Goal: Task Accomplishment & Management: Manage account settings

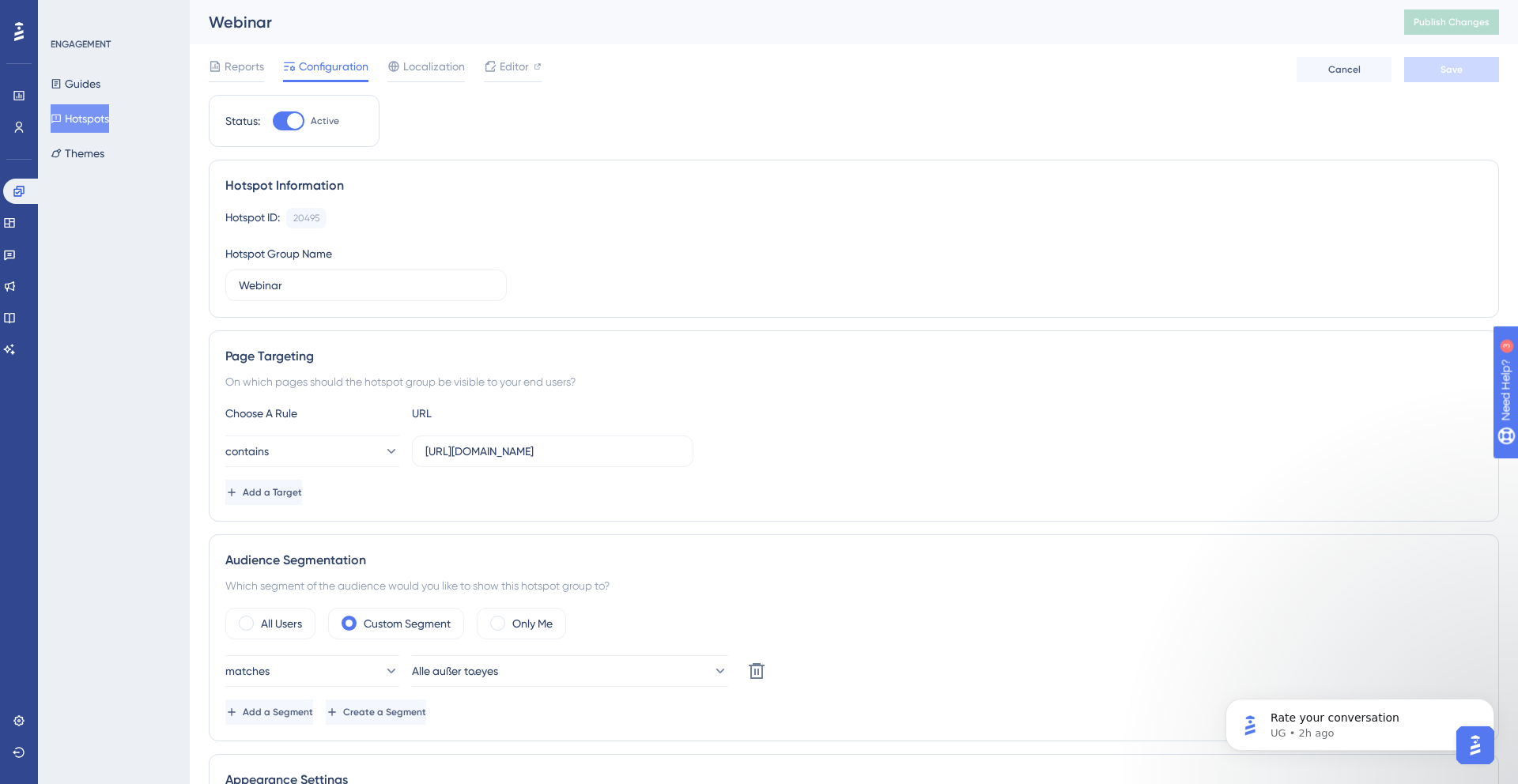
click at [0, 72] on div "Performance Users Engagement Widgets Feedback Product Updates Knowledge Base AI…" at bounding box center [19, 392] width 38 height 784
click at [13, 92] on icon at bounding box center [19, 96] width 13 height 13
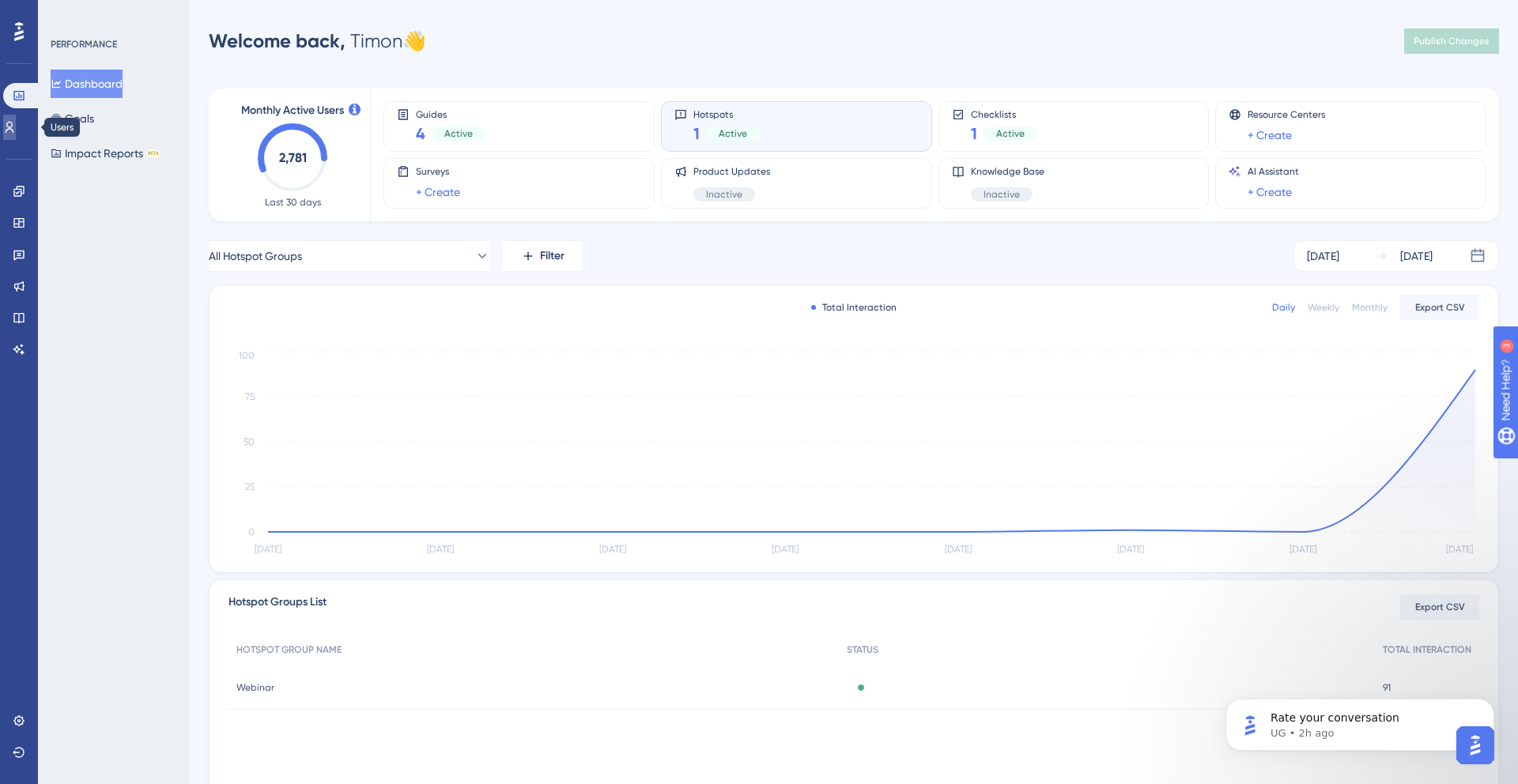
click at [14, 122] on icon at bounding box center [10, 127] width 9 height 11
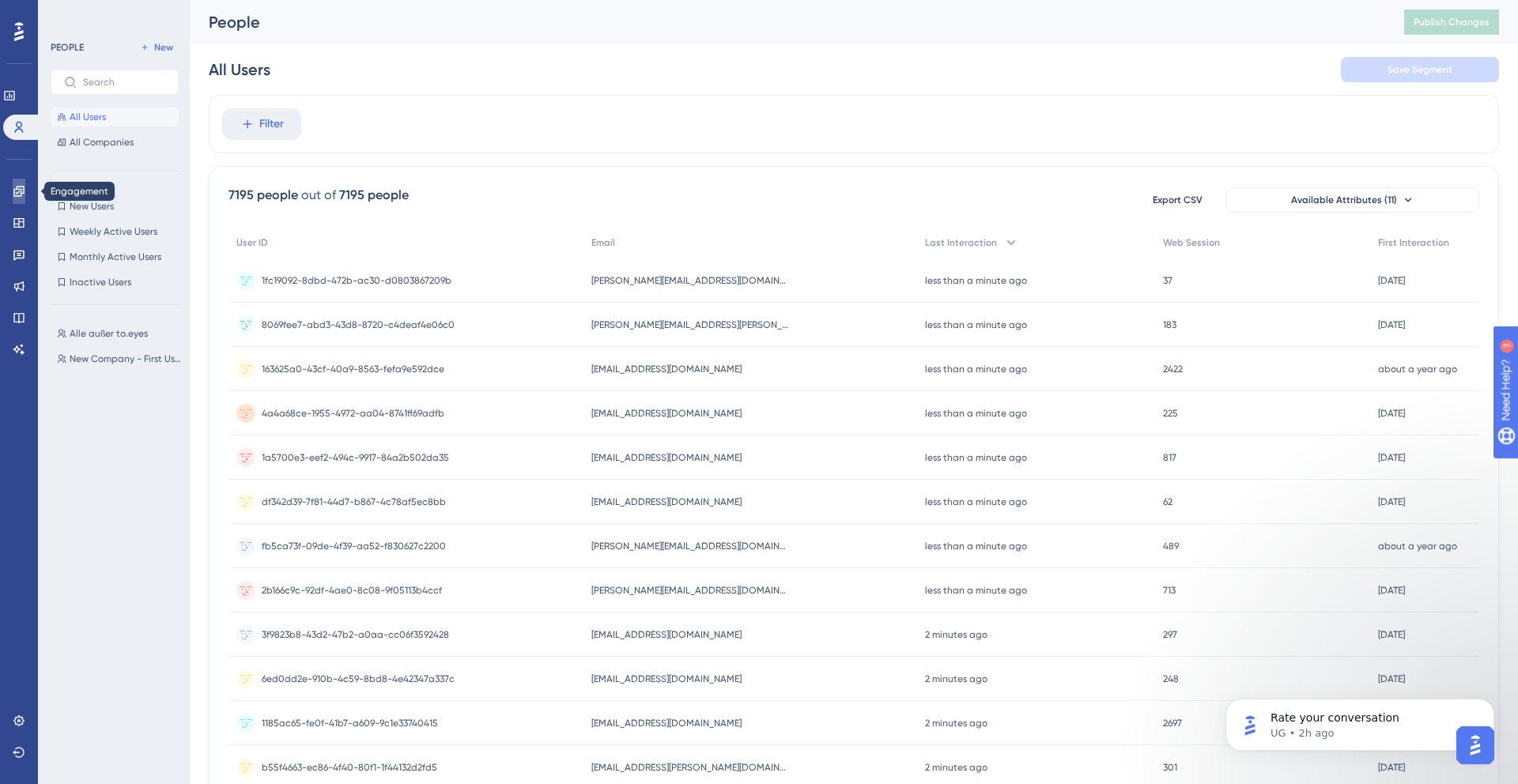
click at [17, 198] on link at bounding box center [19, 191] width 13 height 25
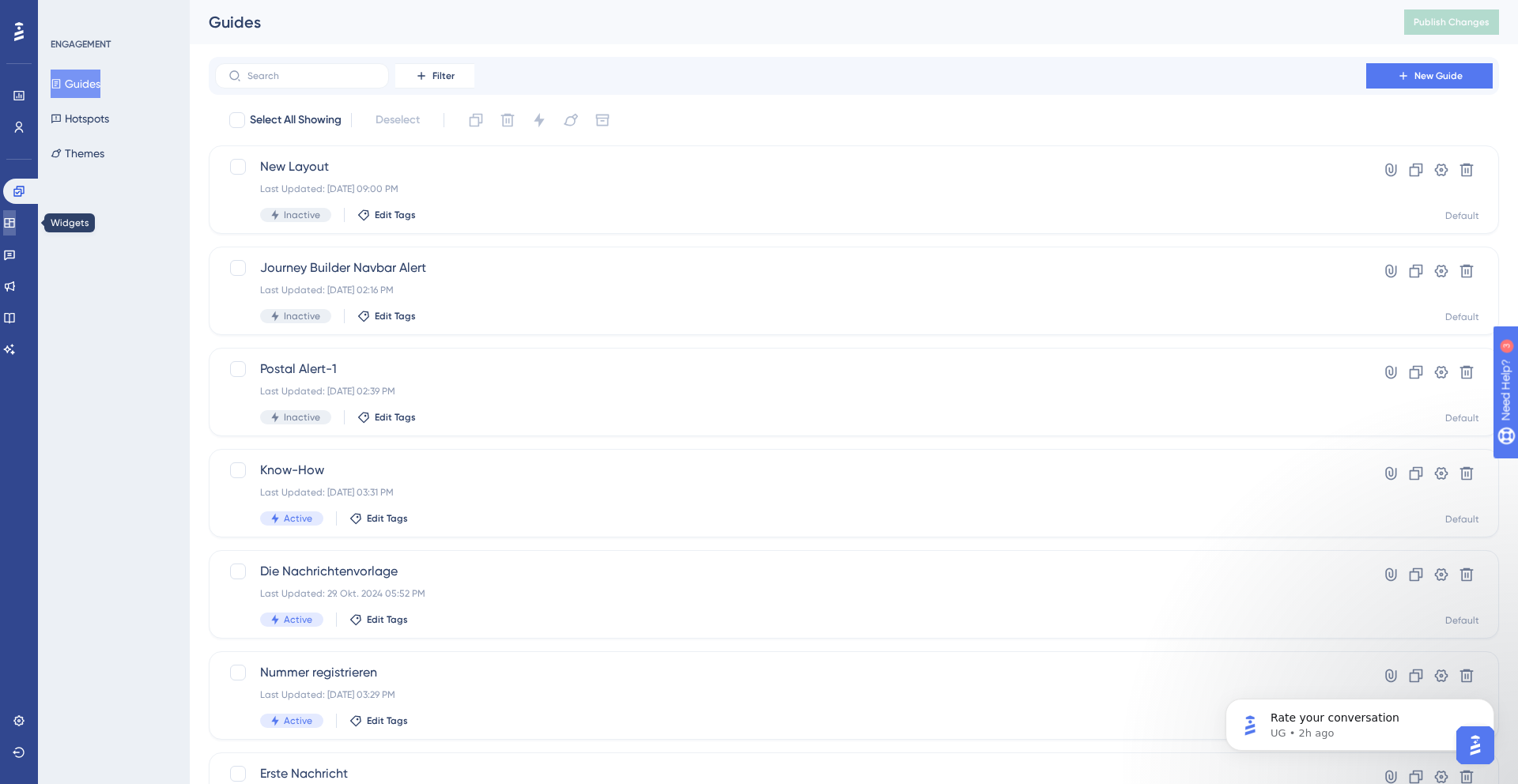
click at [16, 225] on icon at bounding box center [10, 223] width 13 height 13
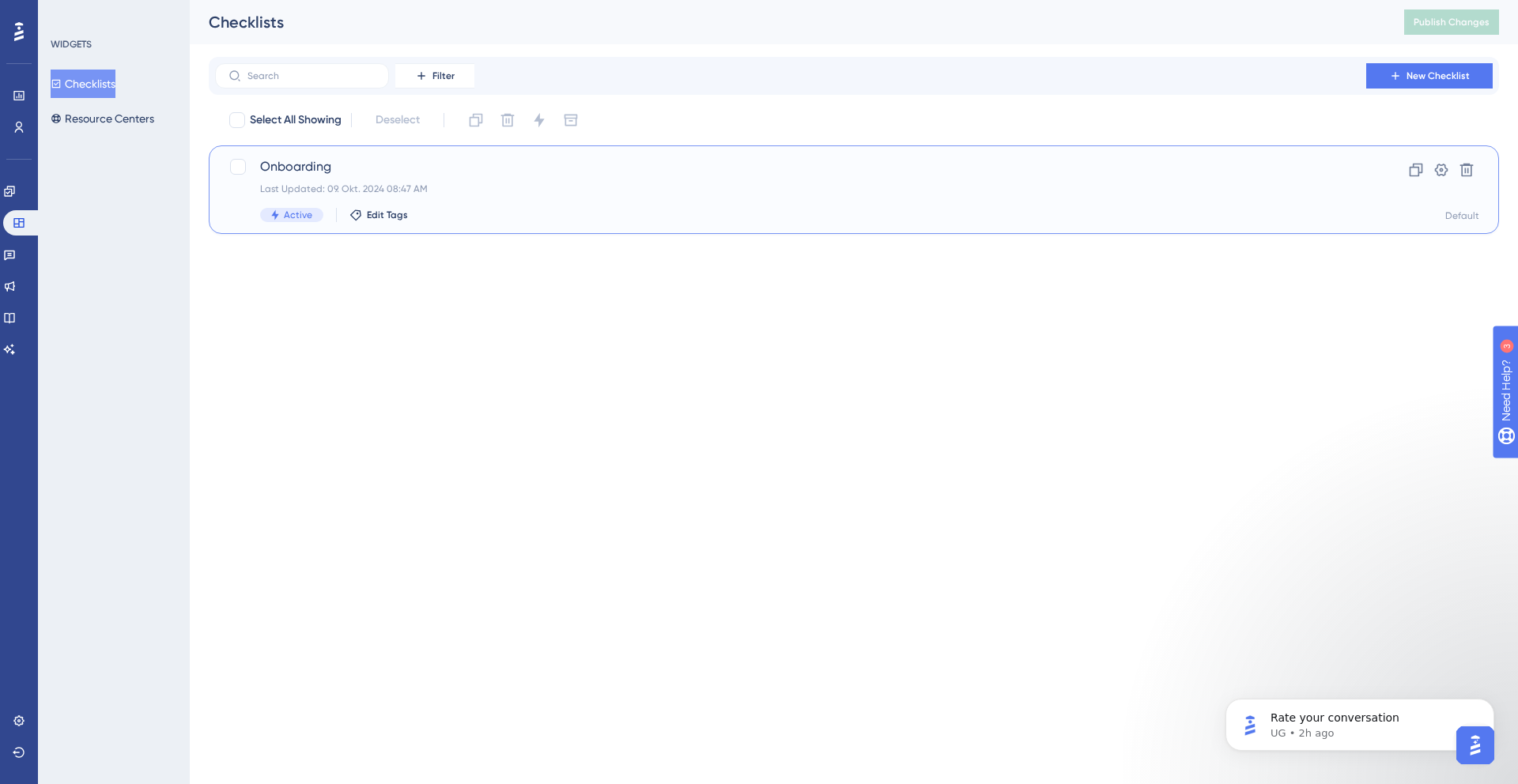
click at [373, 165] on span "Onboarding" at bounding box center [790, 167] width 1061 height 19
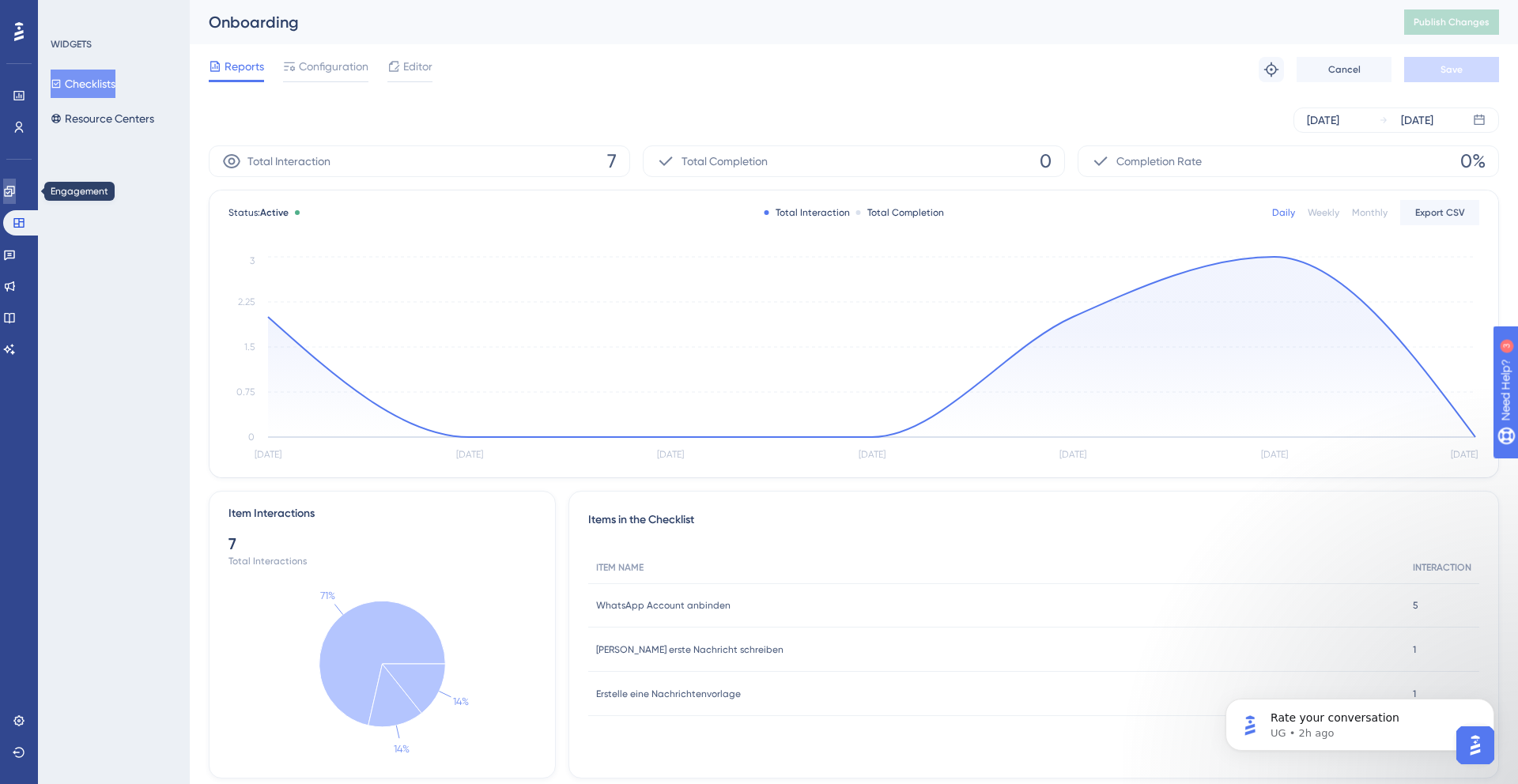
click at [12, 198] on link at bounding box center [10, 191] width 13 height 25
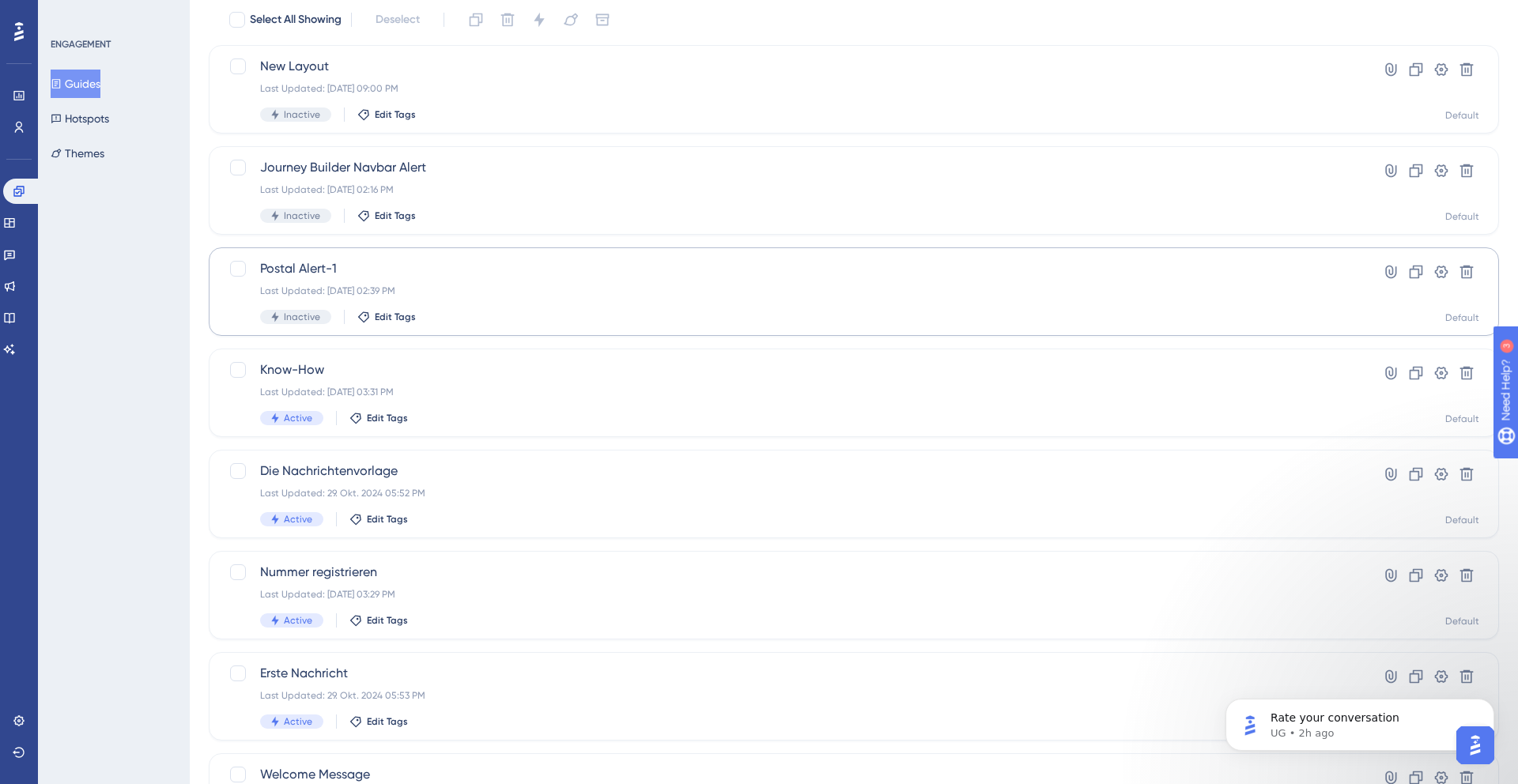
scroll to position [209, 0]
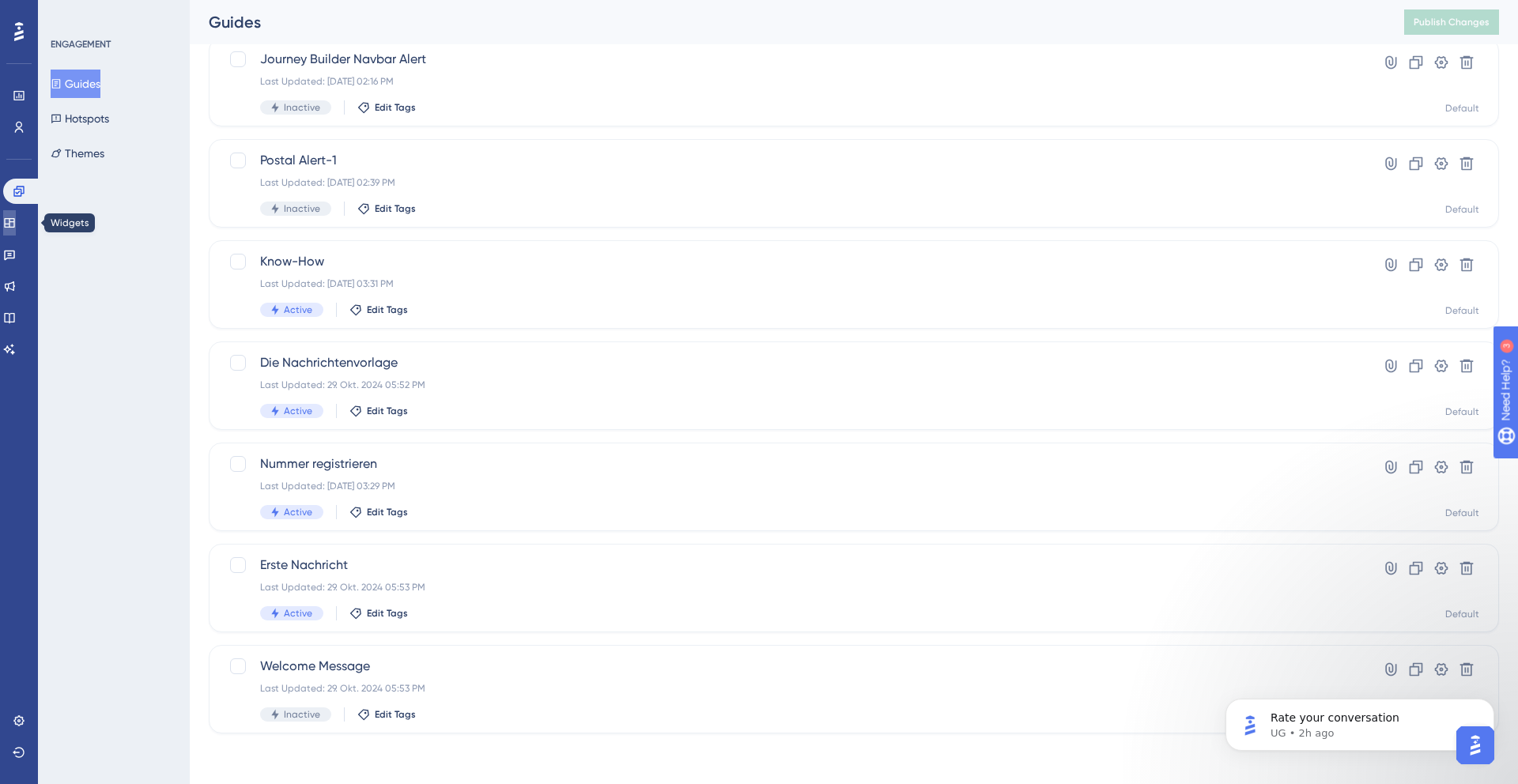
click at [14, 219] on icon at bounding box center [8, 223] width 10 height 10
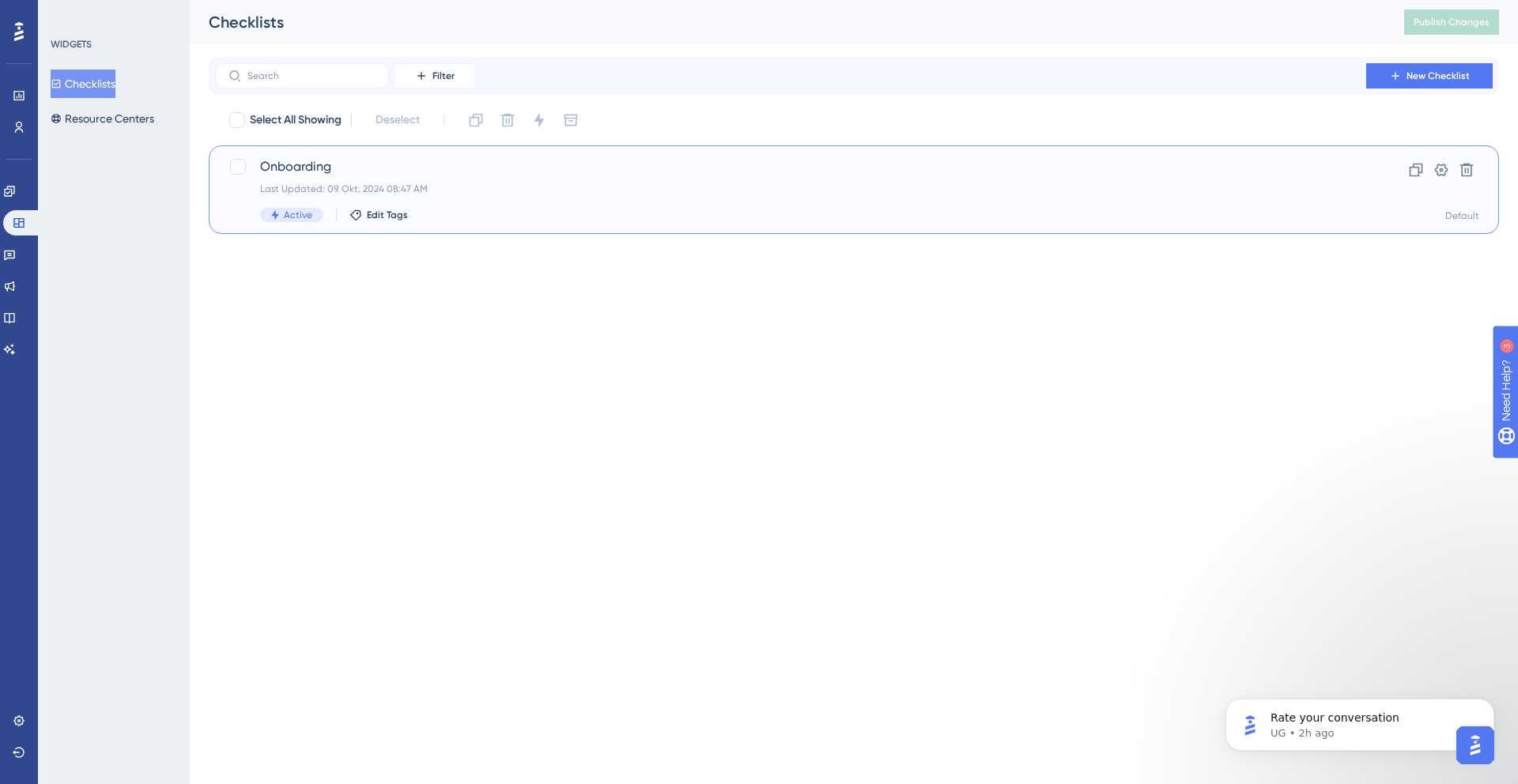
click at [354, 158] on span "Onboarding" at bounding box center [790, 167] width 1061 height 19
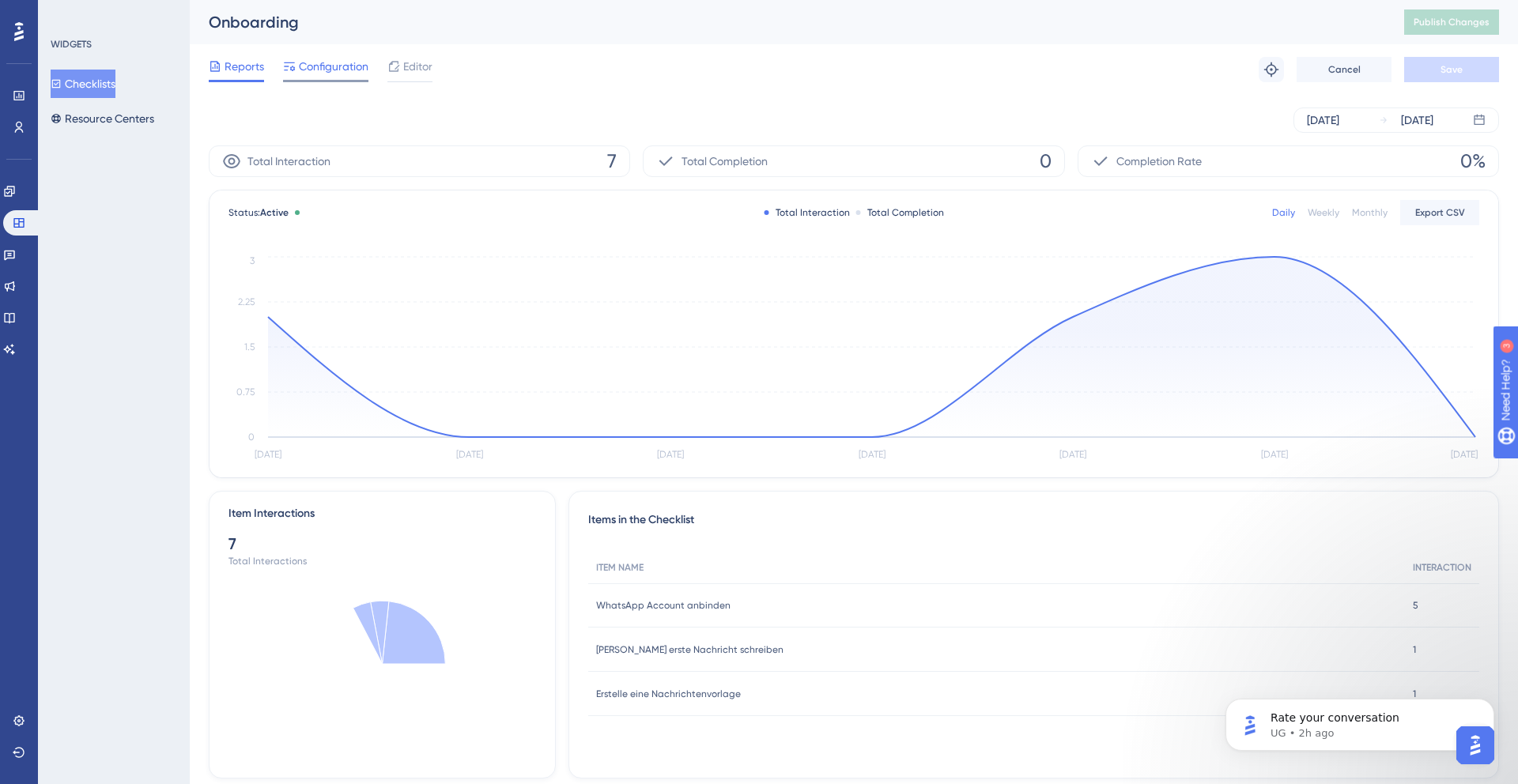
click at [326, 69] on span "Configuration" at bounding box center [334, 66] width 70 height 19
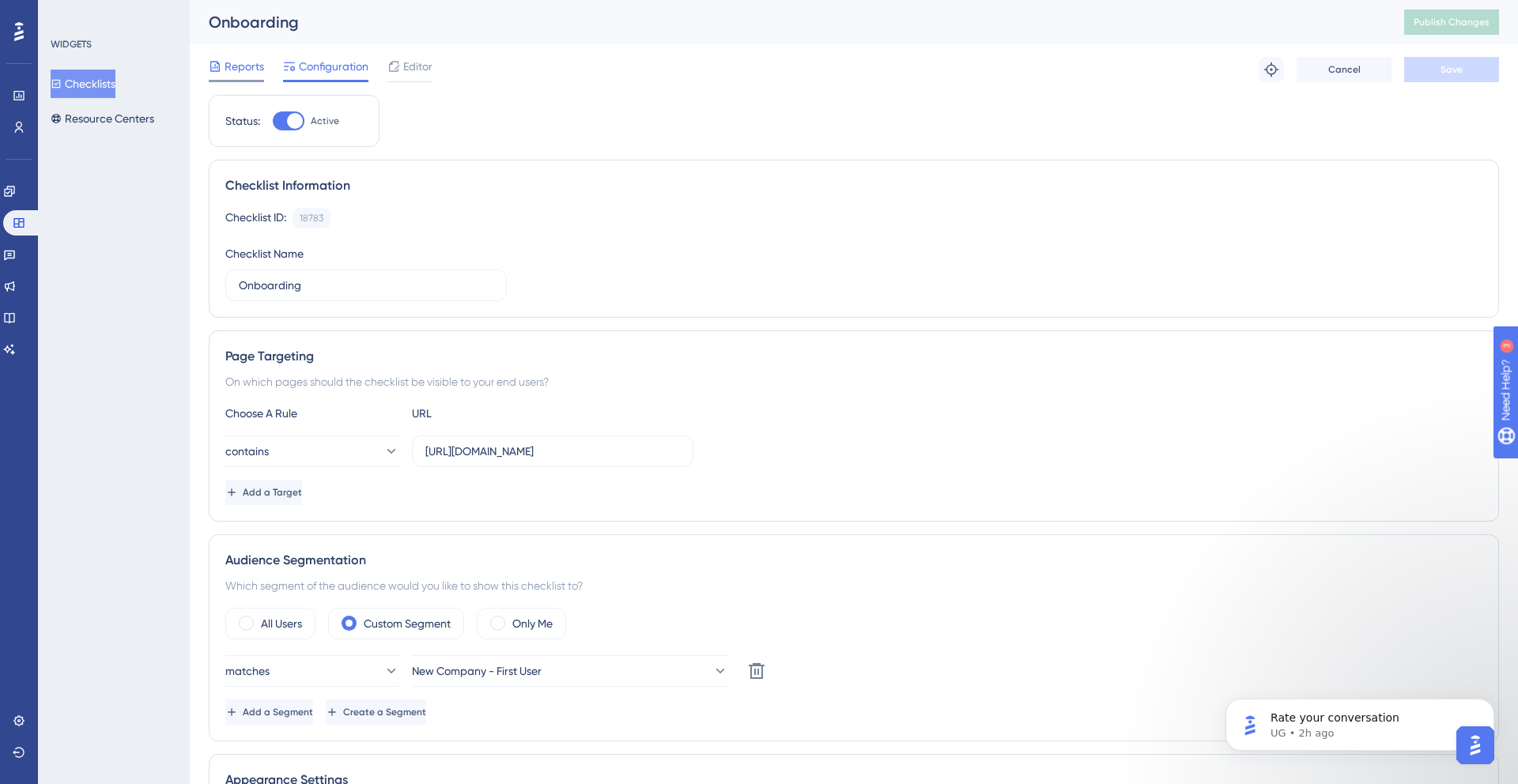
click at [236, 71] on span "Reports" at bounding box center [245, 66] width 39 height 19
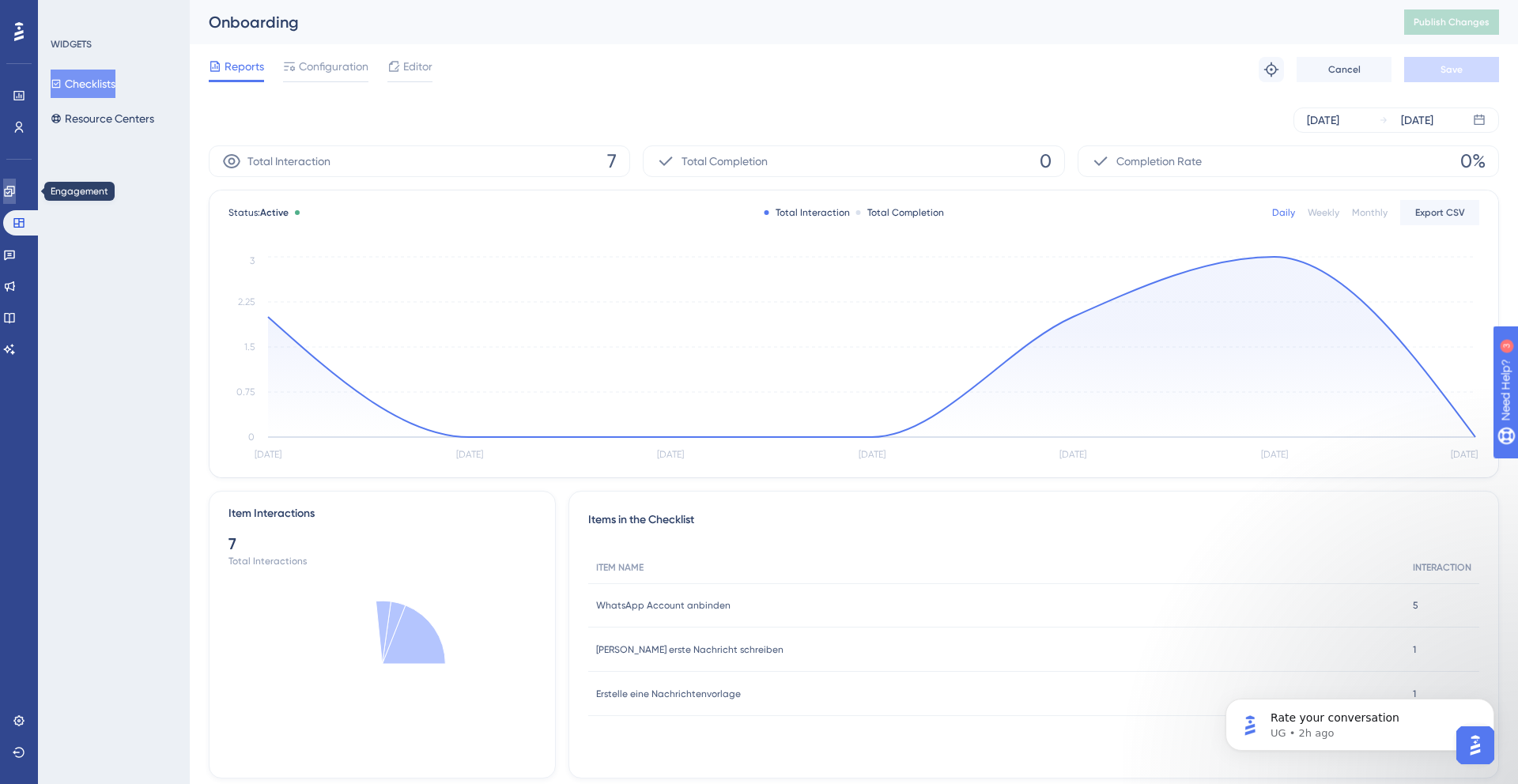
click at [16, 182] on link at bounding box center [10, 191] width 13 height 25
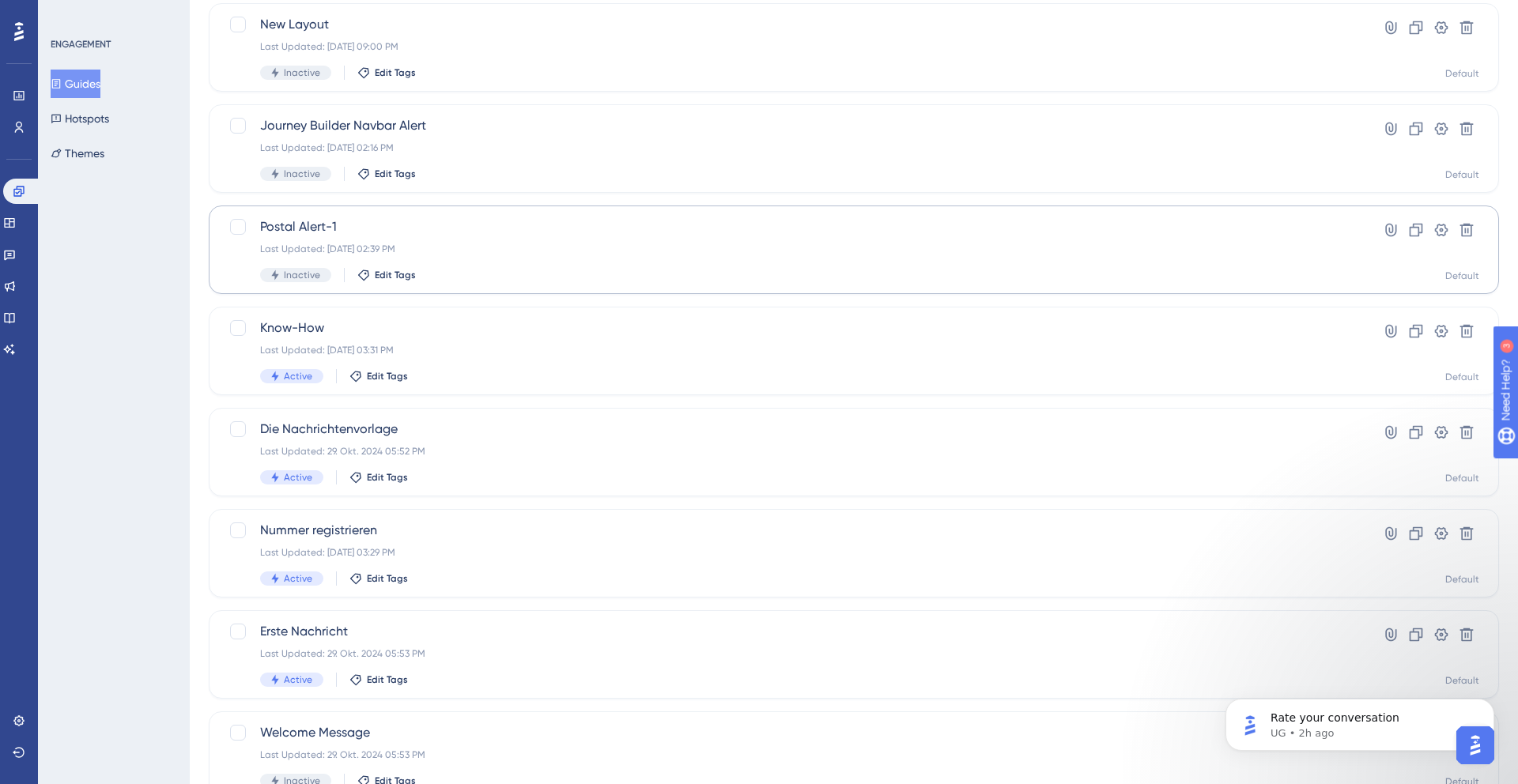
scroll to position [209, 0]
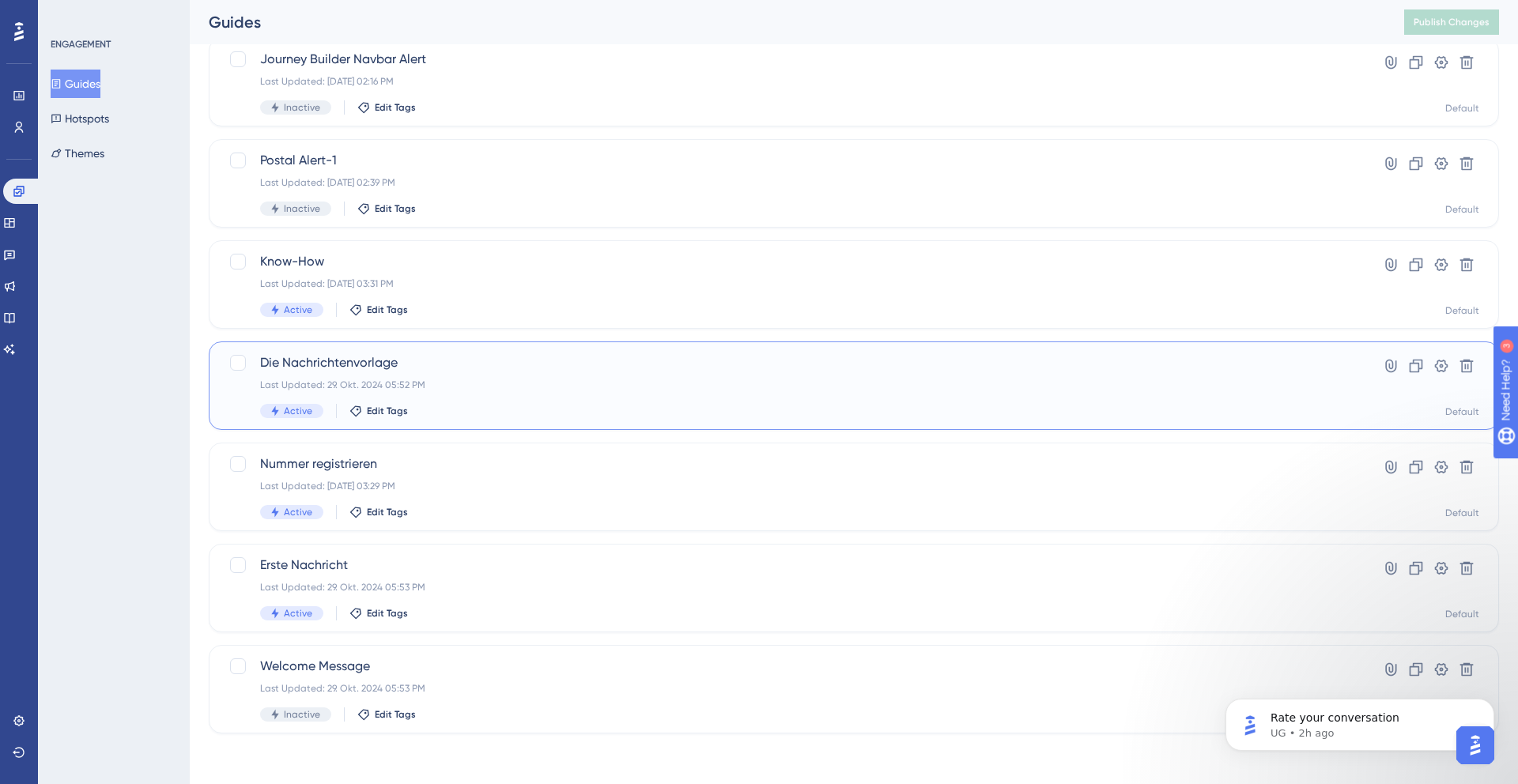
click at [528, 374] on div "Die Nachrichtenvorlage Last Updated: 29. Okt. 2024 05:52 PM Active Edit Tags" at bounding box center [790, 385] width 1061 height 65
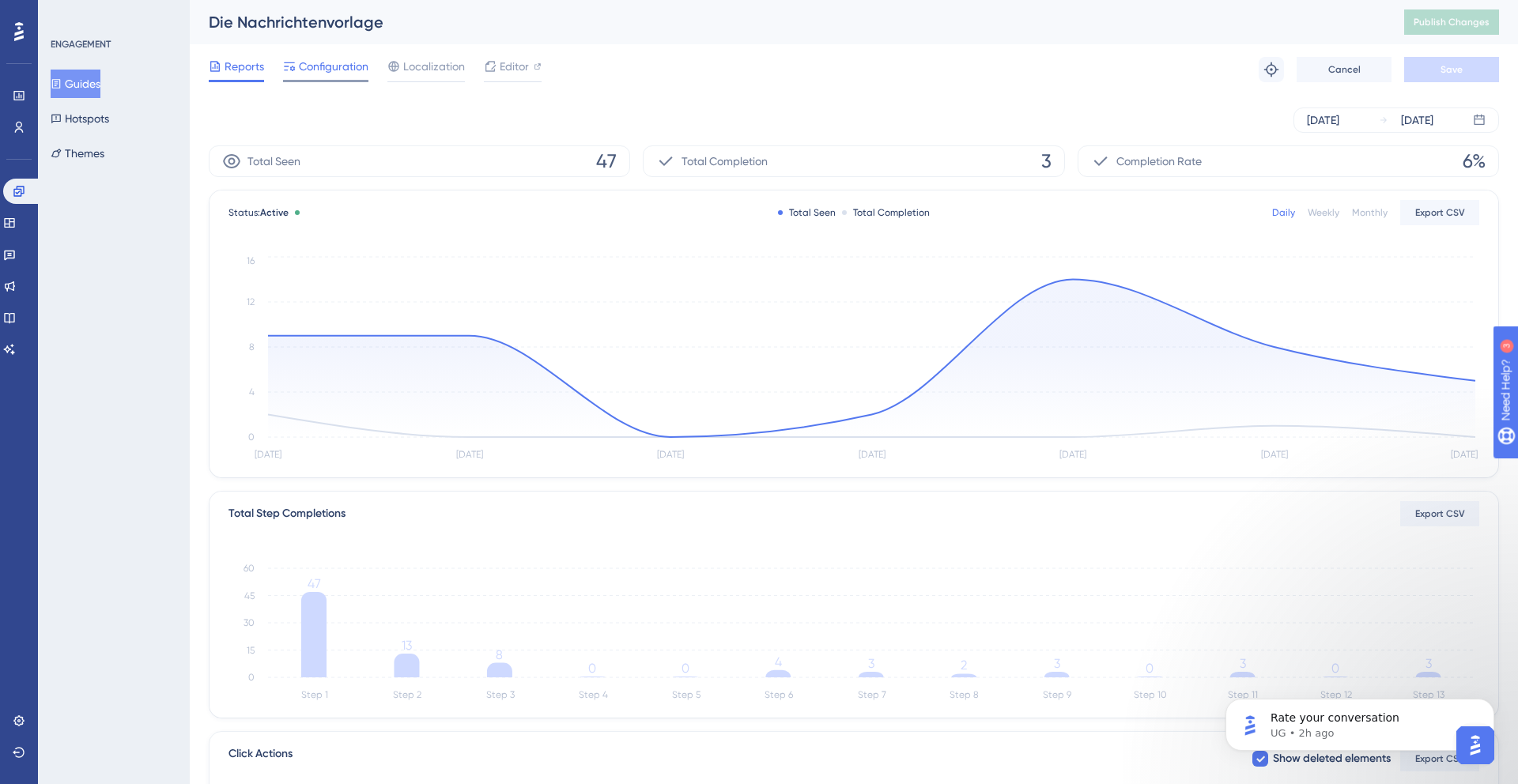
click at [311, 69] on span "Configuration" at bounding box center [334, 66] width 70 height 19
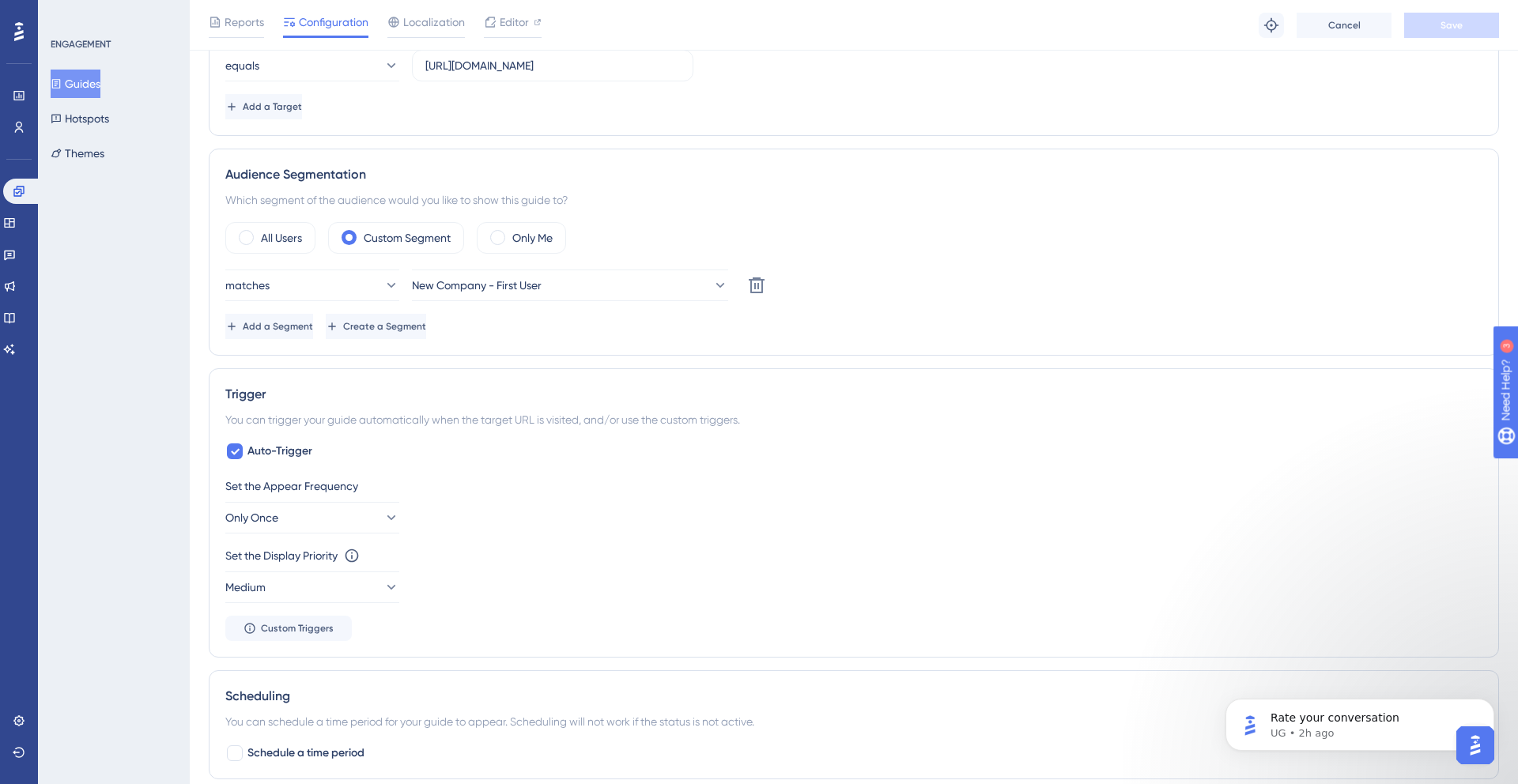
scroll to position [487, 0]
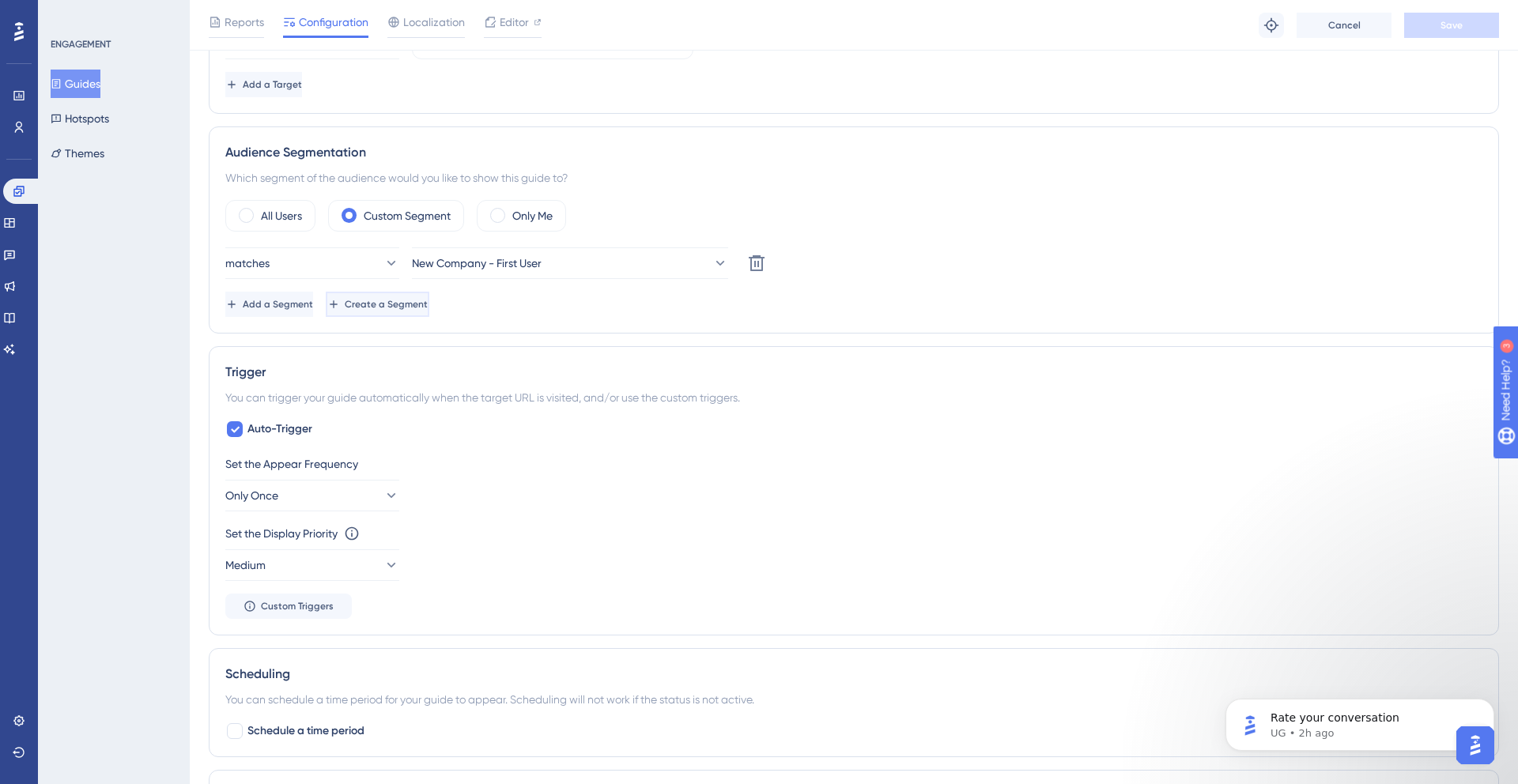
click at [420, 306] on button "Create a Segment" at bounding box center [378, 305] width 104 height 25
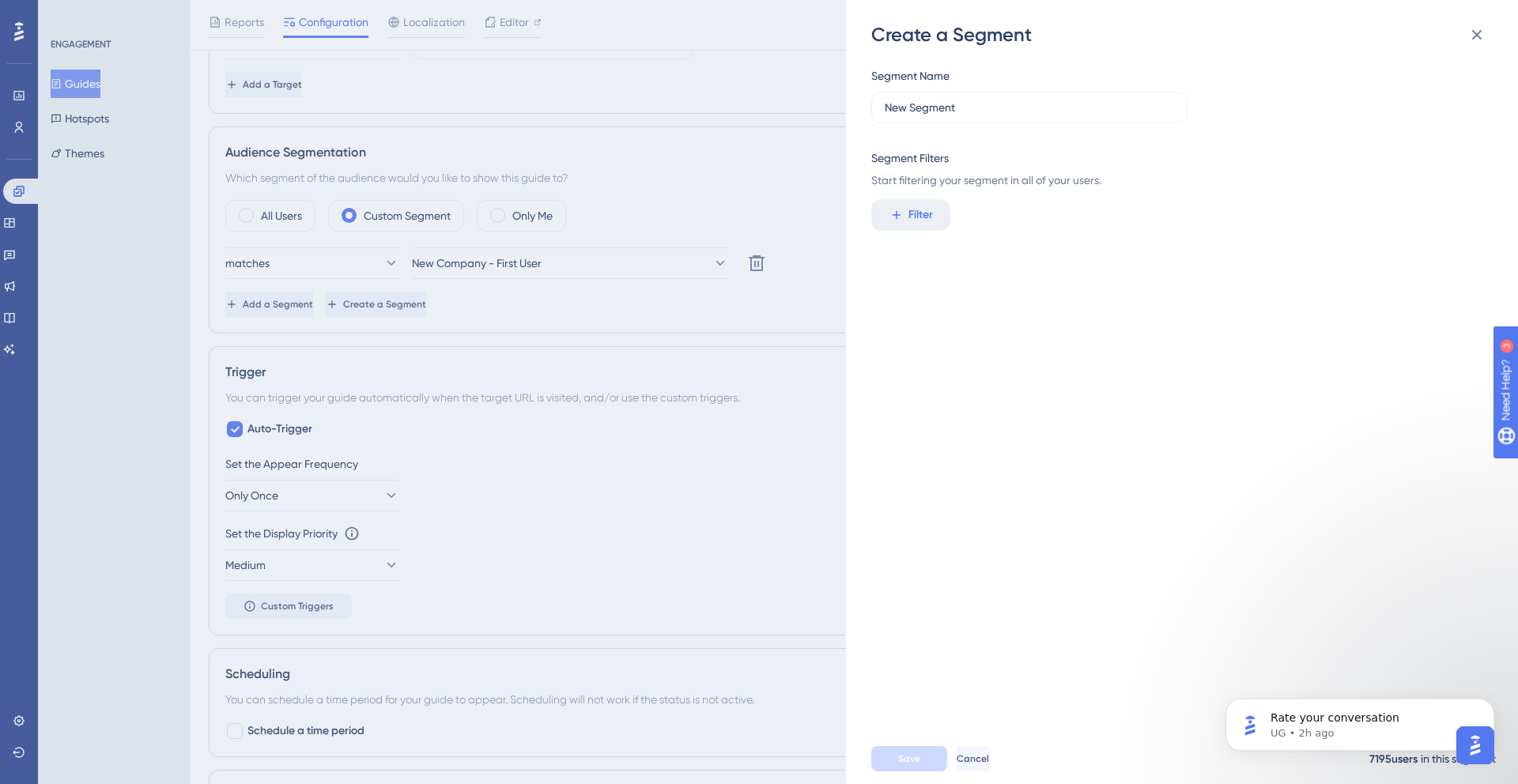
click at [553, 248] on div "Create a Segment Segment Name New Segment Segment Filters Start filtering your …" at bounding box center [759, 392] width 1518 height 784
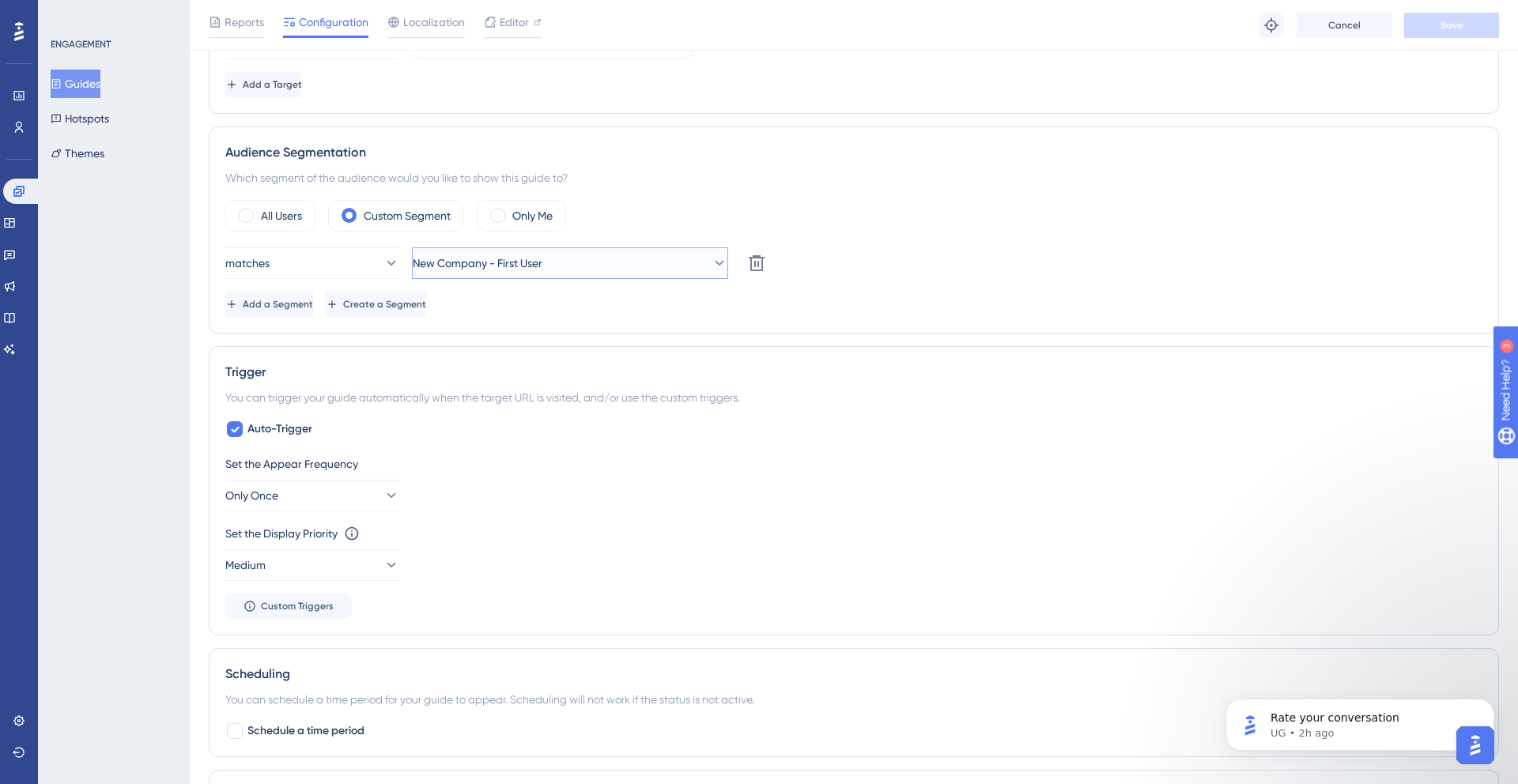
click at [531, 273] on button "New Company - First User" at bounding box center [570, 263] width 316 height 31
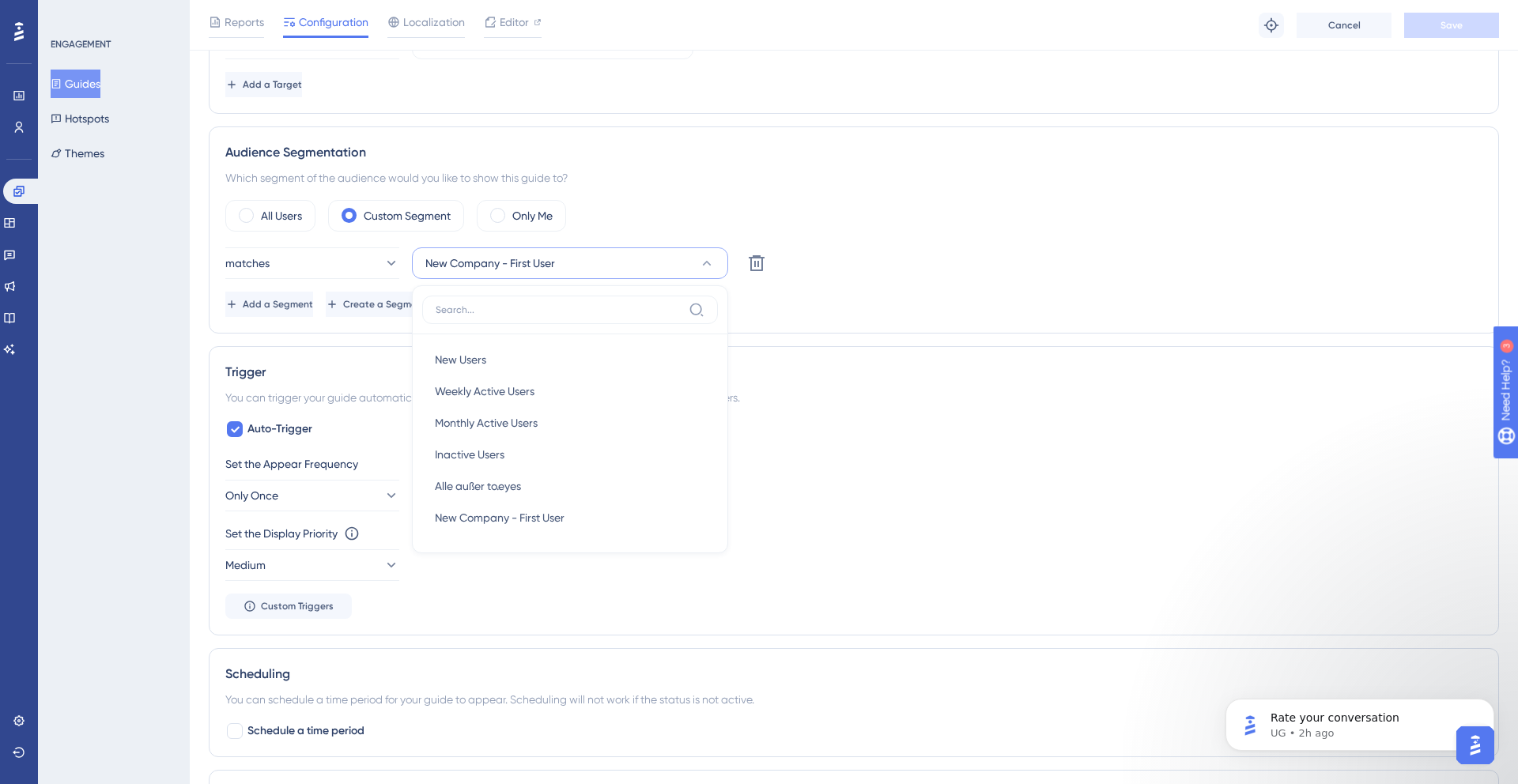
scroll to position [514, 0]
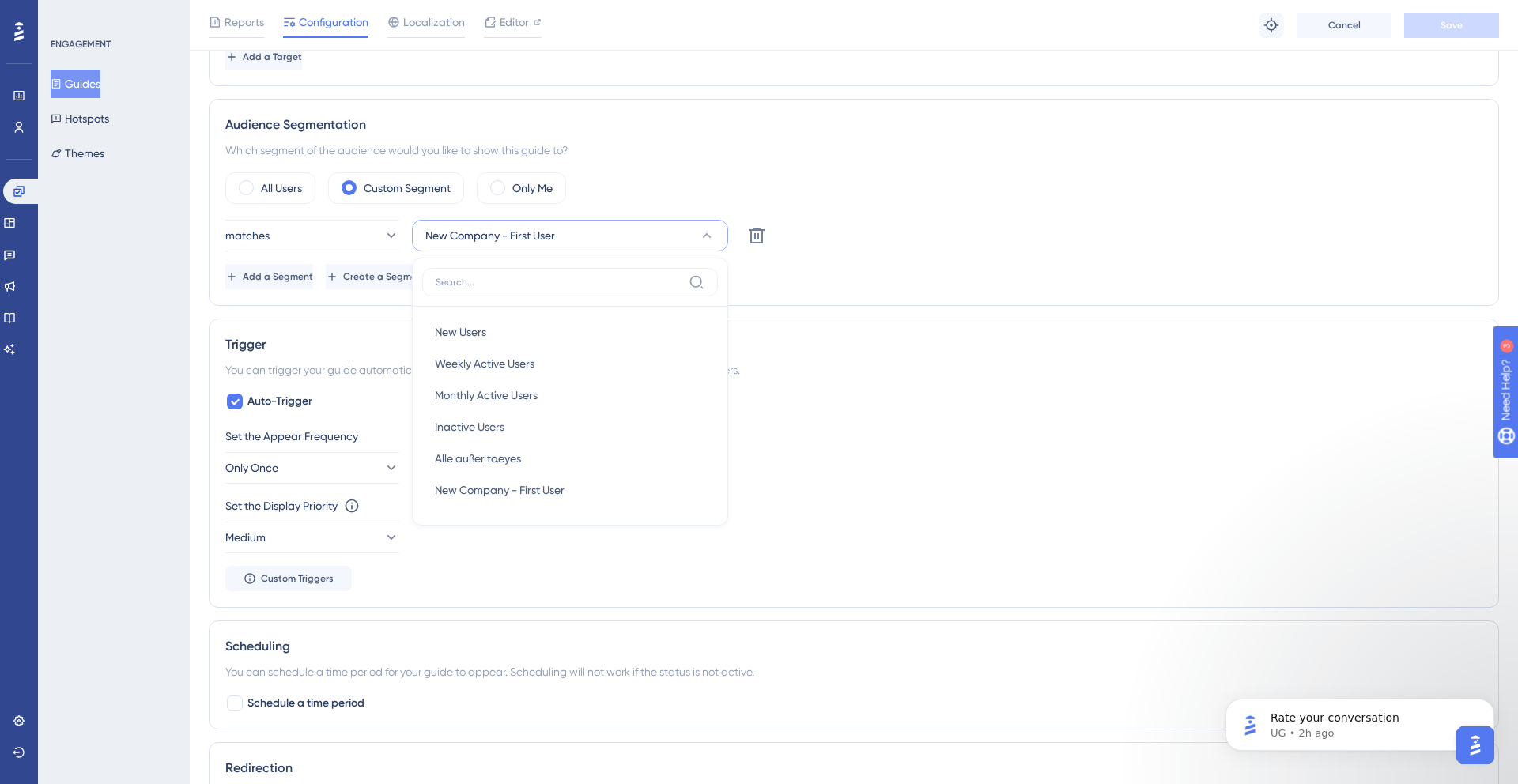
click at [379, 302] on div "Audience Segmentation Which segment of the audience would you like to show this…" at bounding box center [854, 202] width 1290 height 207
click at [460, 237] on span "New Company - First User" at bounding box center [478, 235] width 130 height 19
click at [460, 237] on span "New Company - First User" at bounding box center [490, 235] width 130 height 19
click at [18, 123] on icon at bounding box center [19, 127] width 13 height 13
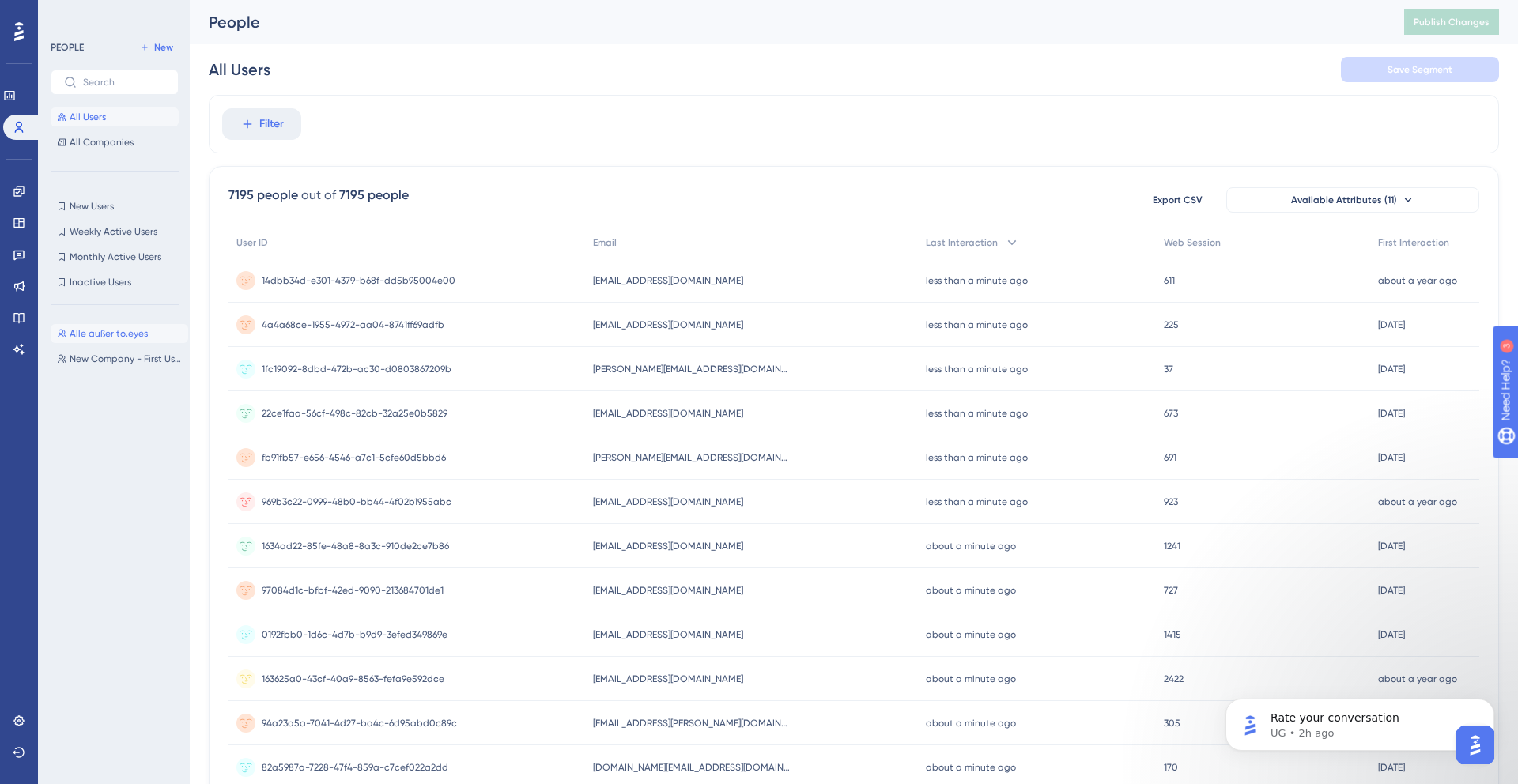
click at [90, 338] on span "Alle außer to.eyes" at bounding box center [108, 333] width 78 height 13
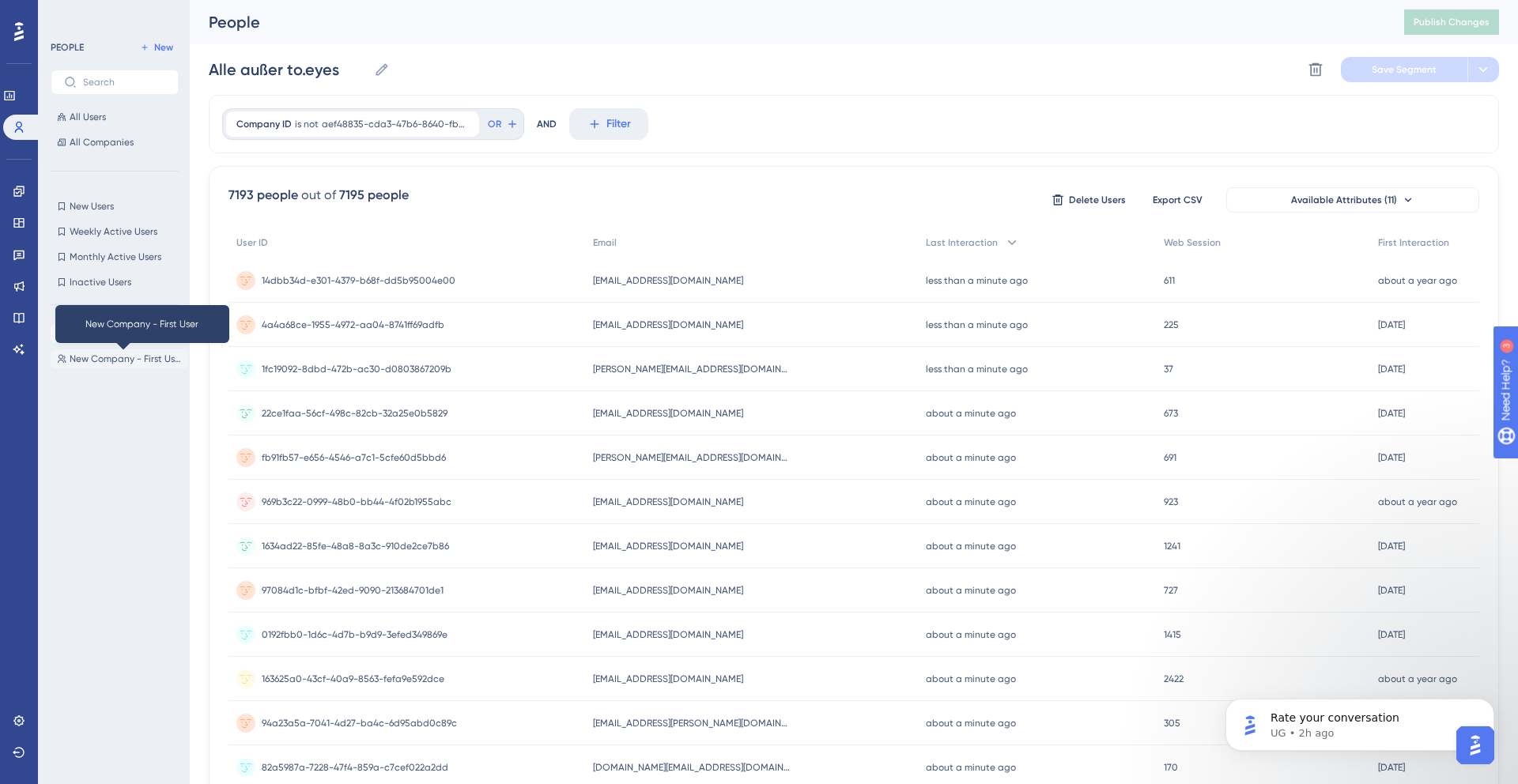
click at [91, 359] on span "New Company - First User" at bounding box center [125, 359] width 112 height 13
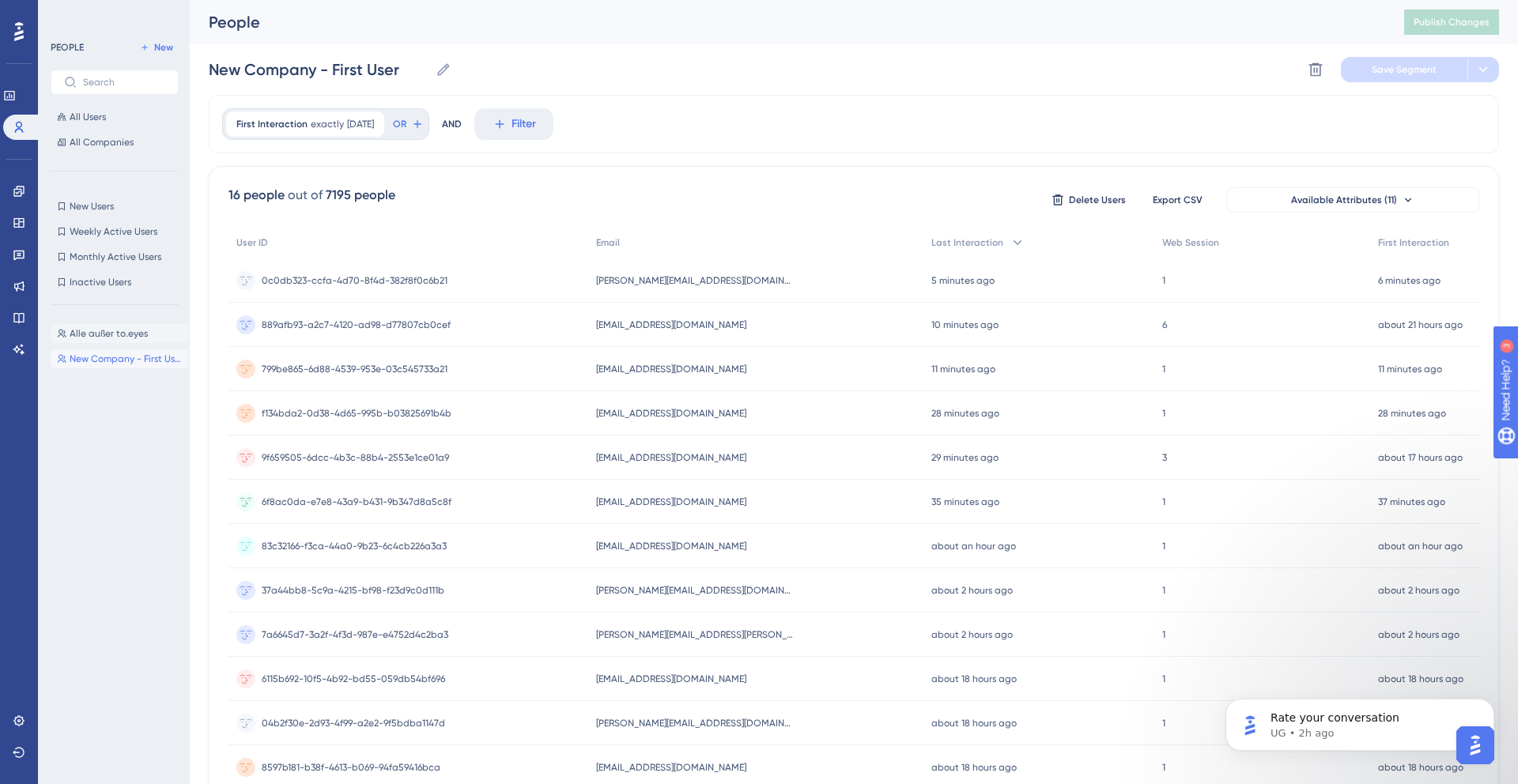
click at [91, 333] on span "Alle außer to.eyes" at bounding box center [108, 333] width 78 height 13
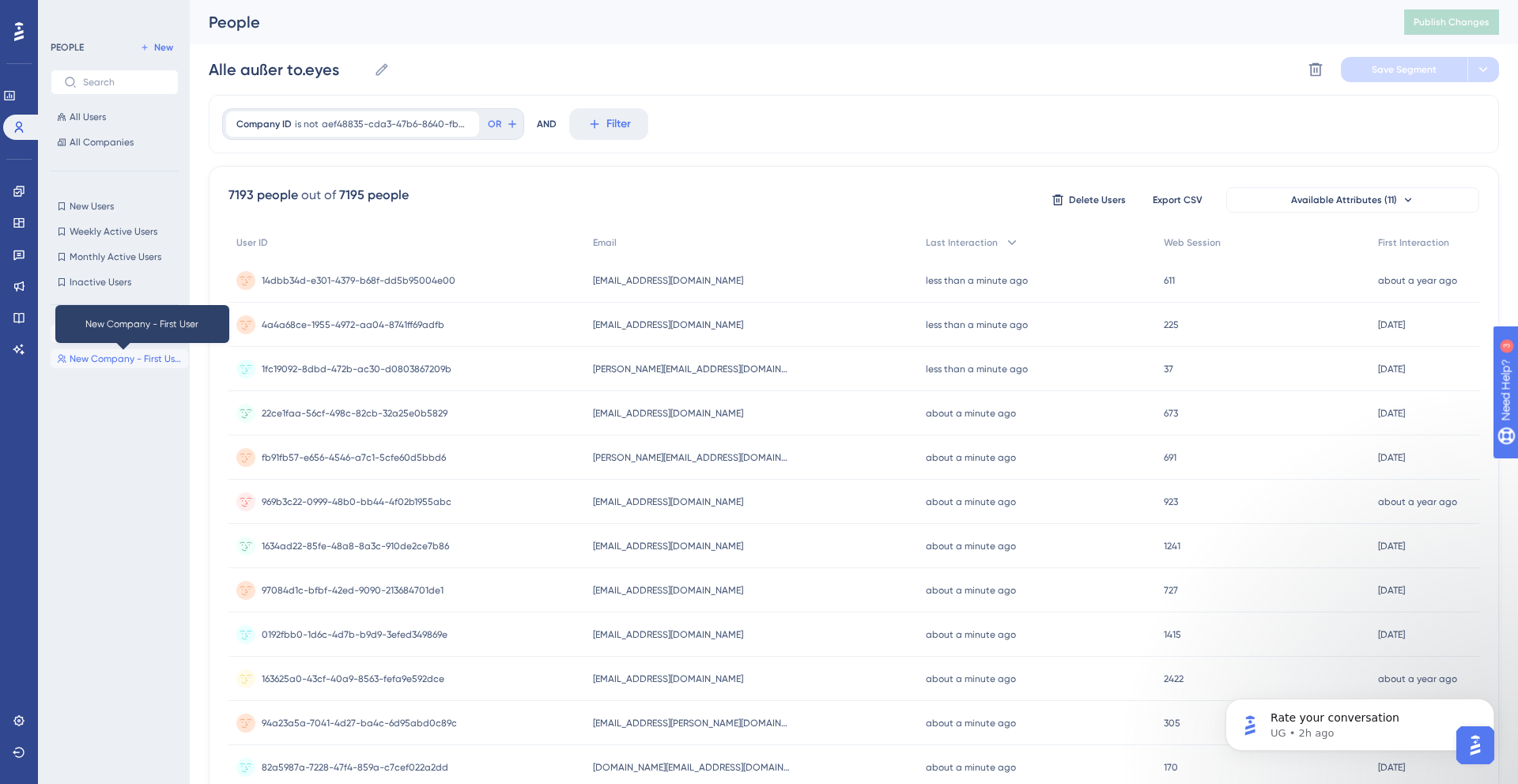
click at [93, 365] on span "New Company - First User" at bounding box center [125, 359] width 112 height 13
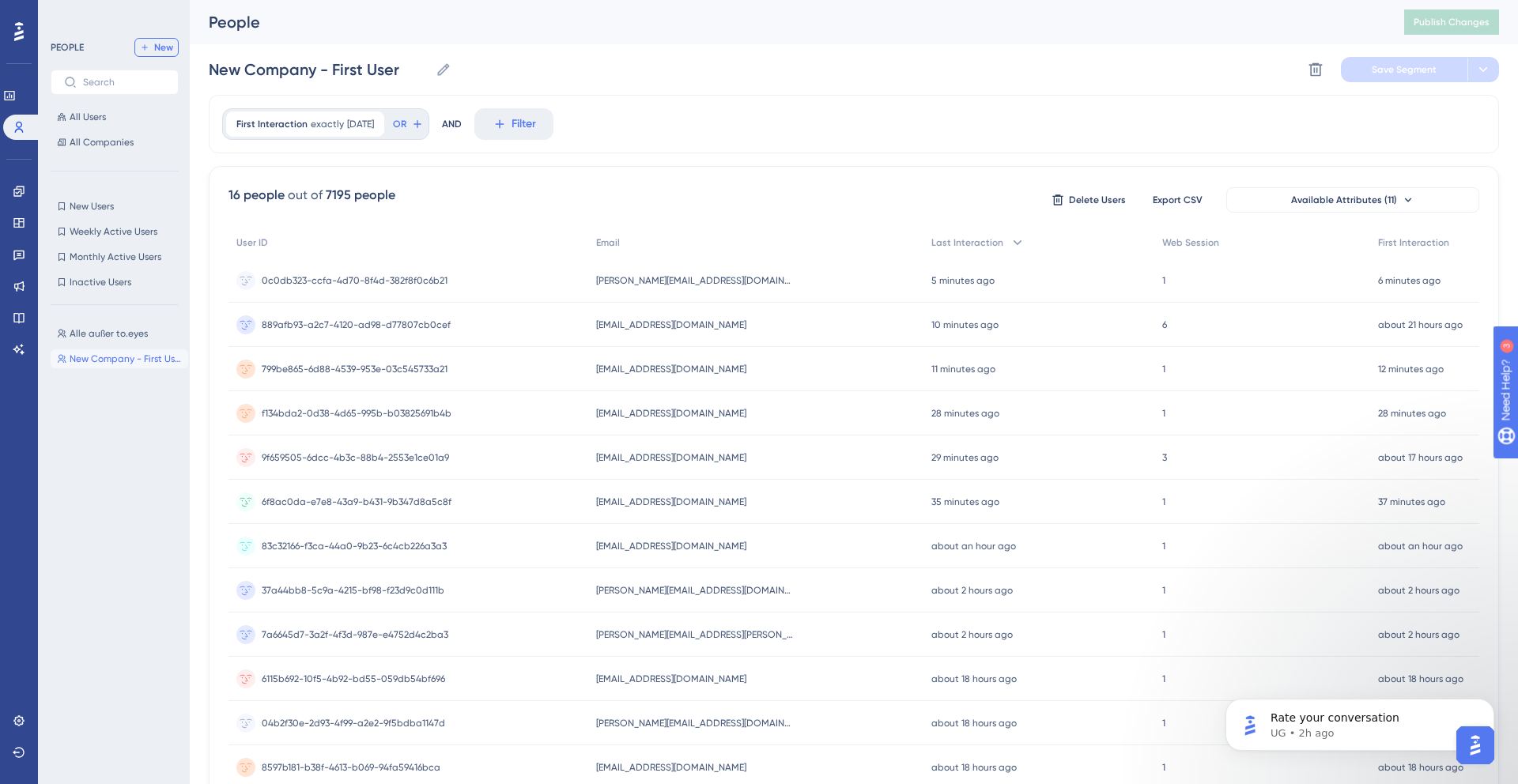
click at [147, 40] on button "New" at bounding box center [156, 47] width 44 height 19
type input "New Segment"
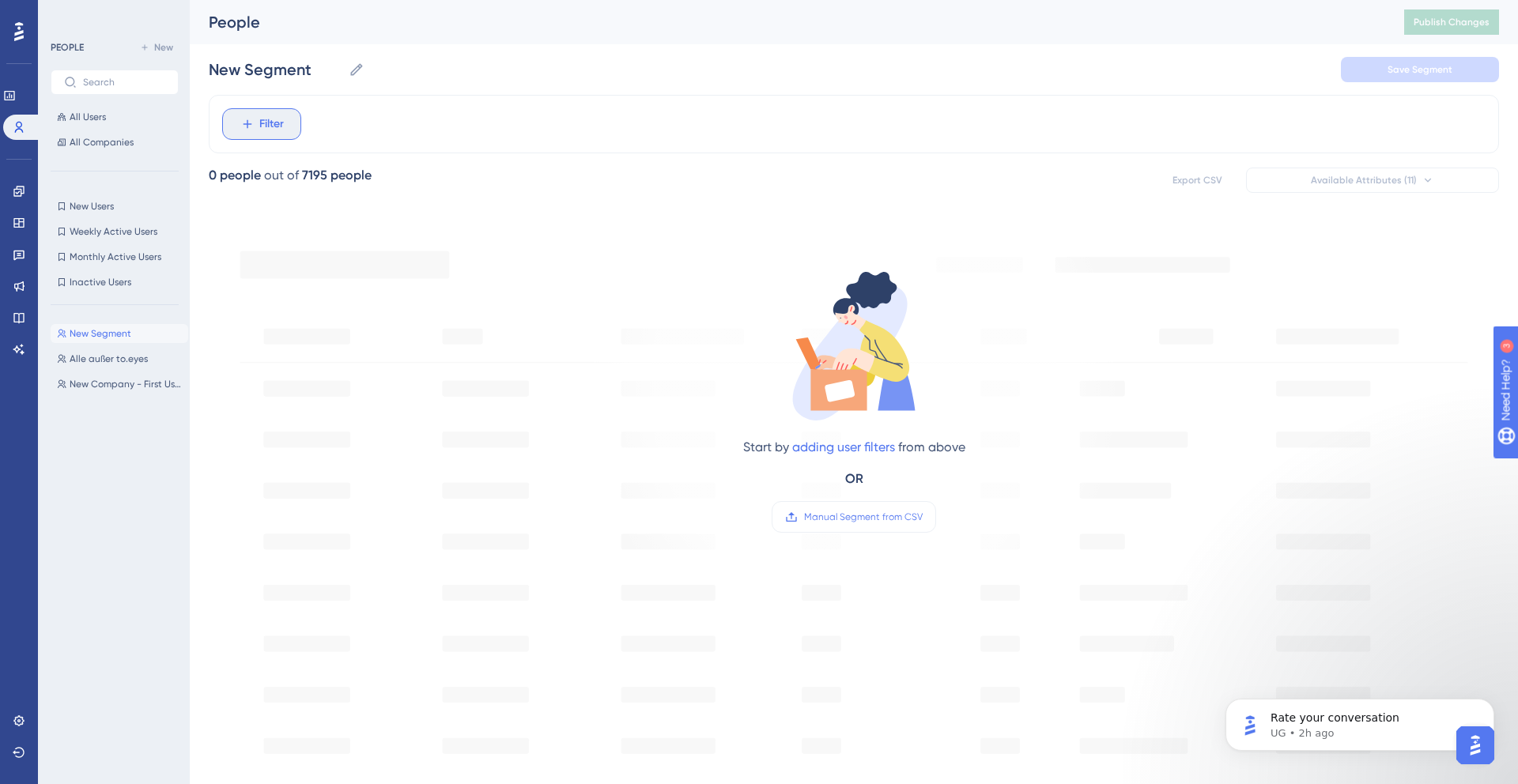
click at [255, 125] on button "Filter" at bounding box center [262, 124] width 79 height 31
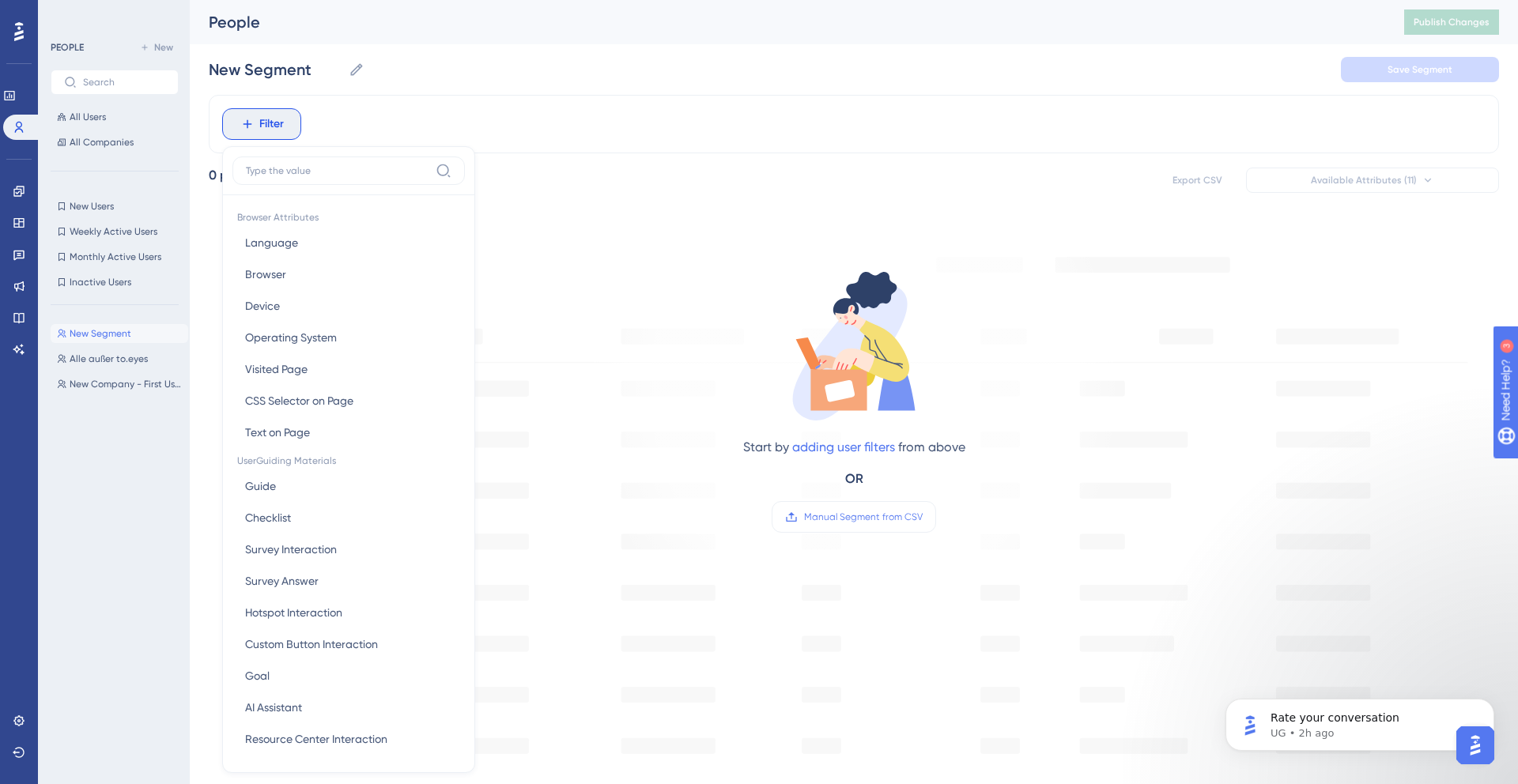
scroll to position [68, 0]
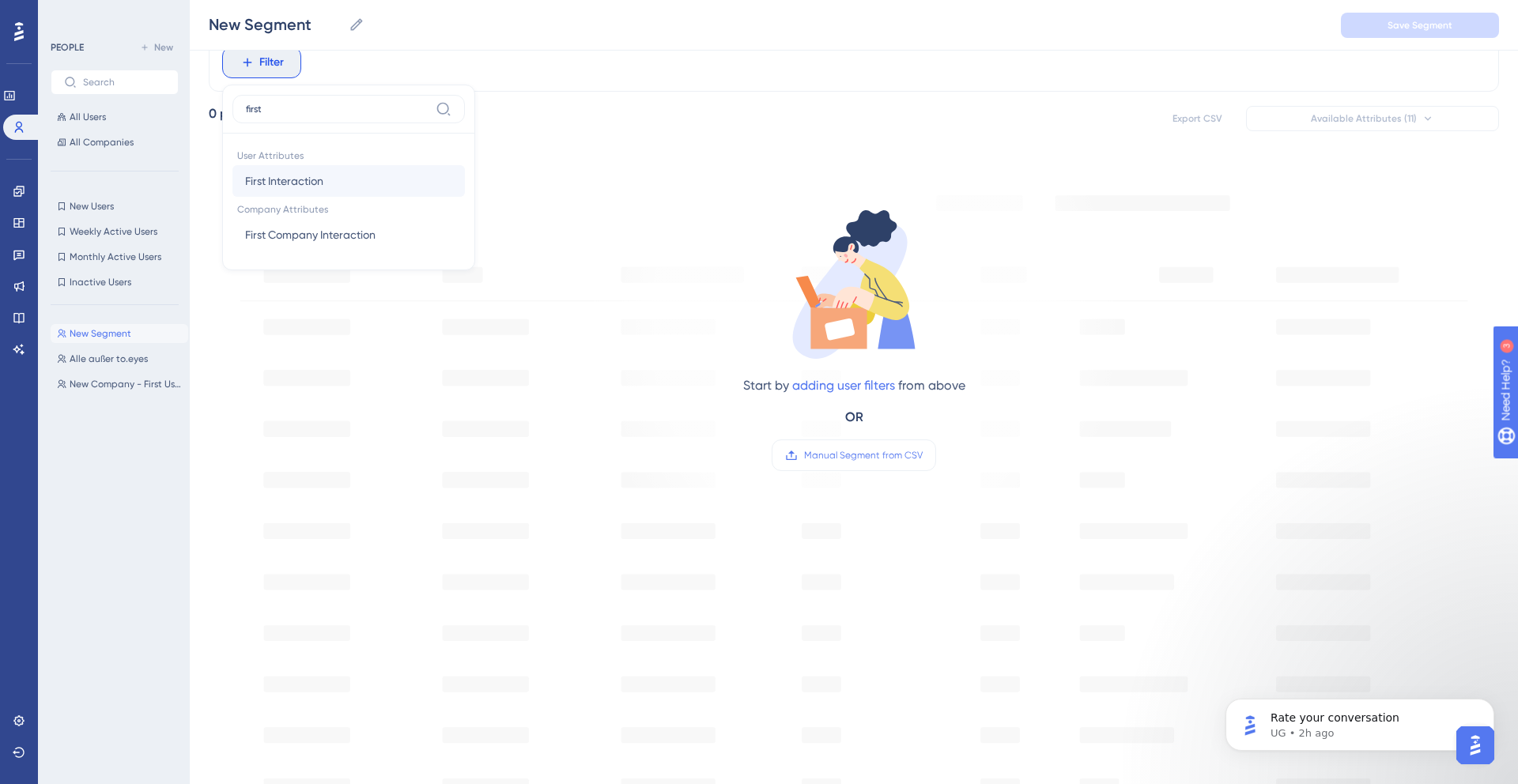
type input "first"
click at [332, 185] on button "First Interaction First Interaction" at bounding box center [348, 180] width 232 height 31
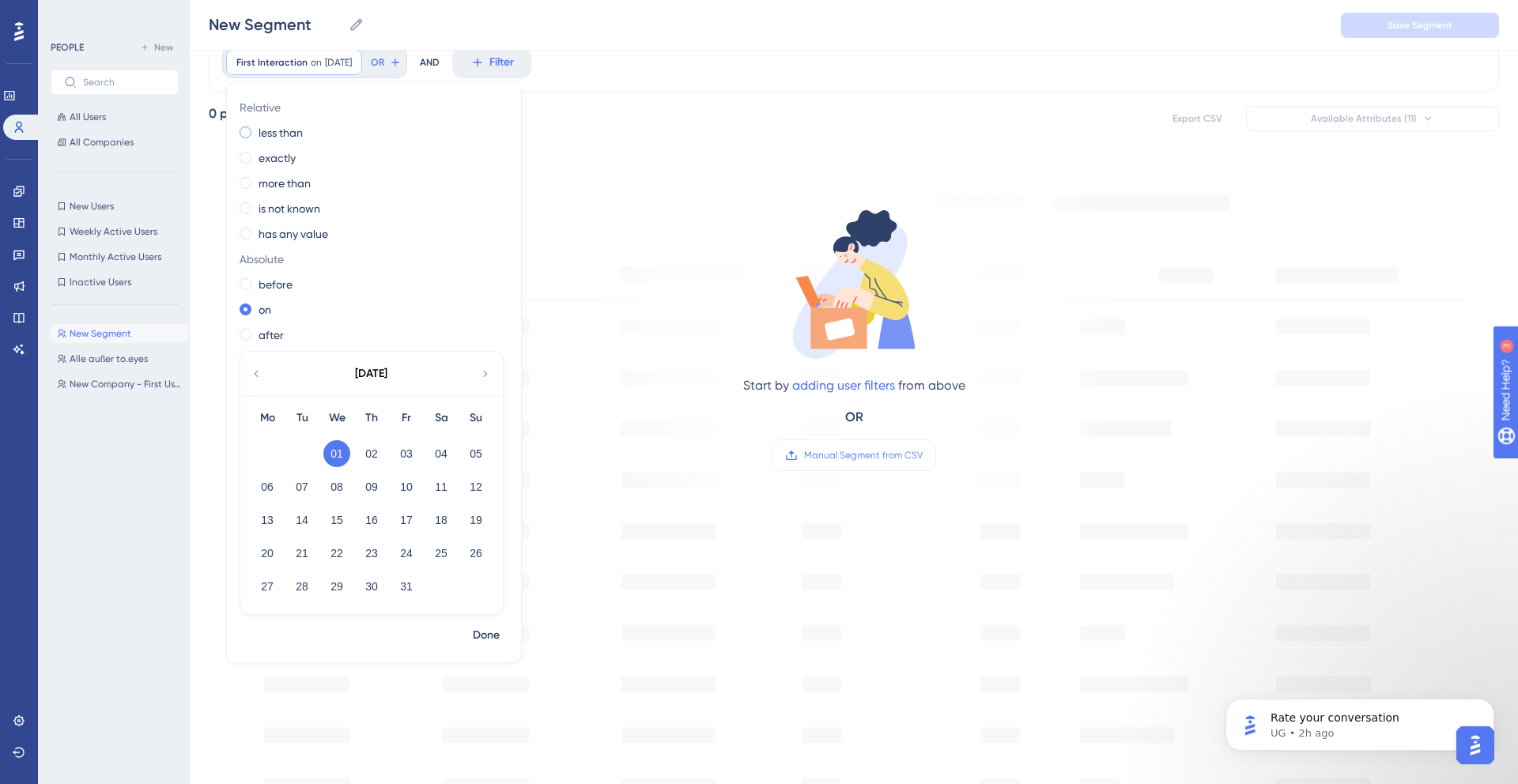
click at [249, 129] on span at bounding box center [245, 132] width 12 height 12
click at [256, 129] on input "radio" at bounding box center [256, 129] width 0 height 0
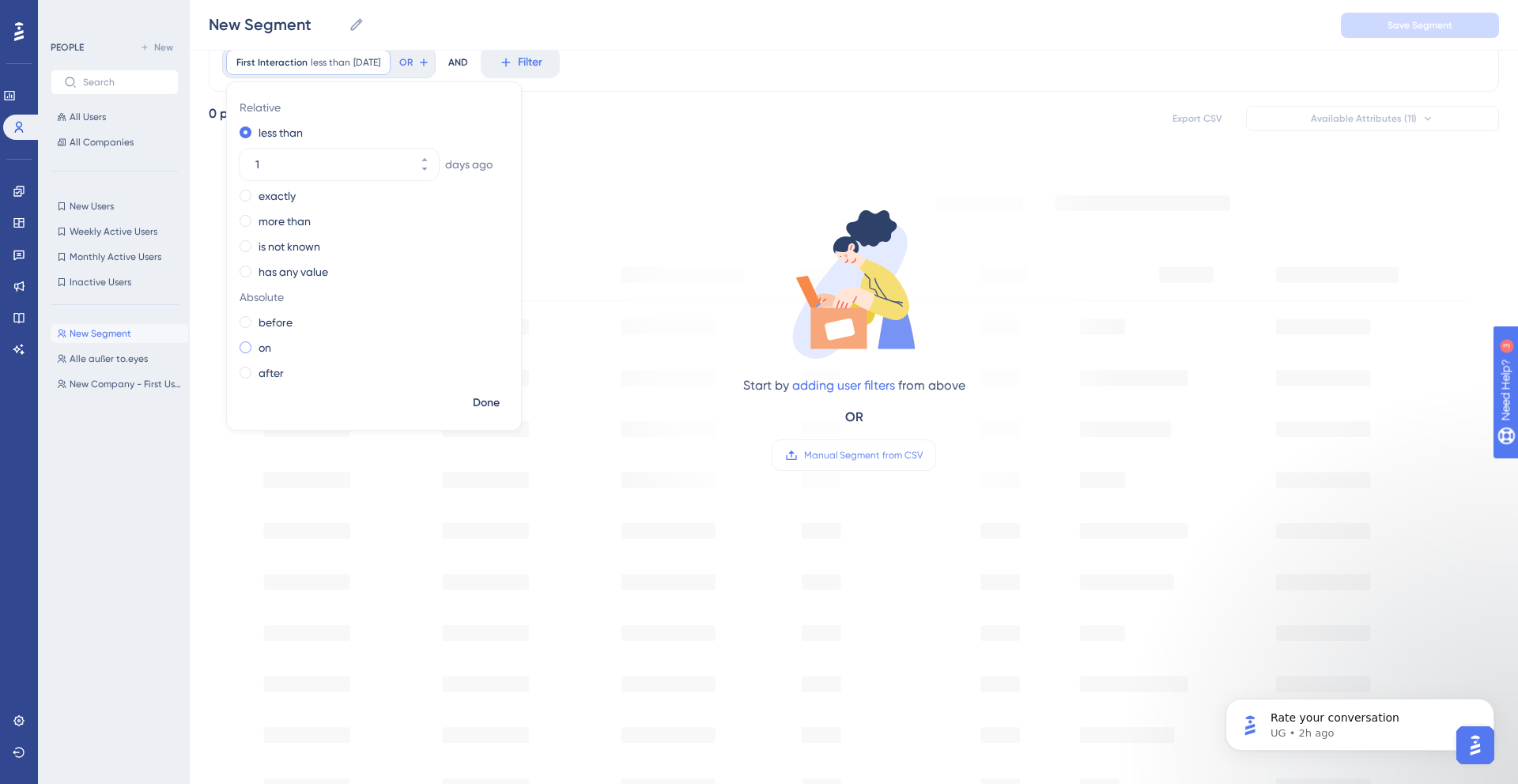
type input "0"
click at [479, 409] on span "Done" at bounding box center [487, 402] width 27 height 19
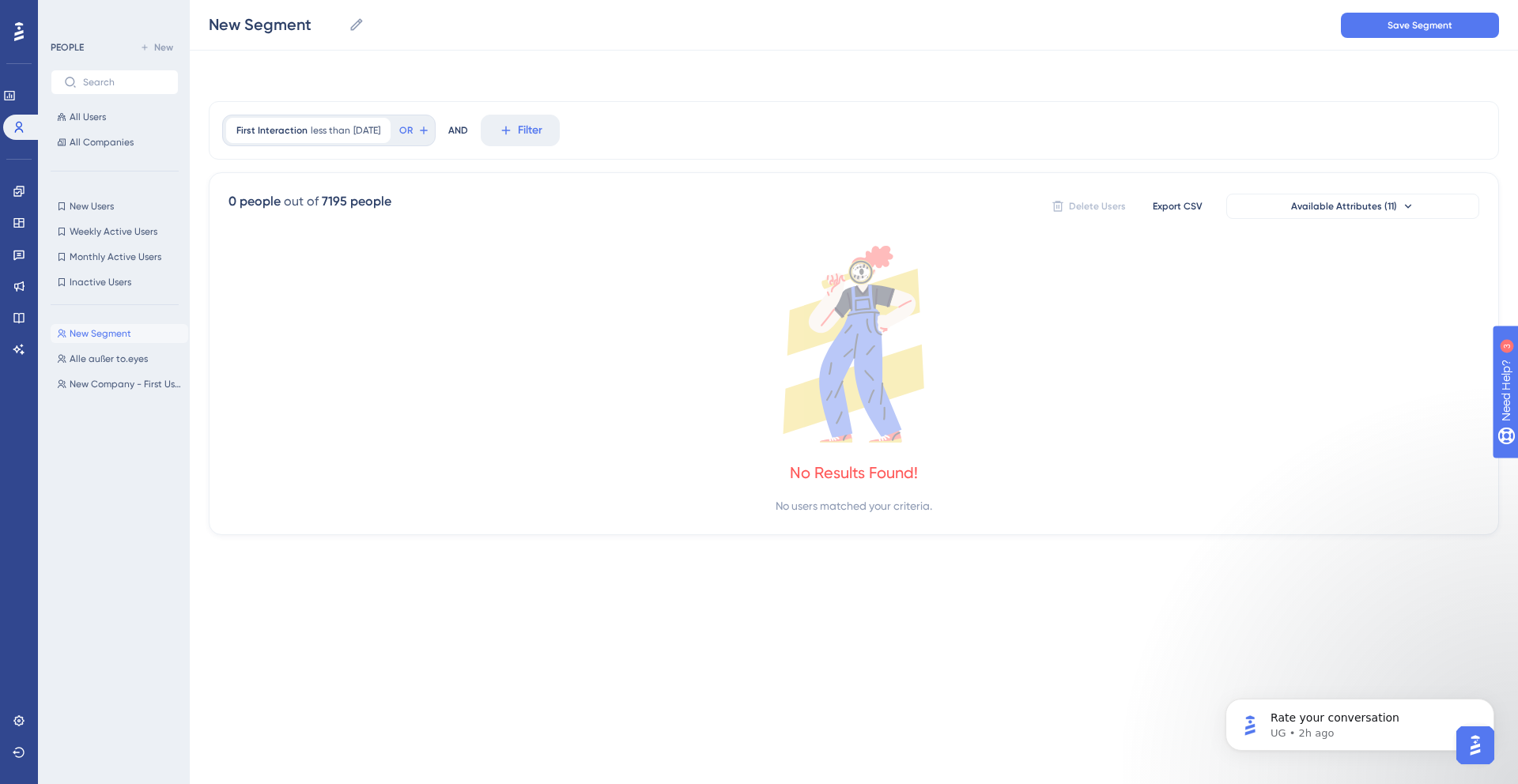
scroll to position [0, 0]
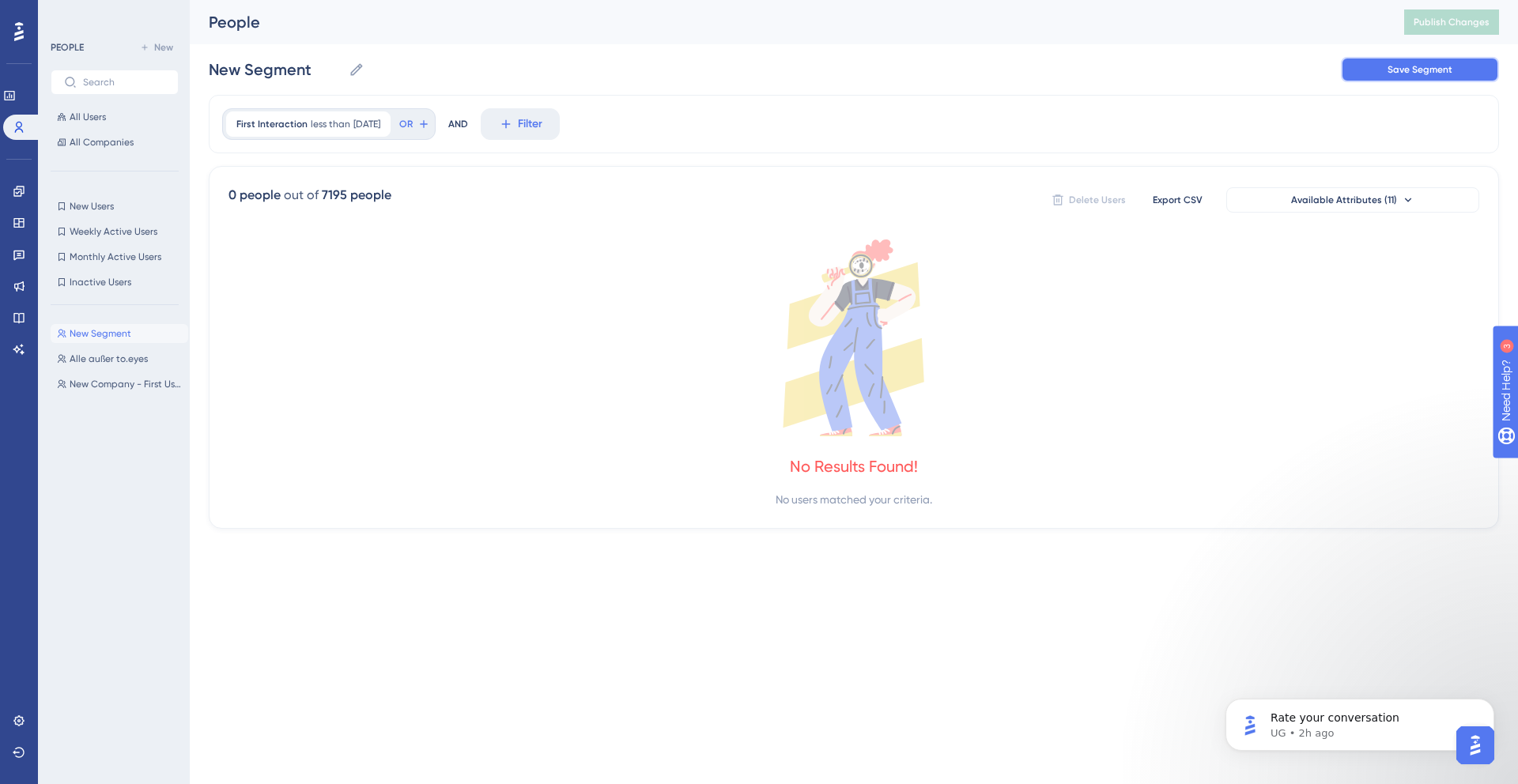
click at [1380, 58] on button "Save Segment" at bounding box center [1419, 70] width 158 height 25
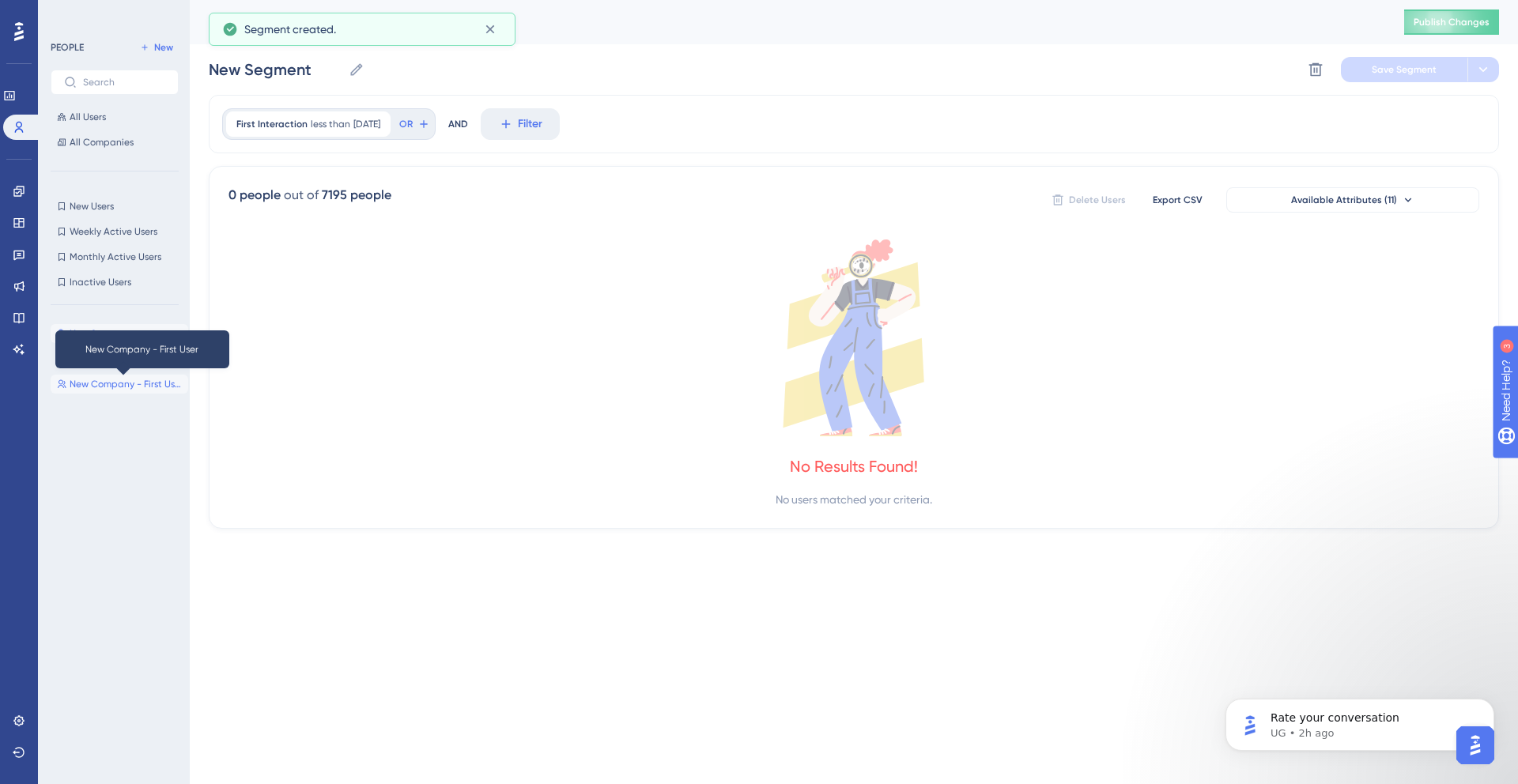
click at [91, 380] on span "New Company - First User" at bounding box center [125, 384] width 112 height 13
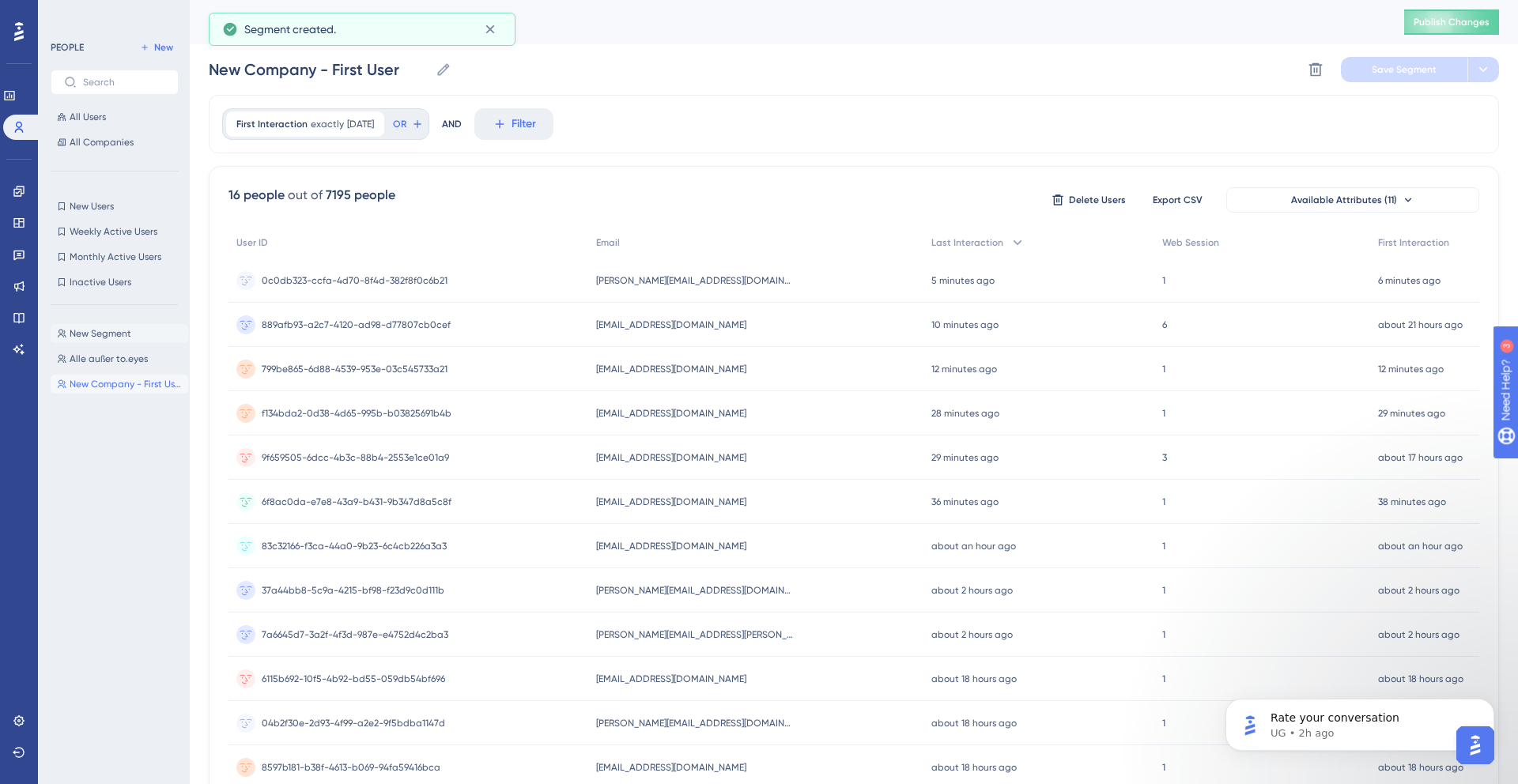
click at [102, 329] on span "New Segment" at bounding box center [100, 333] width 62 height 13
type input "New Segment"
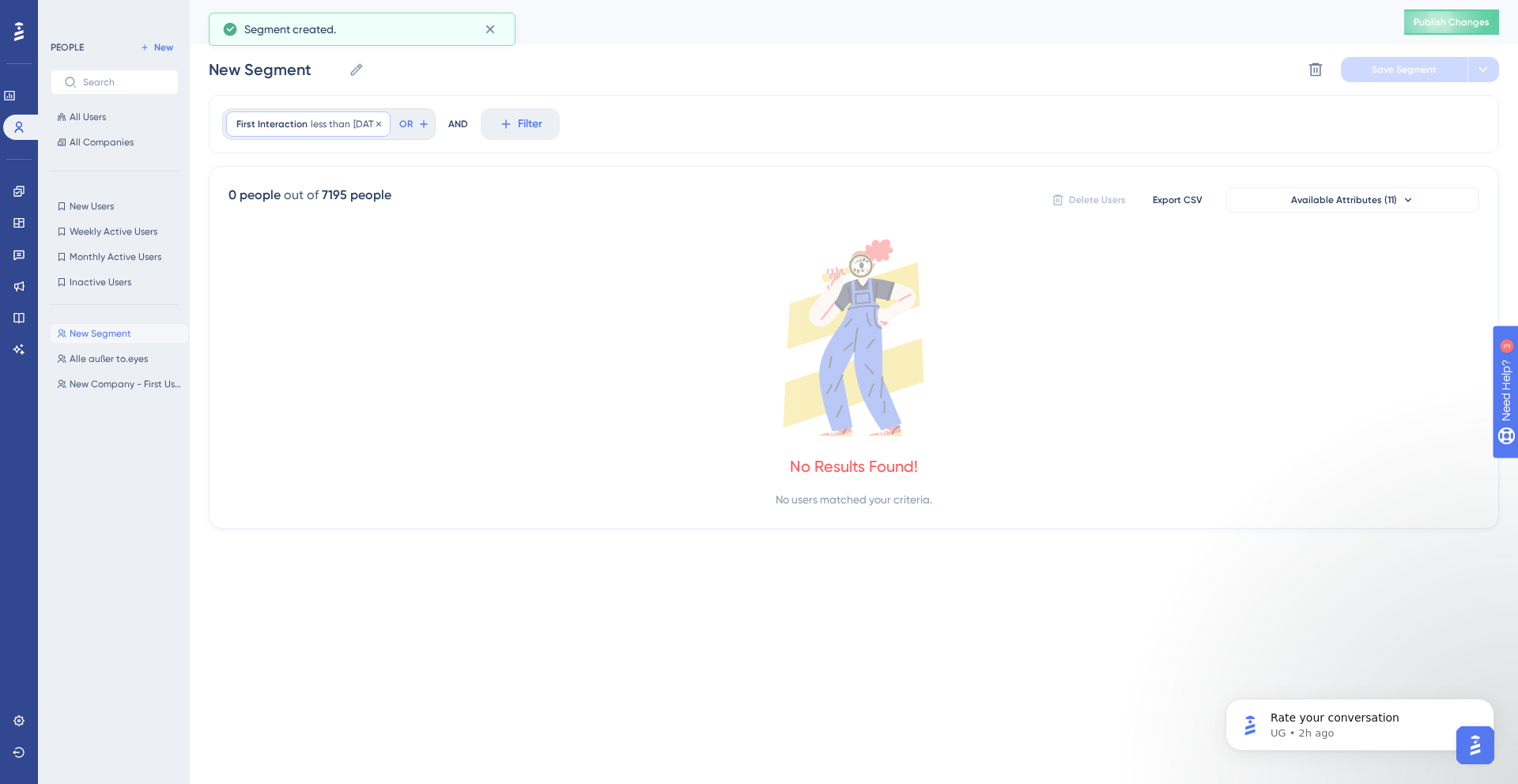
click at [345, 119] on span "less than" at bounding box center [331, 124] width 39 height 13
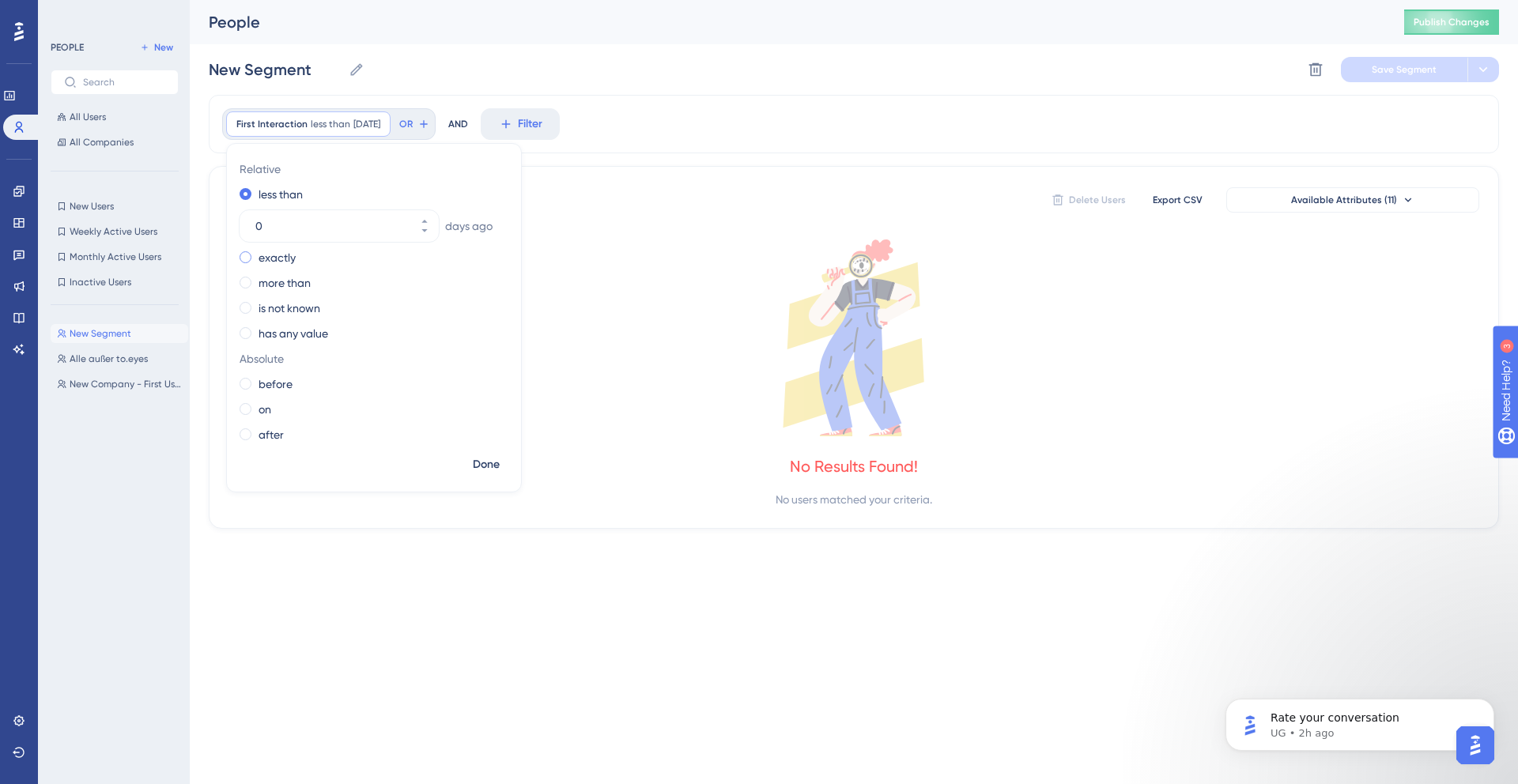
click at [251, 254] on span at bounding box center [245, 257] width 12 height 12
click at [256, 254] on input "radio" at bounding box center [256, 254] width 0 height 0
click at [480, 467] on span "Done" at bounding box center [487, 464] width 27 height 19
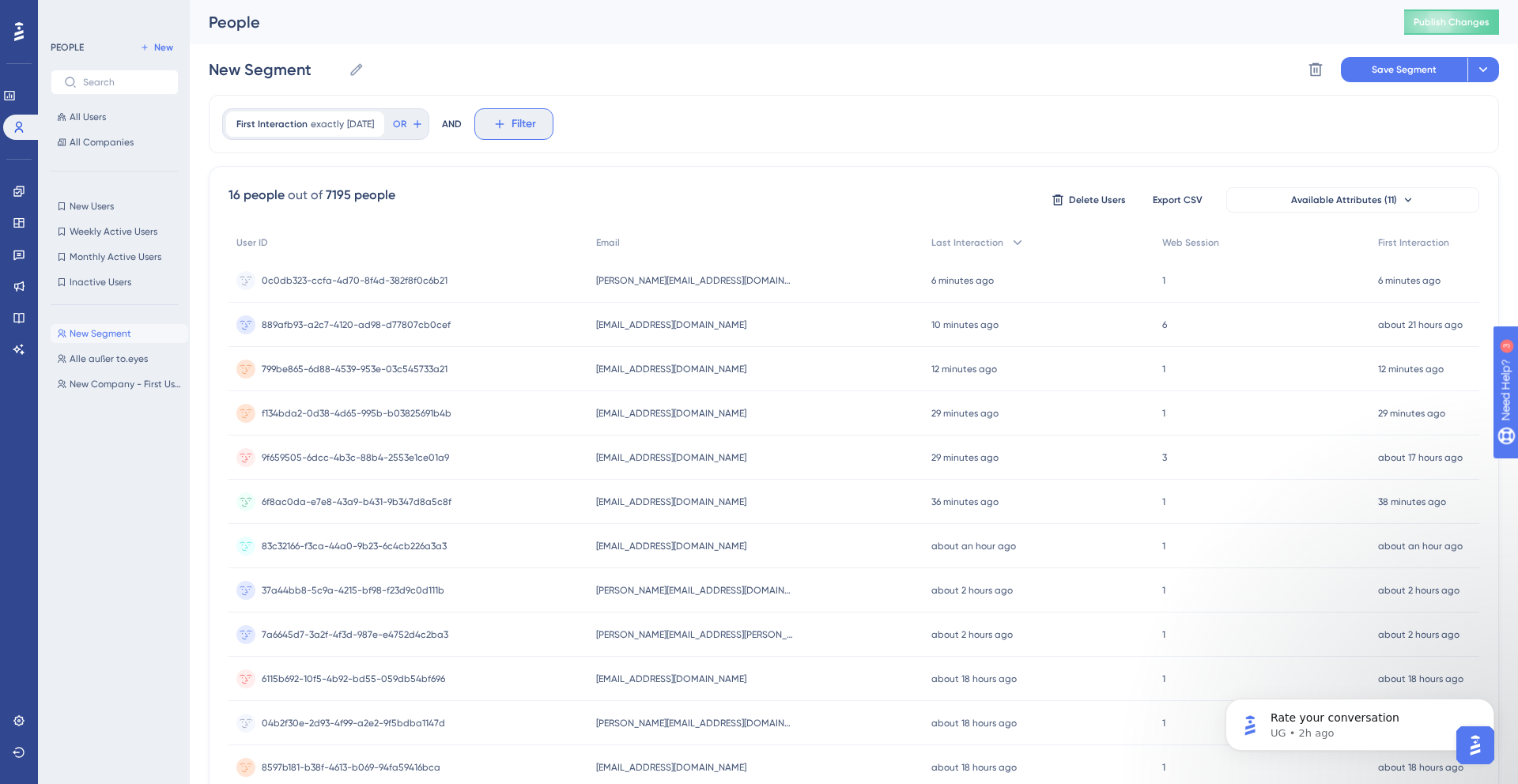
click at [532, 126] on span "Filter" at bounding box center [523, 124] width 24 height 19
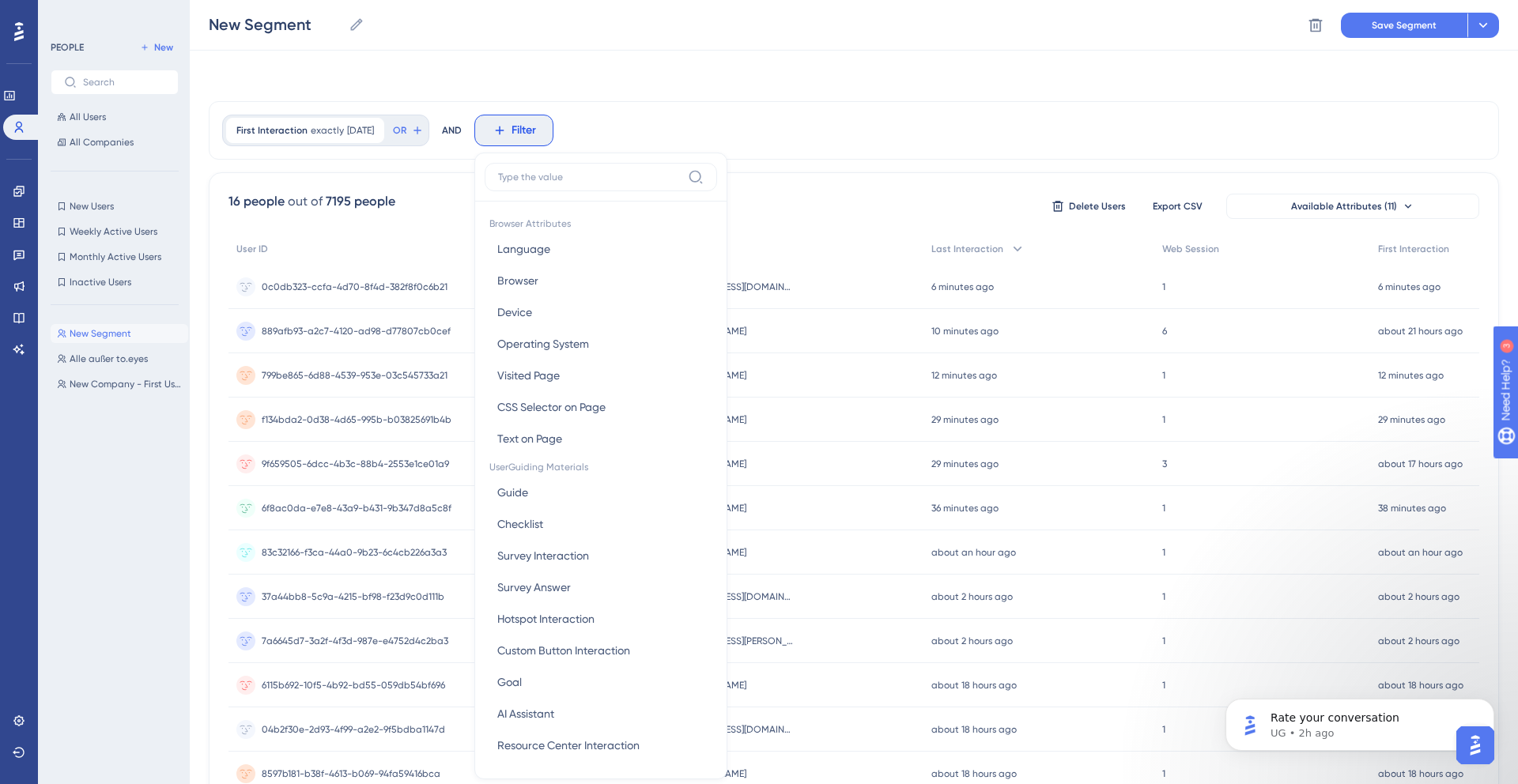
scroll to position [68, 0]
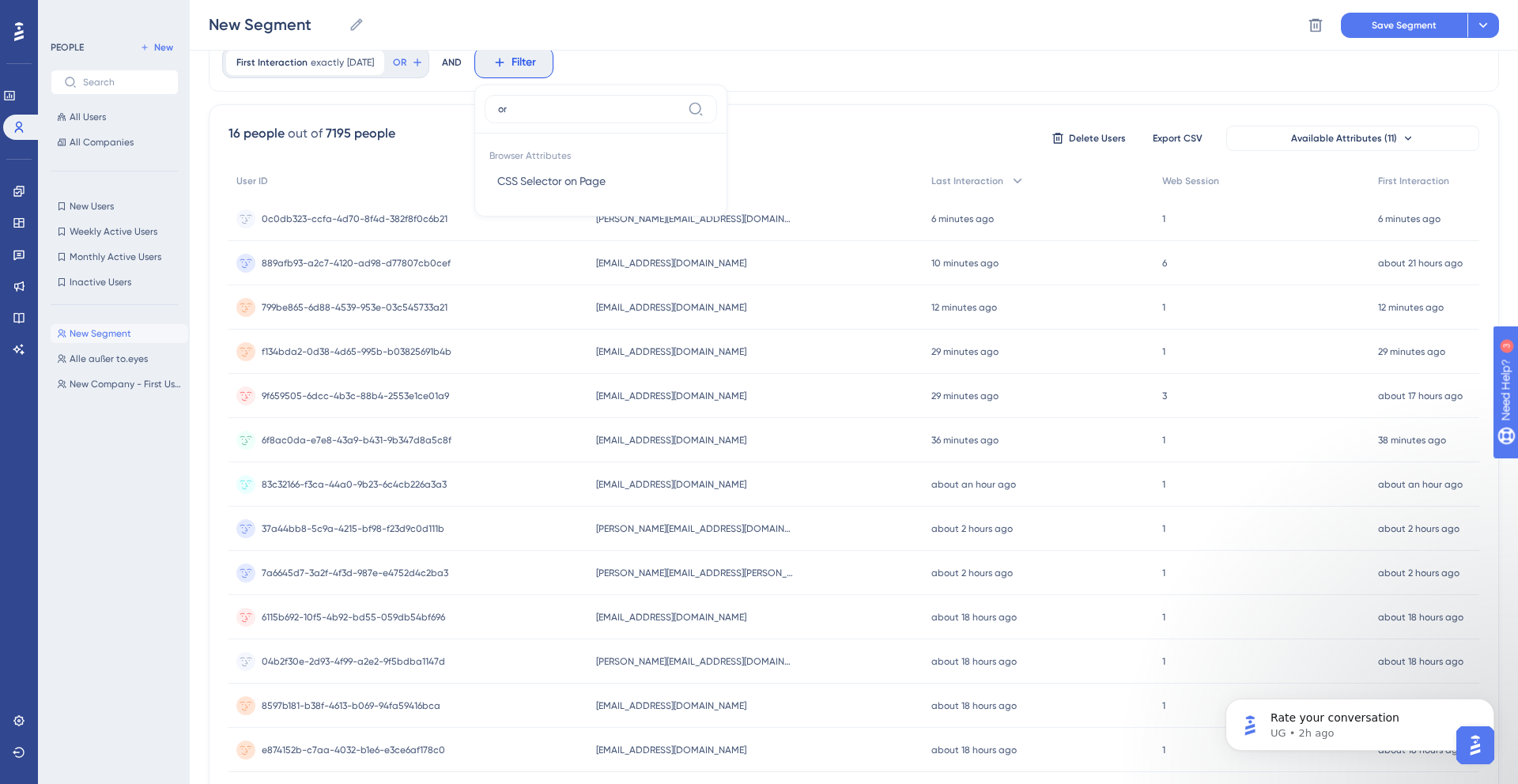
type input "o"
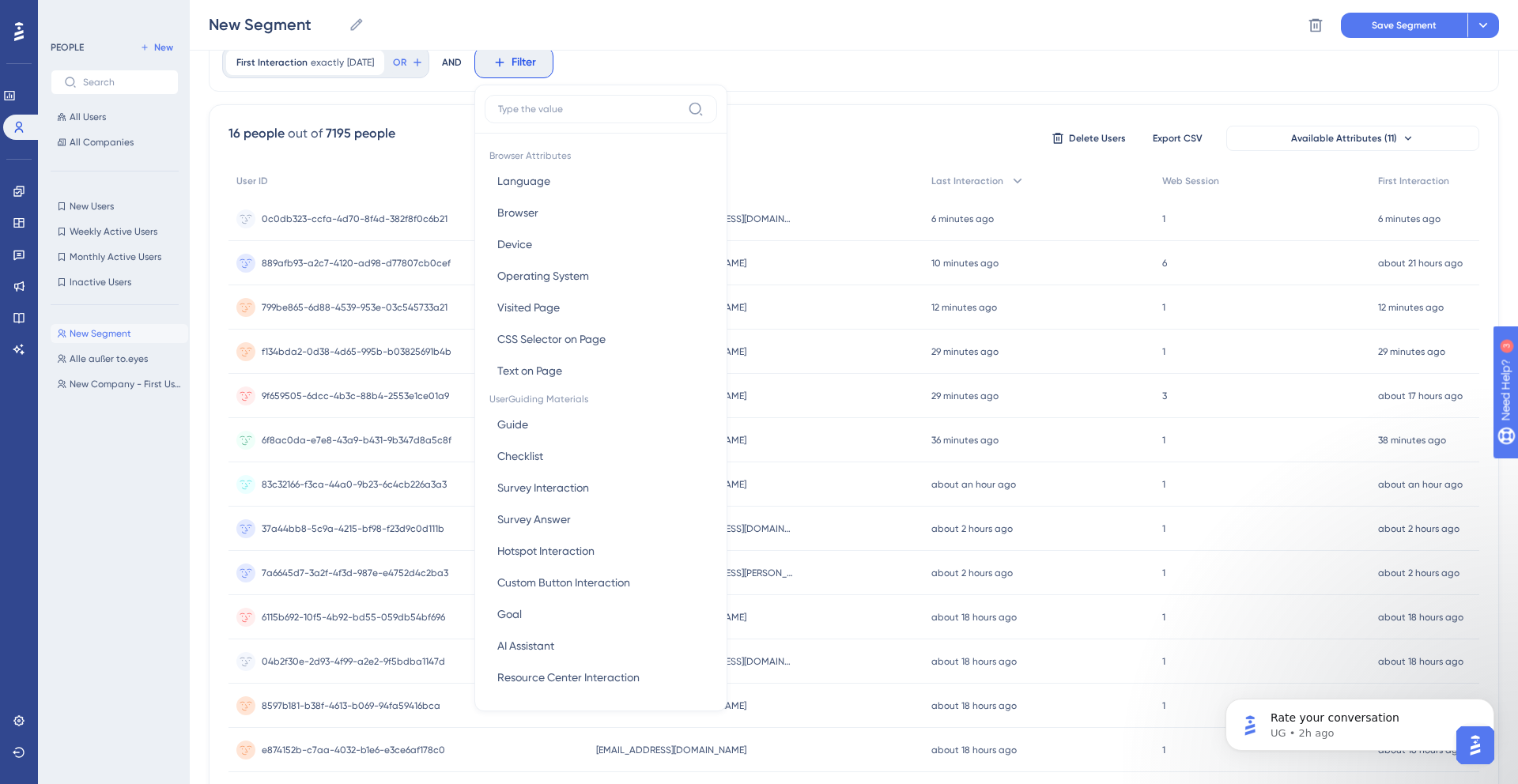
click at [862, 107] on div "16 people out of 7195 people Delete Users Export CSV Available Attributes (11) …" at bounding box center [854, 523] width 1290 height 840
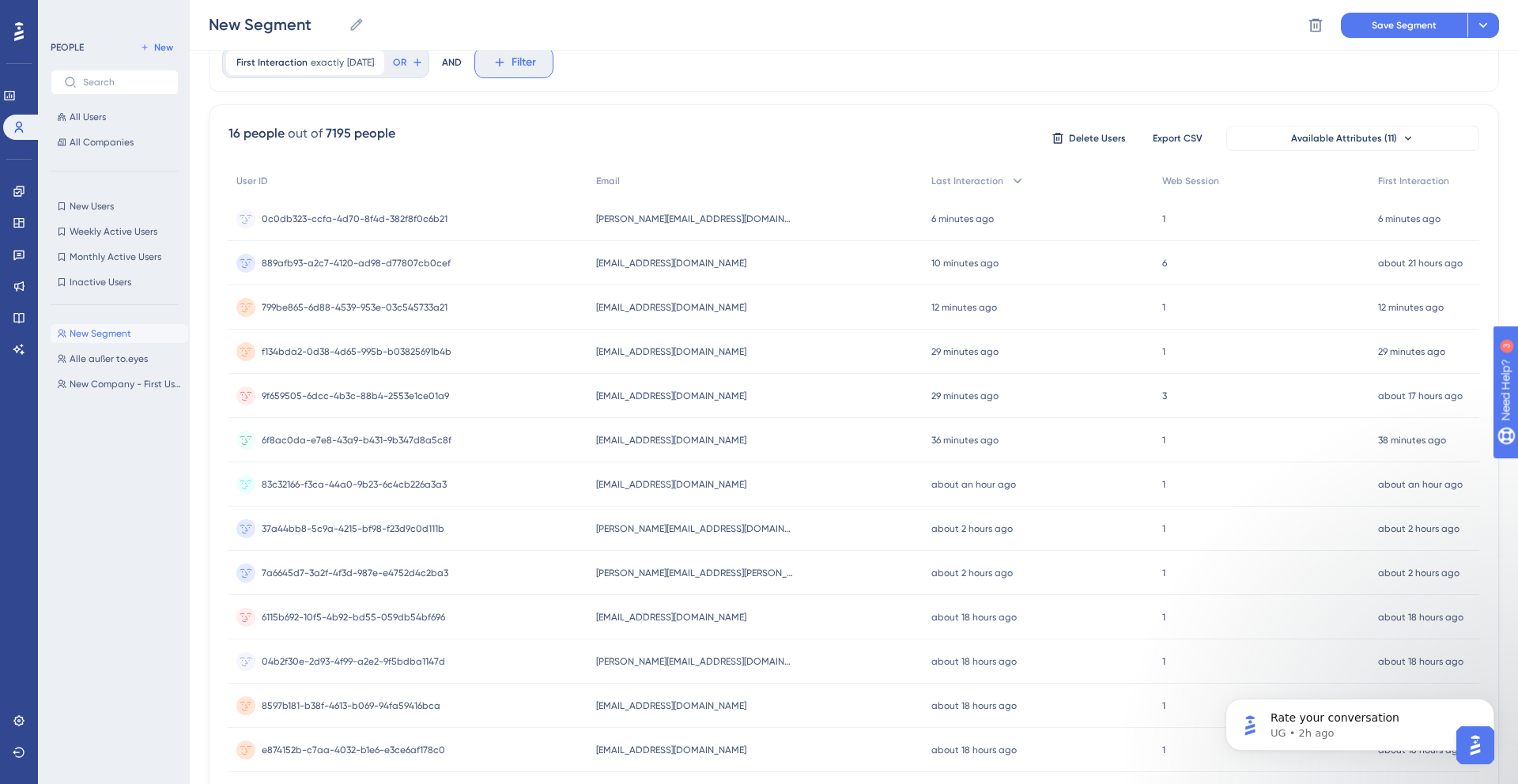
click at [507, 58] on icon at bounding box center [500, 63] width 14 height 14
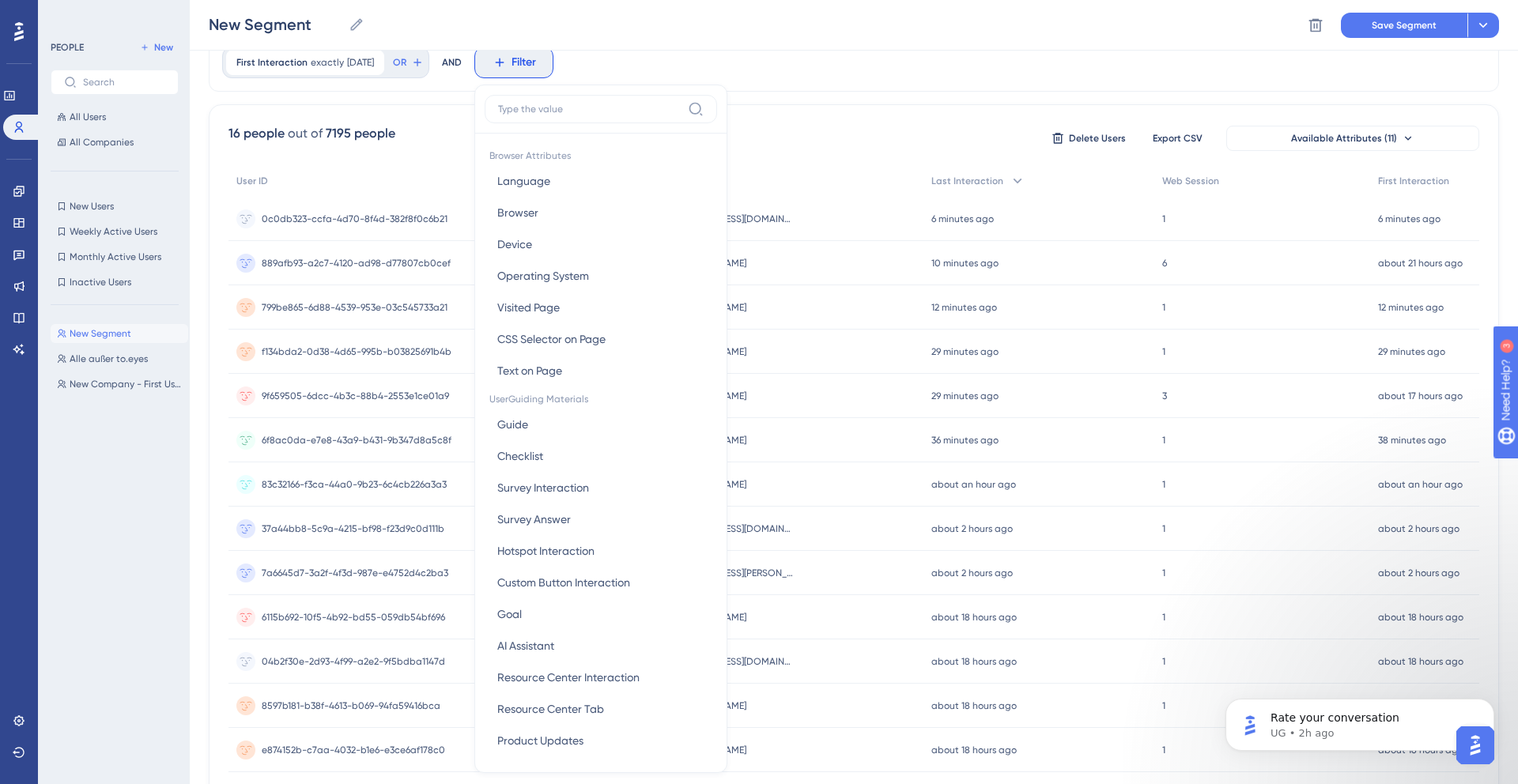
scroll to position [105, 0]
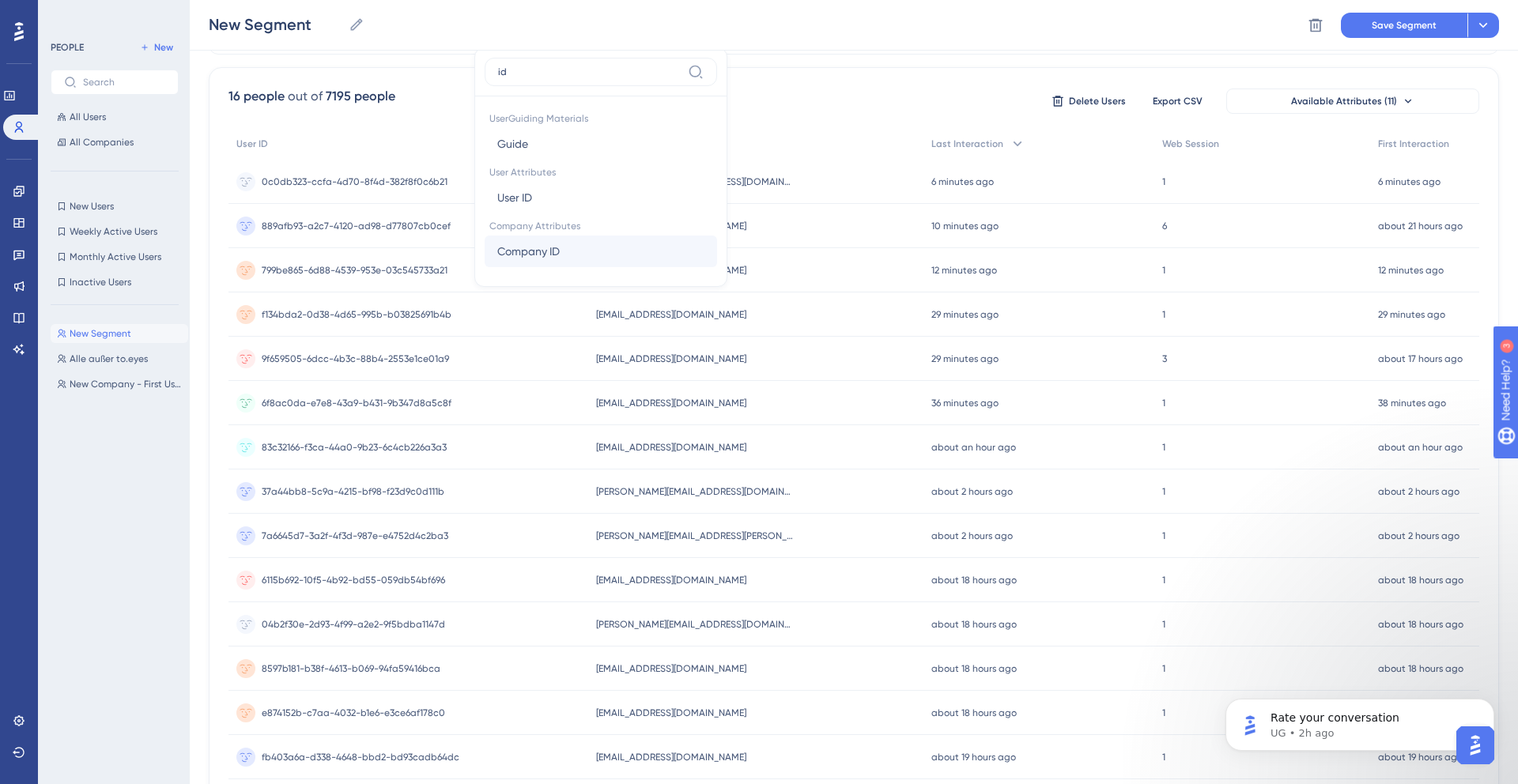
type input "id"
click at [556, 256] on span "Company ID" at bounding box center [529, 251] width 63 height 19
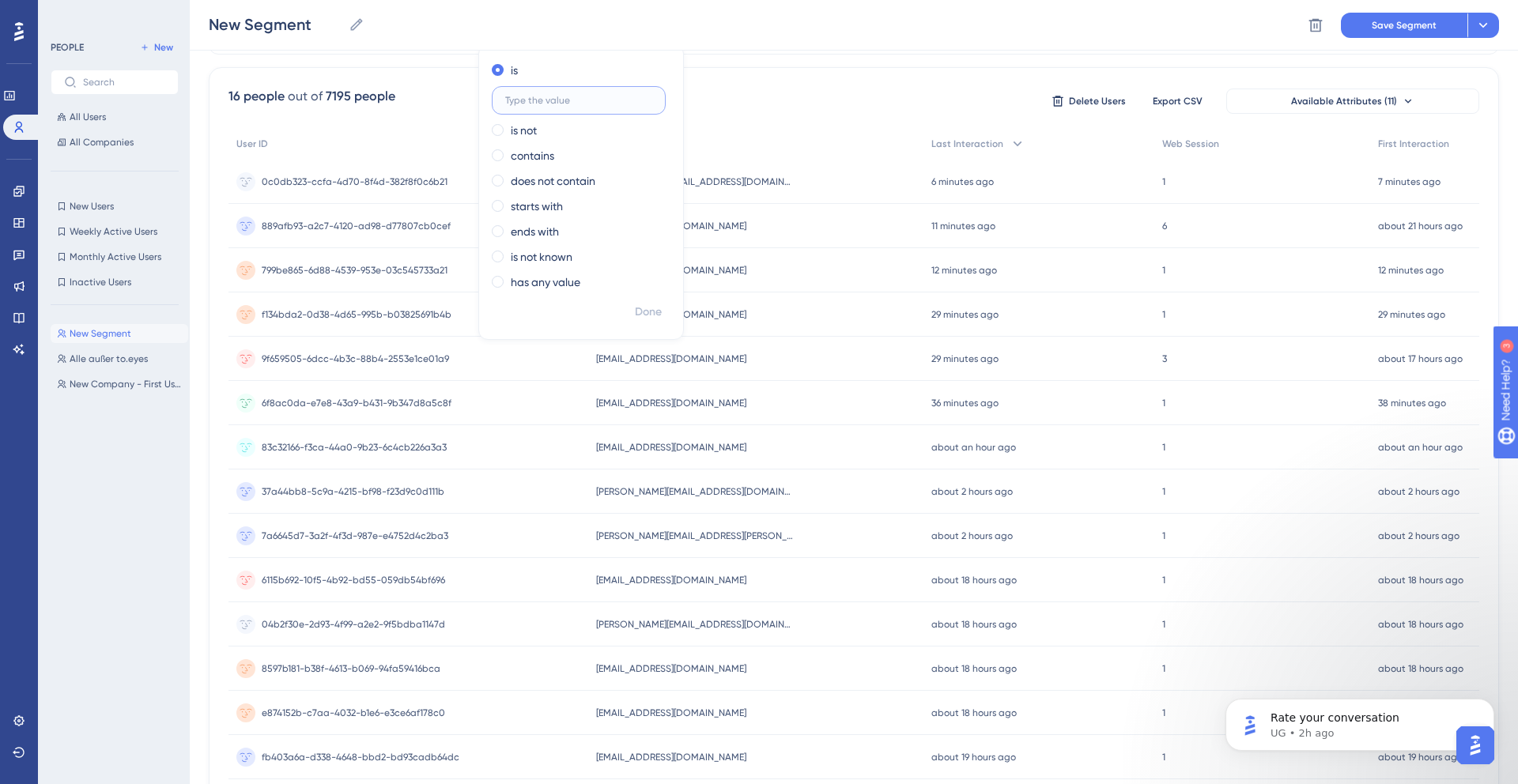
click at [555, 97] on input "text" at bounding box center [579, 100] width 147 height 11
paste input "41deaaa1-c2dc-49b9-b93f-67fbe2084b73"
type input "41deaaa1-c2dc-49b9-b93f-67fbe2084b73"
click at [661, 313] on span "Done" at bounding box center [648, 312] width 27 height 19
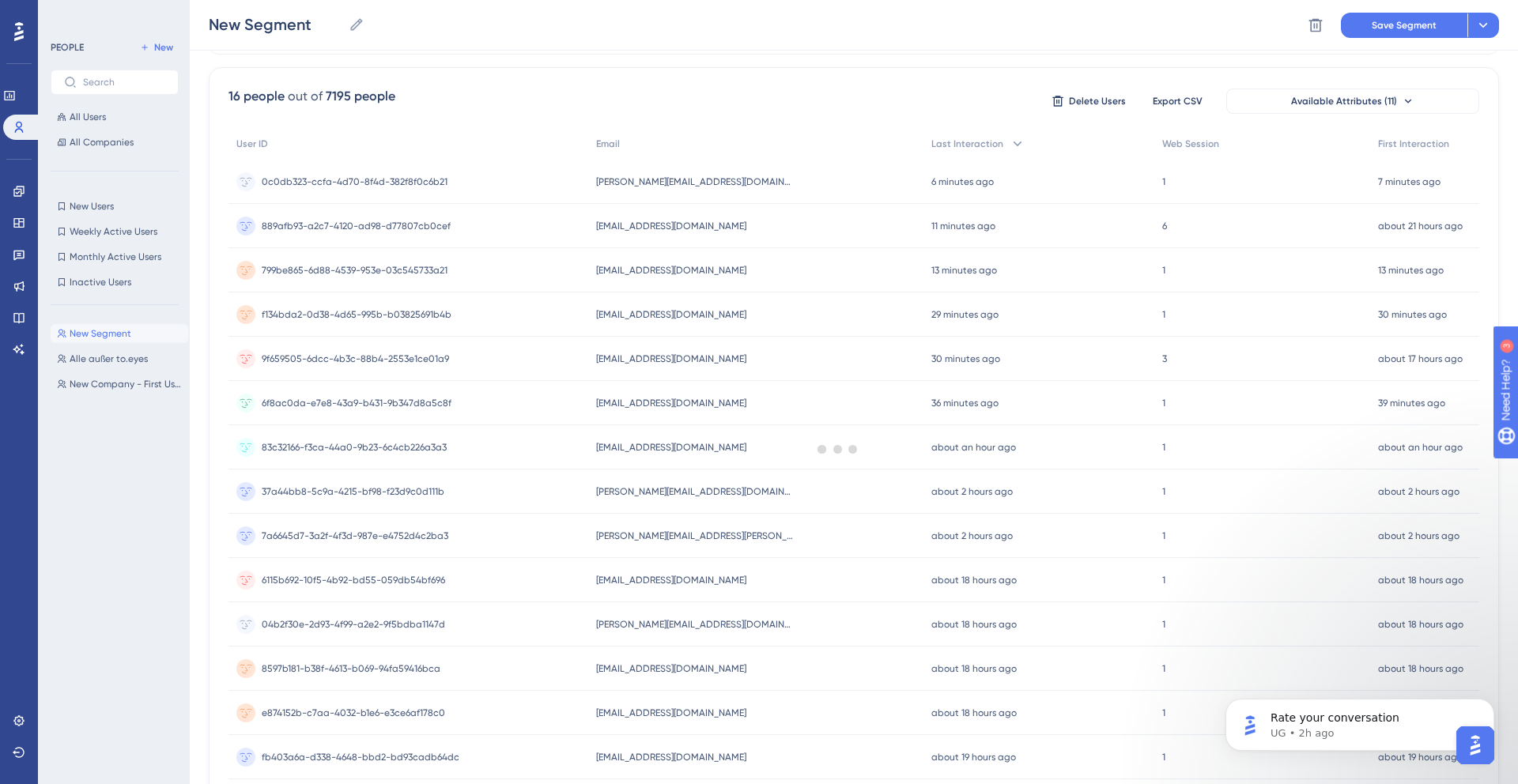
scroll to position [0, 0]
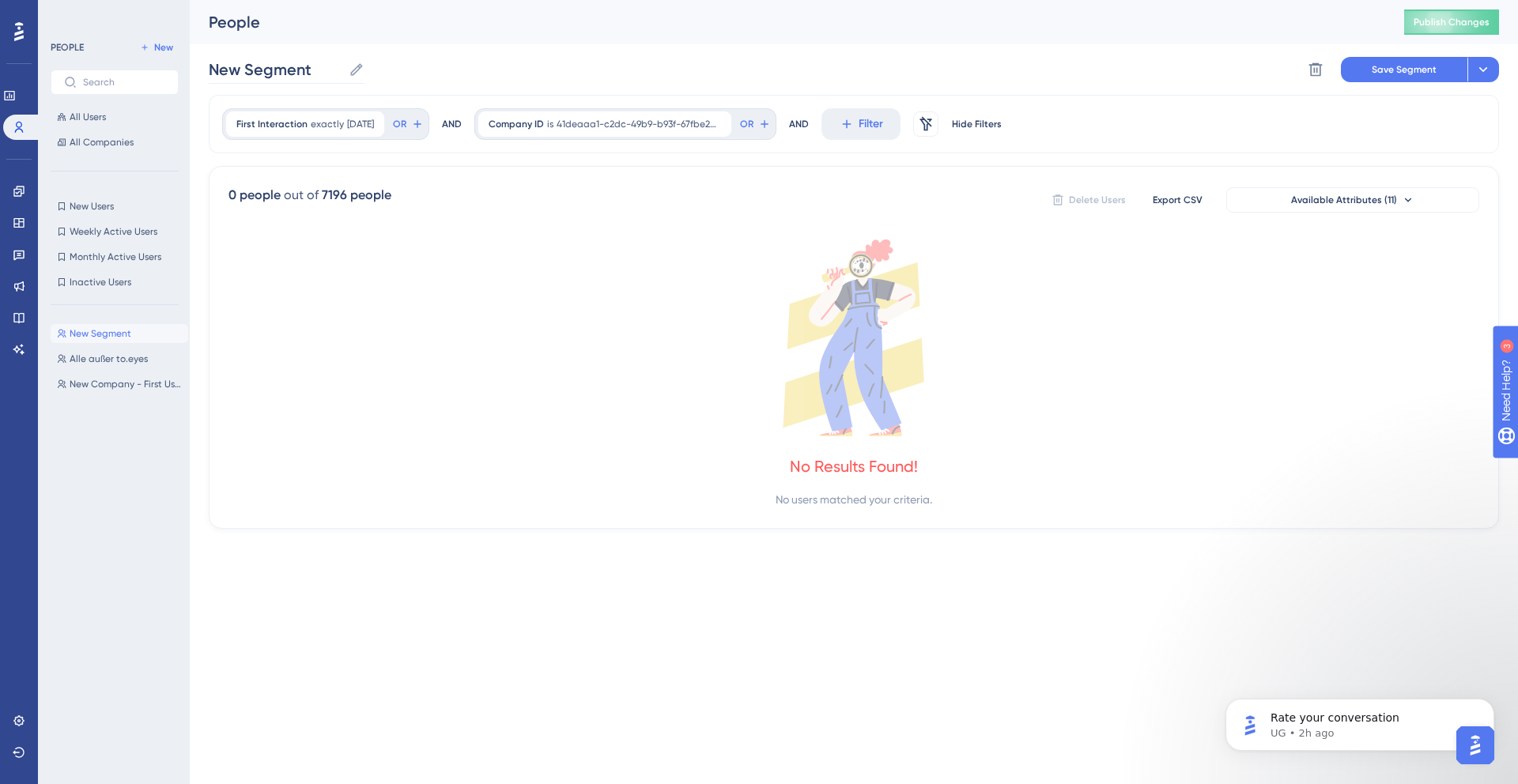
click at [353, 71] on icon at bounding box center [356, 69] width 12 height 12
click at [342, 71] on input "New Segment" at bounding box center [275, 69] width 134 height 22
click at [275, 73] on input "New Segment" at bounding box center [275, 69] width 134 height 22
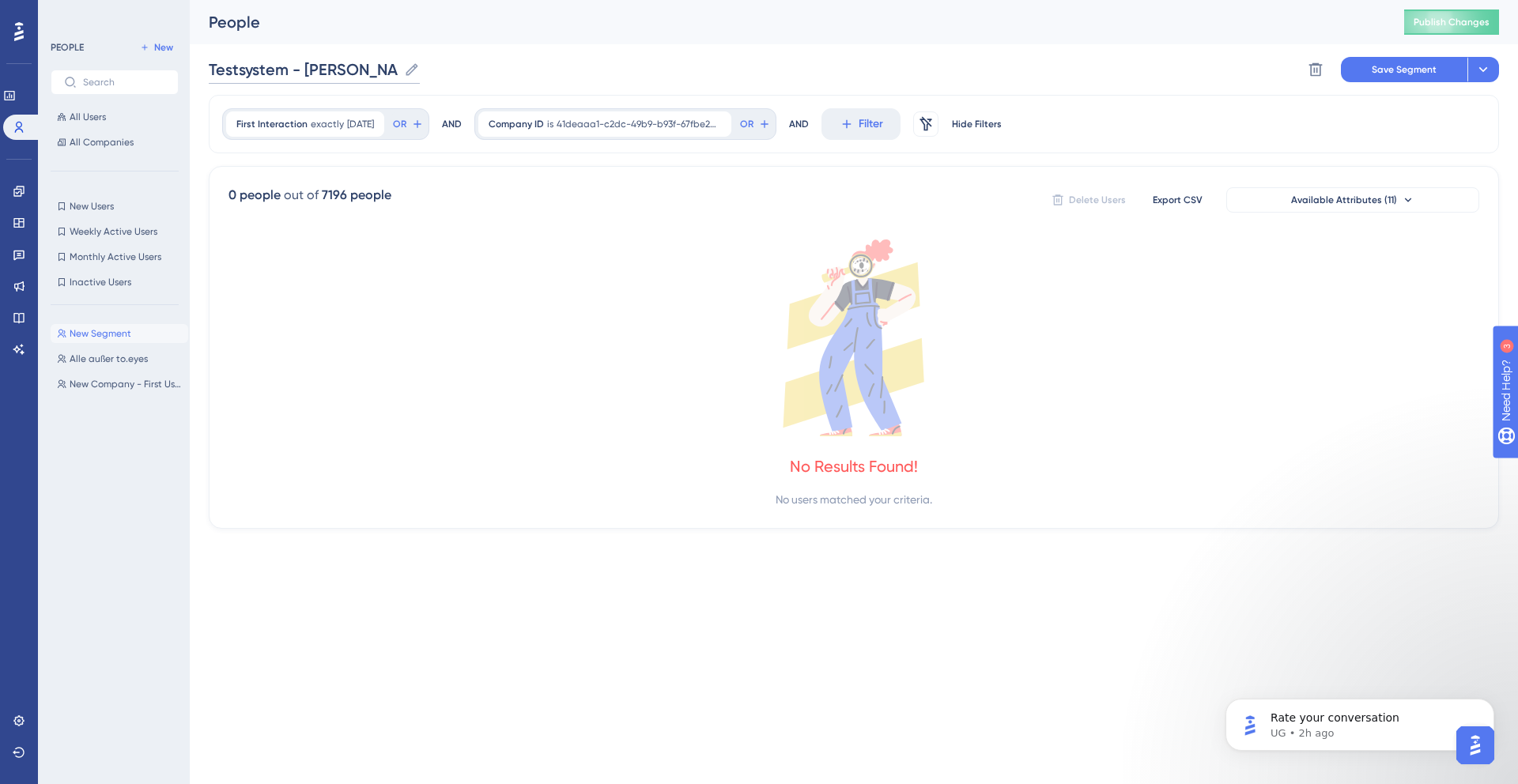
type input "Testsystem - Eichhorn"
click at [1367, 64] on button "Save Segment" at bounding box center [1403, 70] width 126 height 25
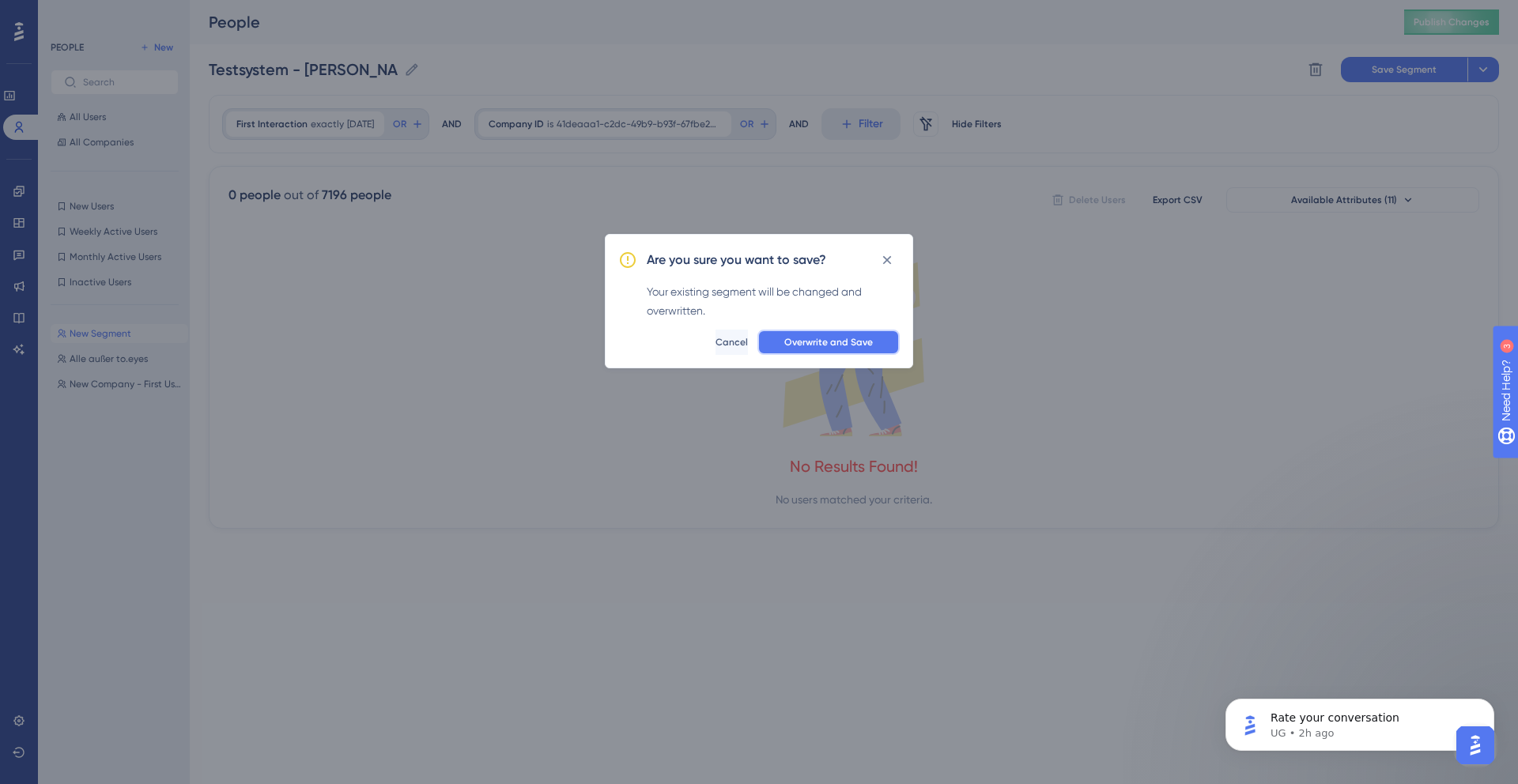
click at [800, 352] on button "Overwrite and Save" at bounding box center [828, 342] width 142 height 25
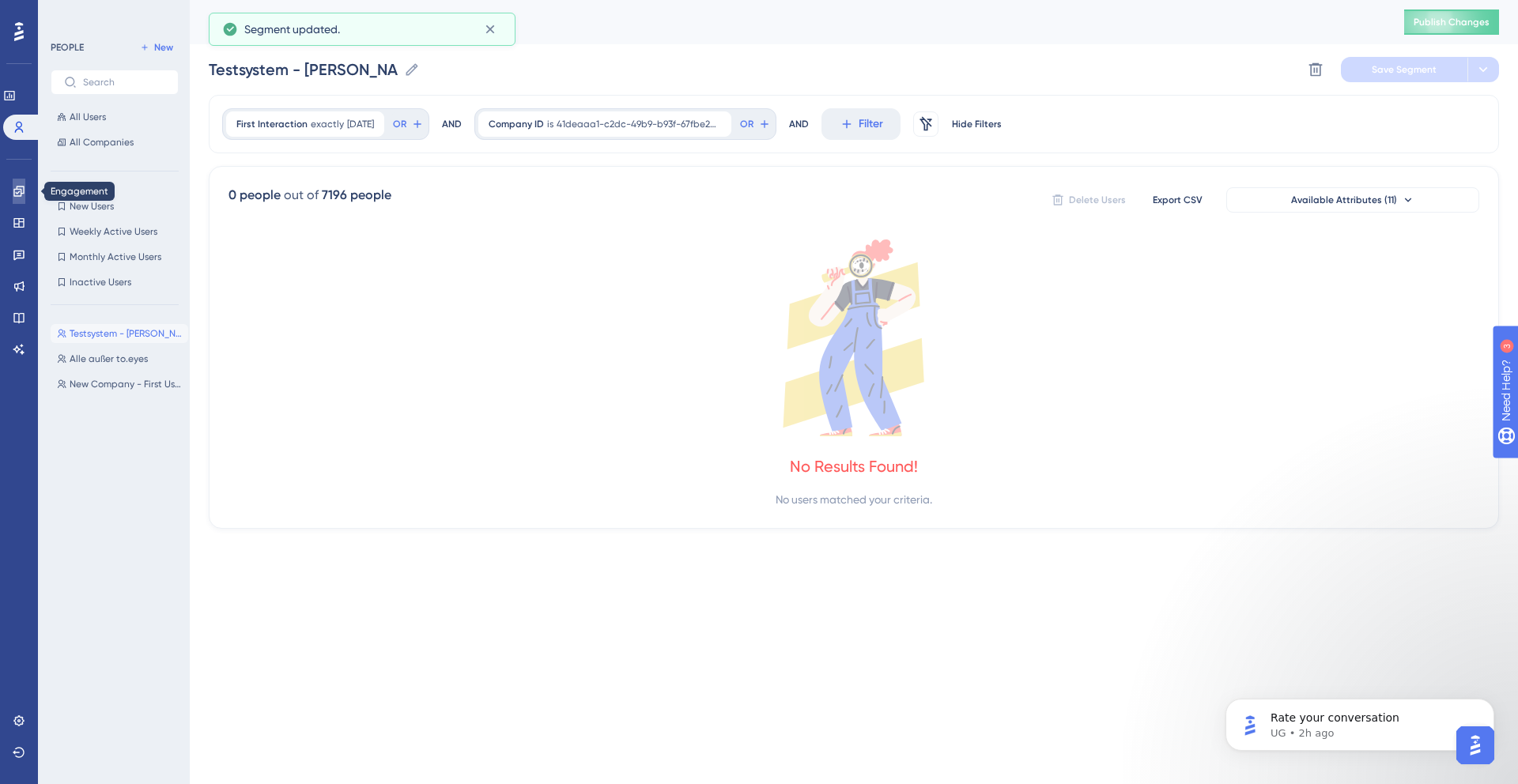
click at [17, 191] on icon at bounding box center [19, 191] width 13 height 13
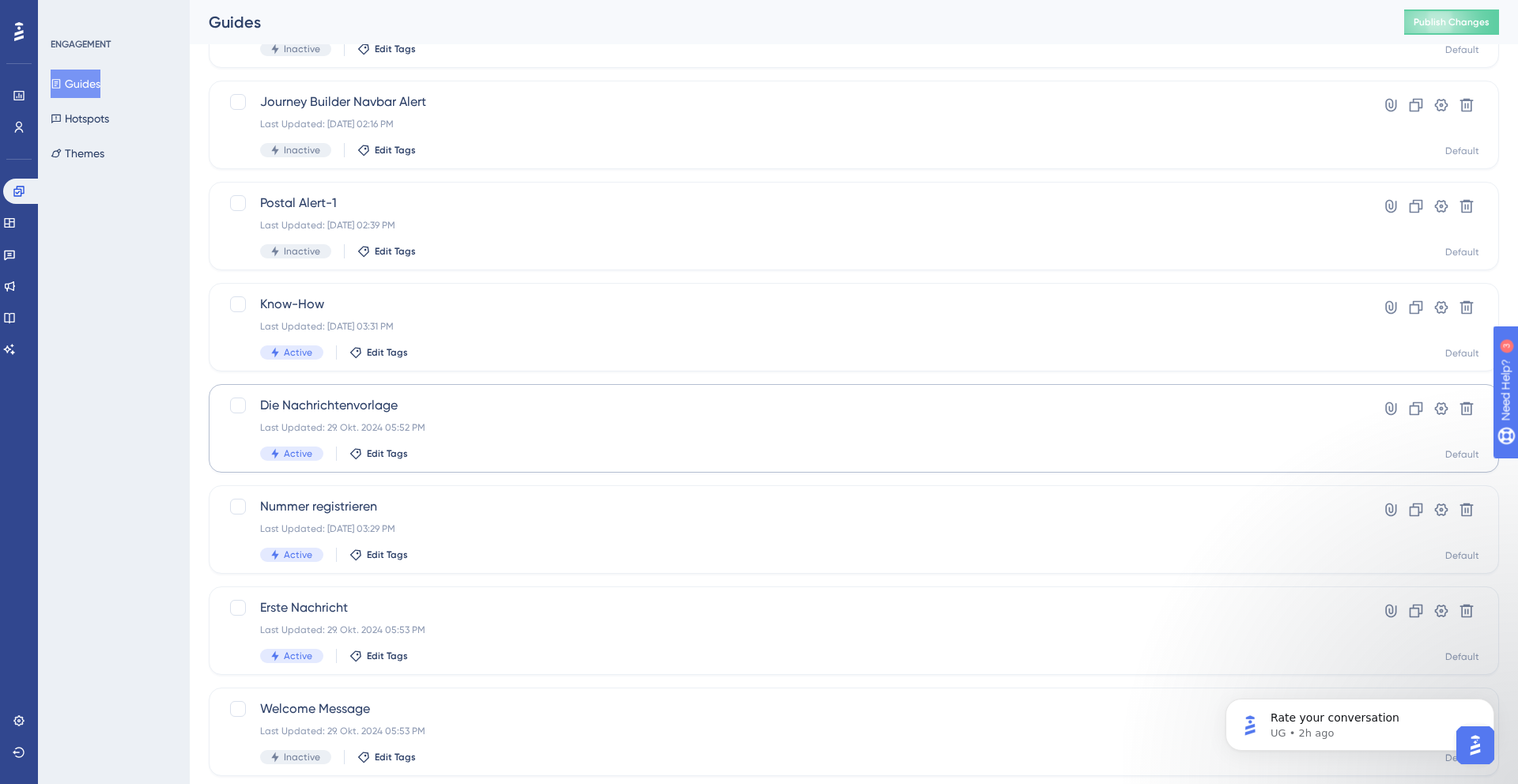
scroll to position [209, 0]
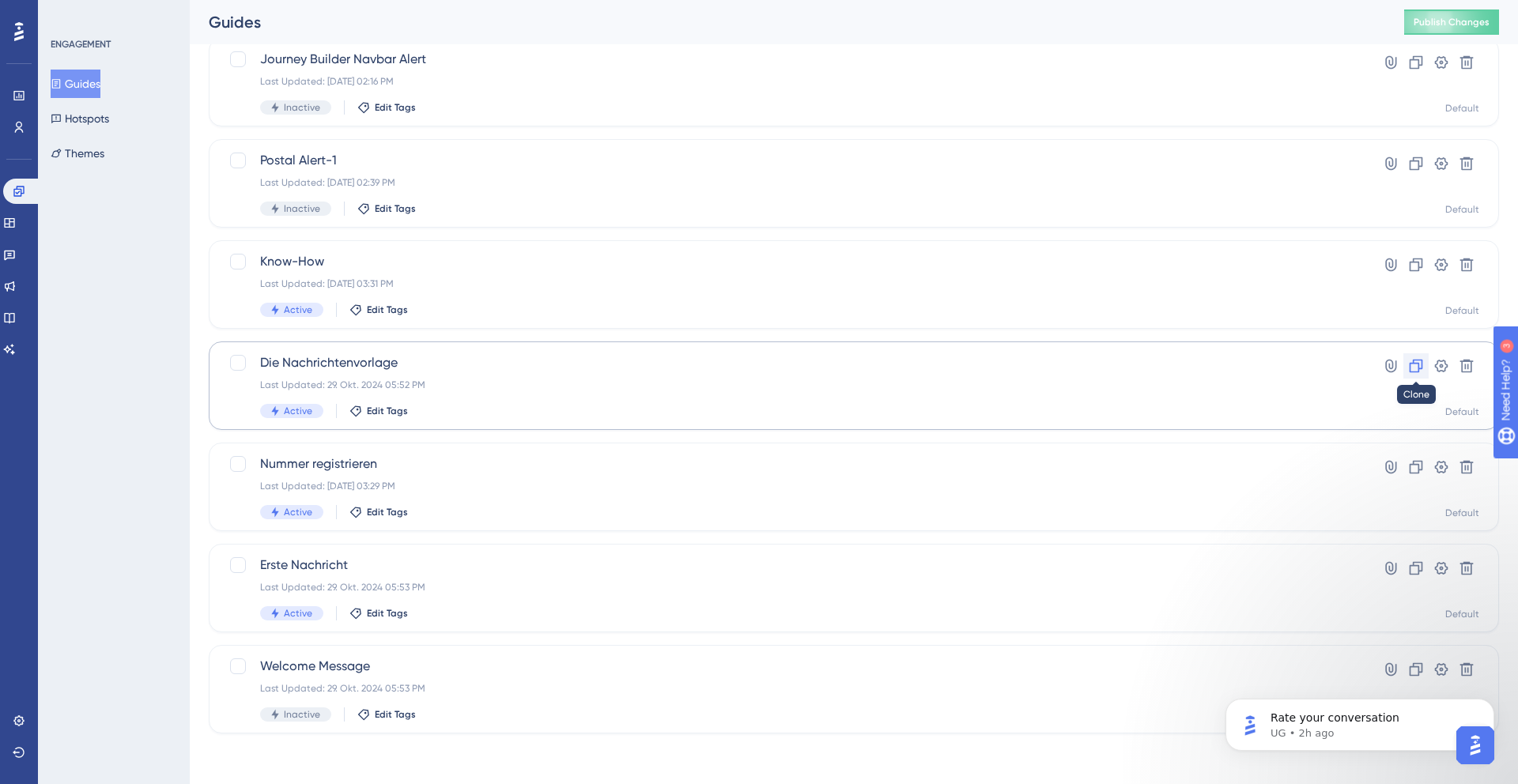
click at [1417, 366] on icon at bounding box center [1416, 366] width 16 height 16
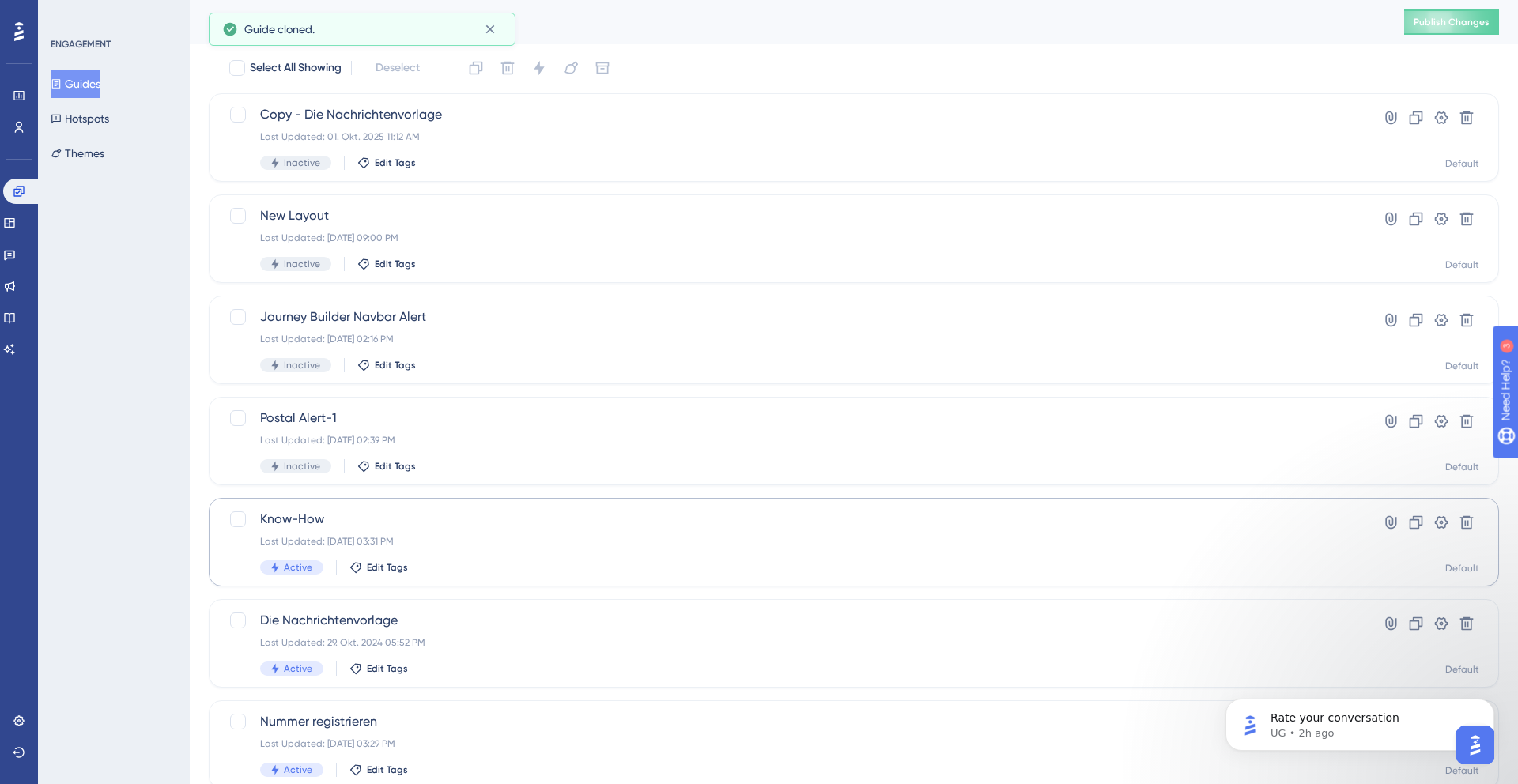
scroll to position [0, 0]
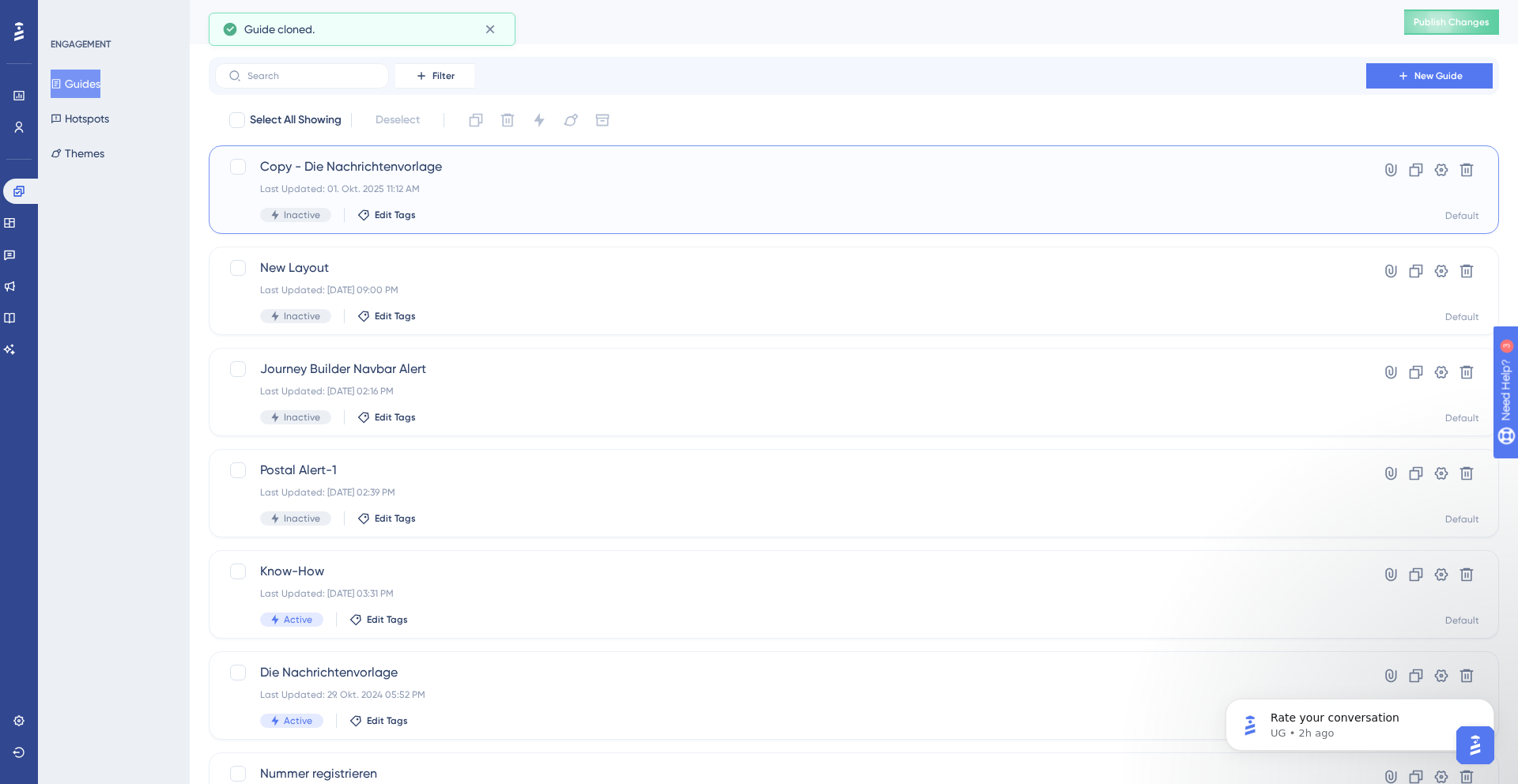
click at [513, 167] on span "Copy - Die Nachrichtenvorlage" at bounding box center [790, 167] width 1061 height 19
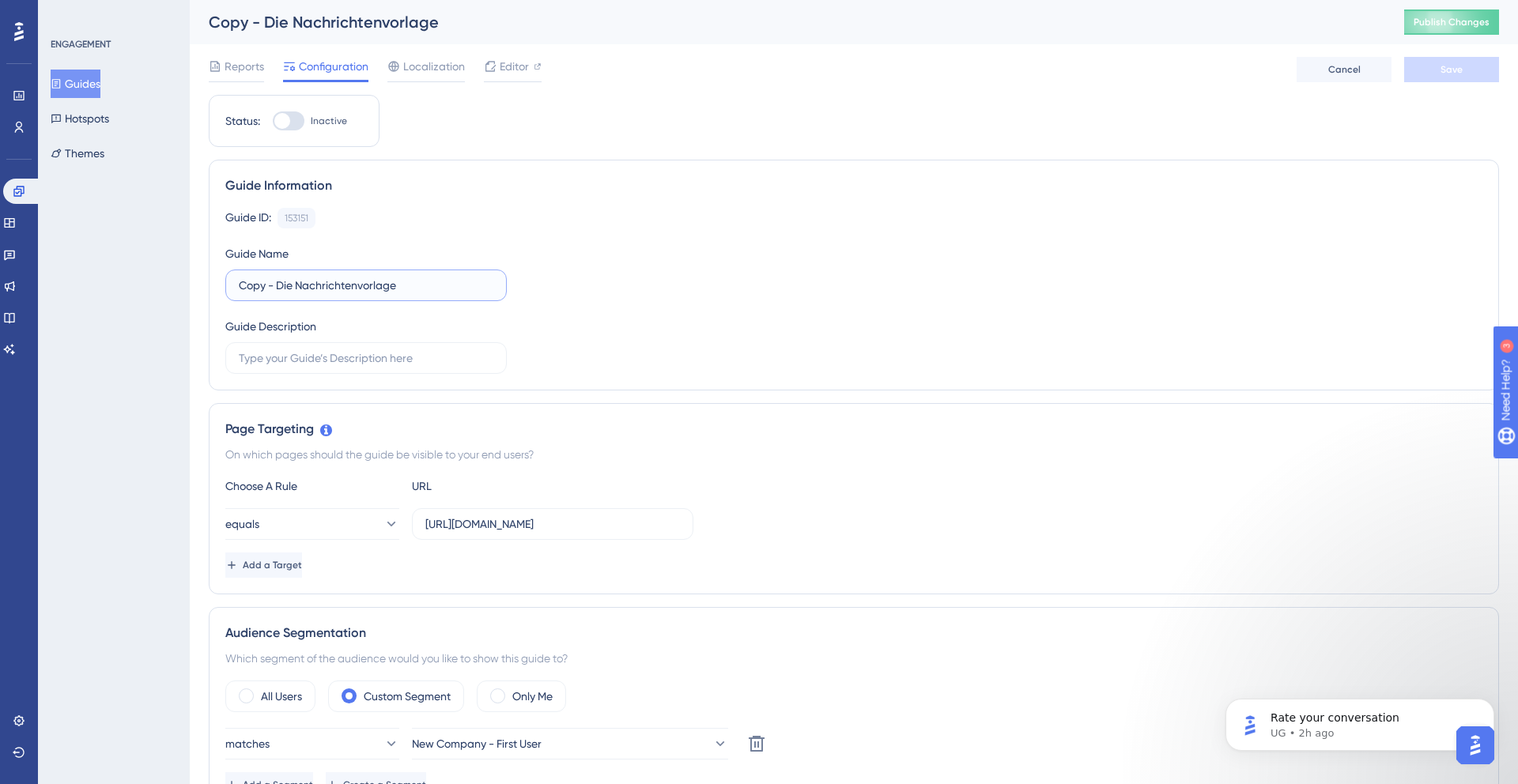
drag, startPoint x: 299, startPoint y: 285, endPoint x: 210, endPoint y: 284, distance: 89.0
click at [210, 284] on div "Guide Information Guide ID: 153151 Copy Guide Name Copy - Die Nachrichtenvorlag…" at bounding box center [854, 275] width 1290 height 231
click at [393, 289] on input "Nachrichtenvorlage" at bounding box center [366, 285] width 254 height 17
type input "Nachrichtenvorlage - Testsystem"
click at [1441, 73] on span "Save" at bounding box center [1452, 70] width 22 height 13
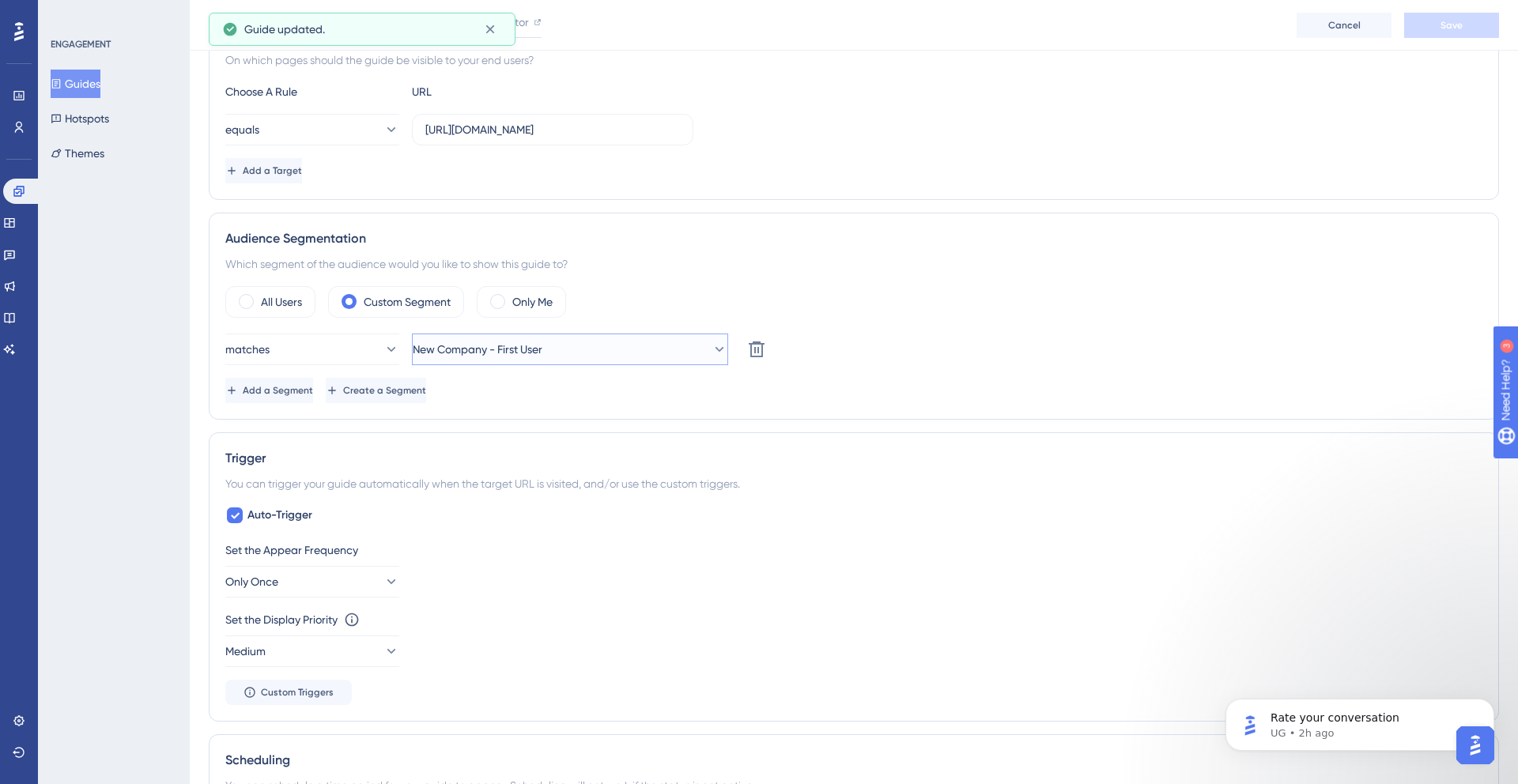
click at [500, 350] on span "New Company - First User" at bounding box center [478, 349] width 130 height 19
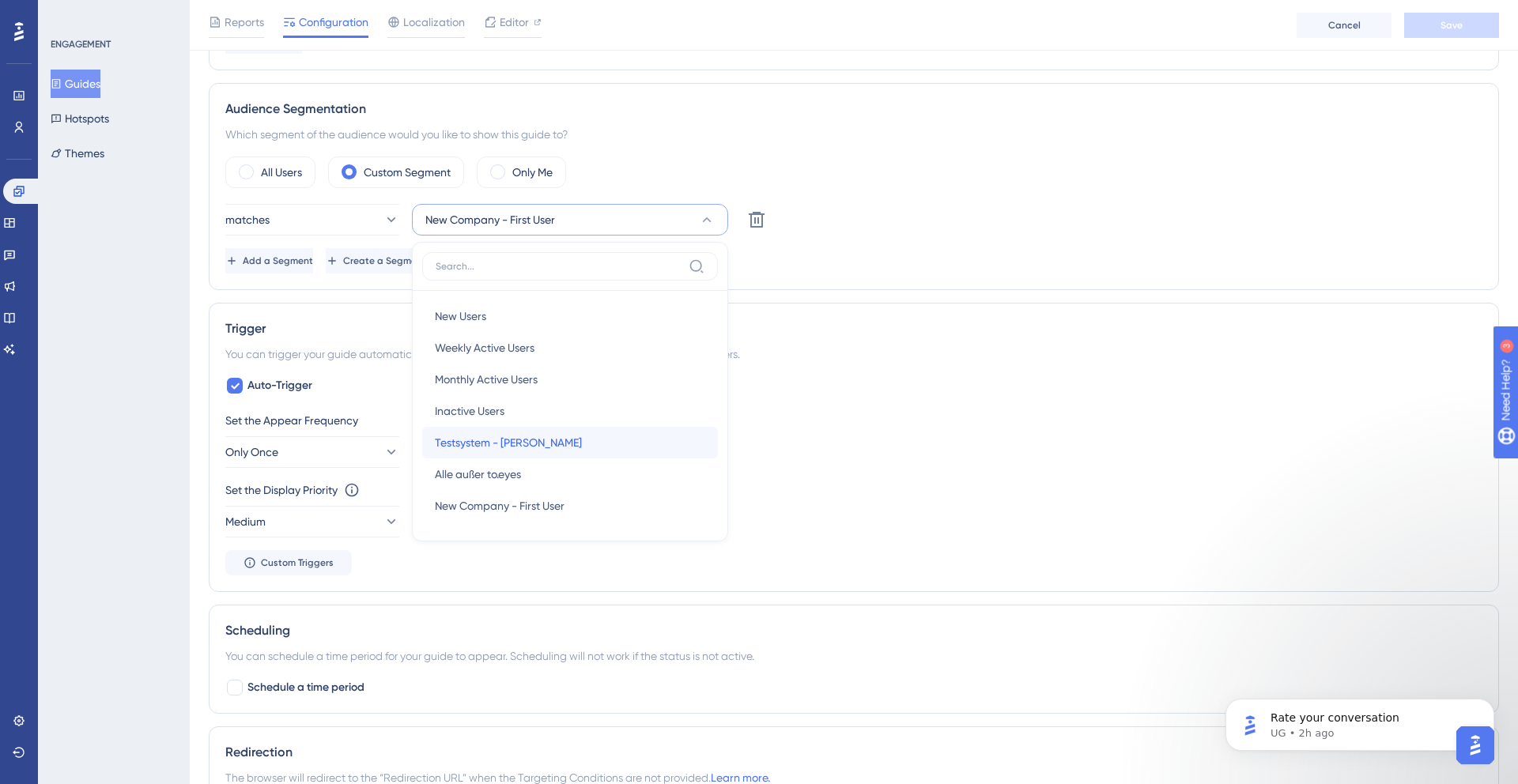
click at [495, 435] on span "Testsystem - Eichhorn" at bounding box center [508, 443] width 147 height 19
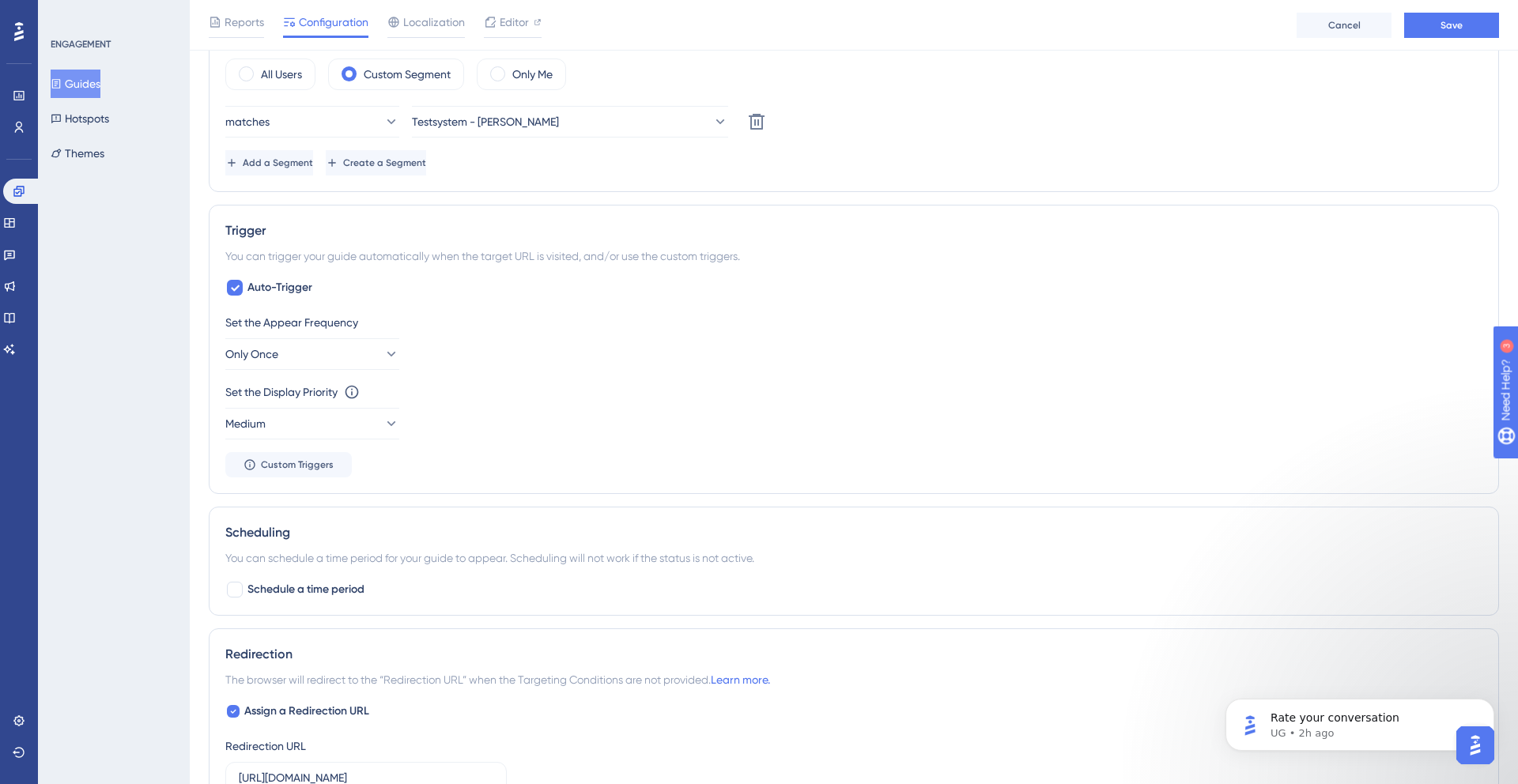
scroll to position [682, 0]
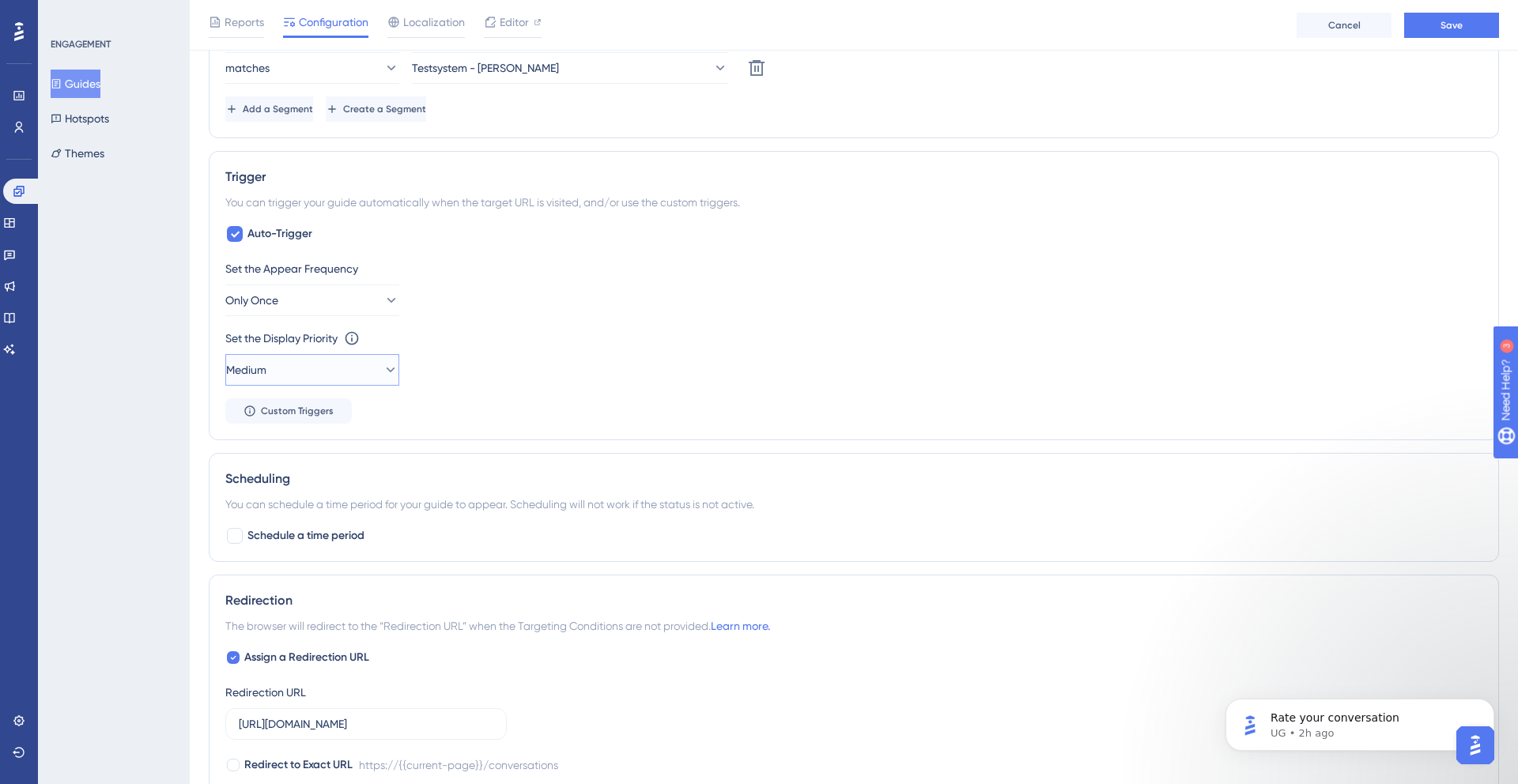
click at [309, 358] on button "Medium" at bounding box center [312, 369] width 174 height 31
click at [291, 480] on div "High High" at bounding box center [312, 481] width 128 height 31
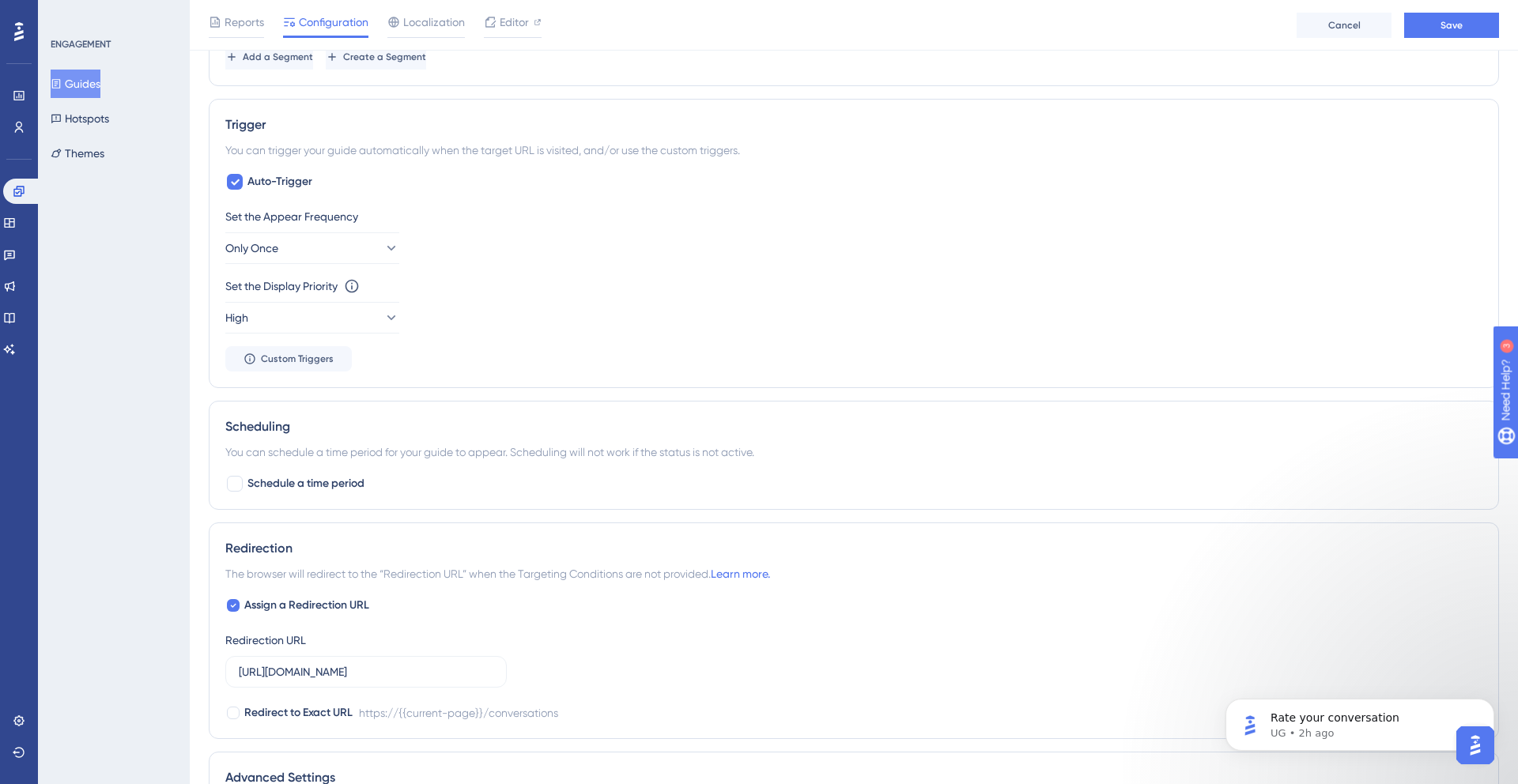
scroll to position [736, 0]
click at [323, 304] on button "High" at bounding box center [312, 316] width 174 height 31
click at [309, 396] on div "Medium Medium" at bounding box center [312, 396] width 128 height 31
click at [385, 386] on div "Trigger You can trigger your guide automatically when the target URL is visited…" at bounding box center [854, 242] width 1290 height 289
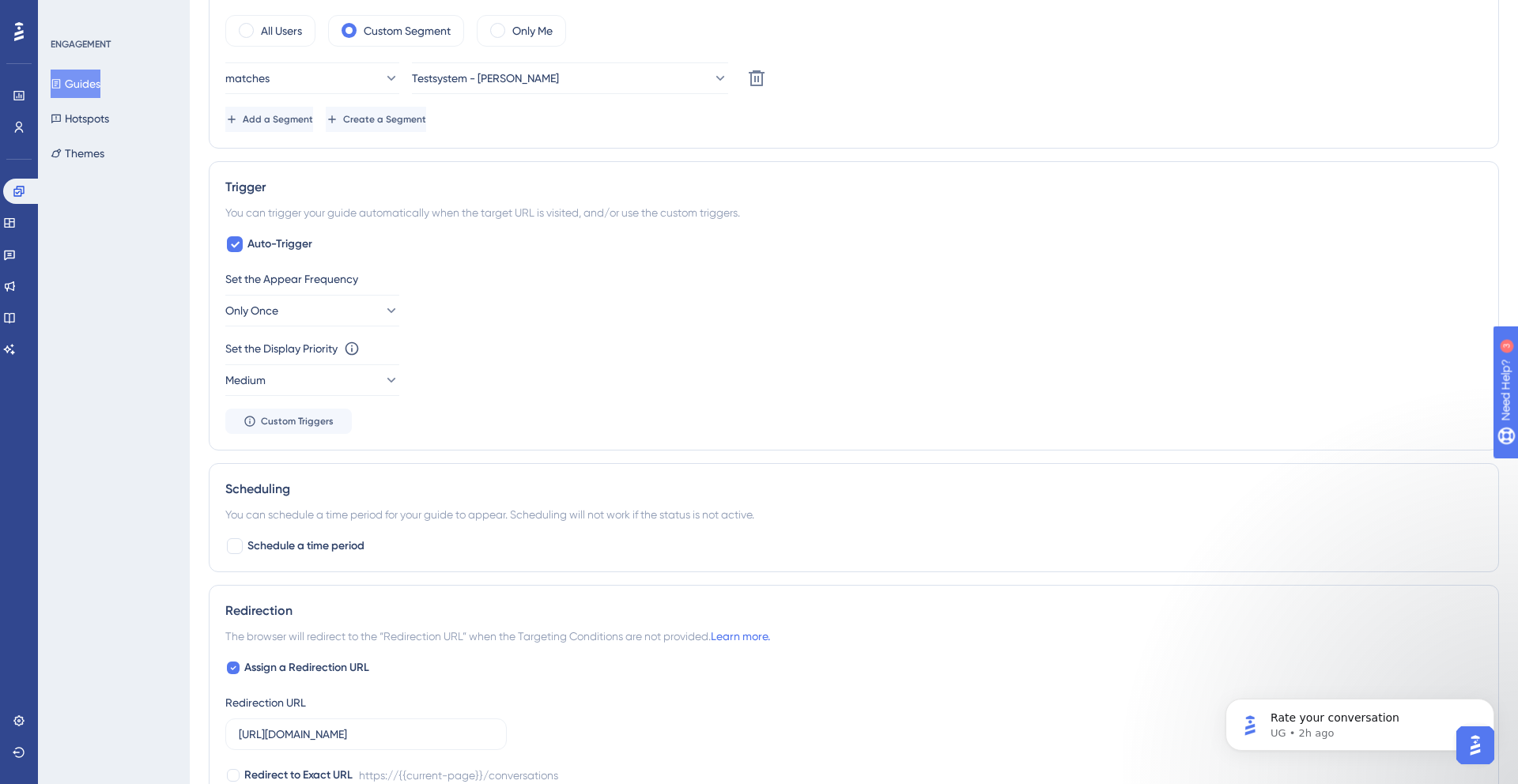
scroll to position [0, 0]
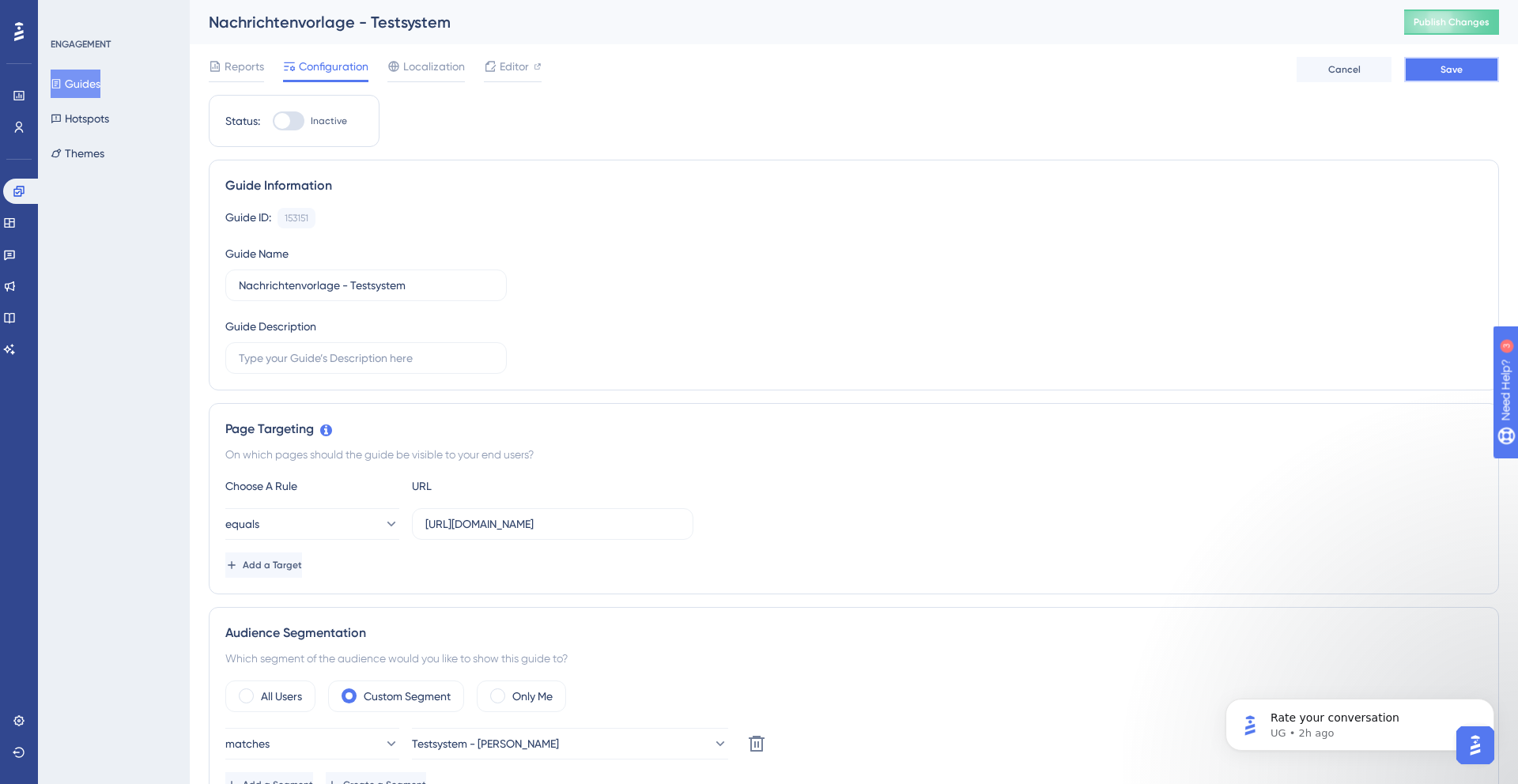
click at [1443, 73] on span "Save" at bounding box center [1452, 70] width 22 height 13
click at [515, 64] on span "Editor" at bounding box center [514, 66] width 30 height 19
click at [101, 111] on button "Hotspots" at bounding box center [79, 118] width 58 height 29
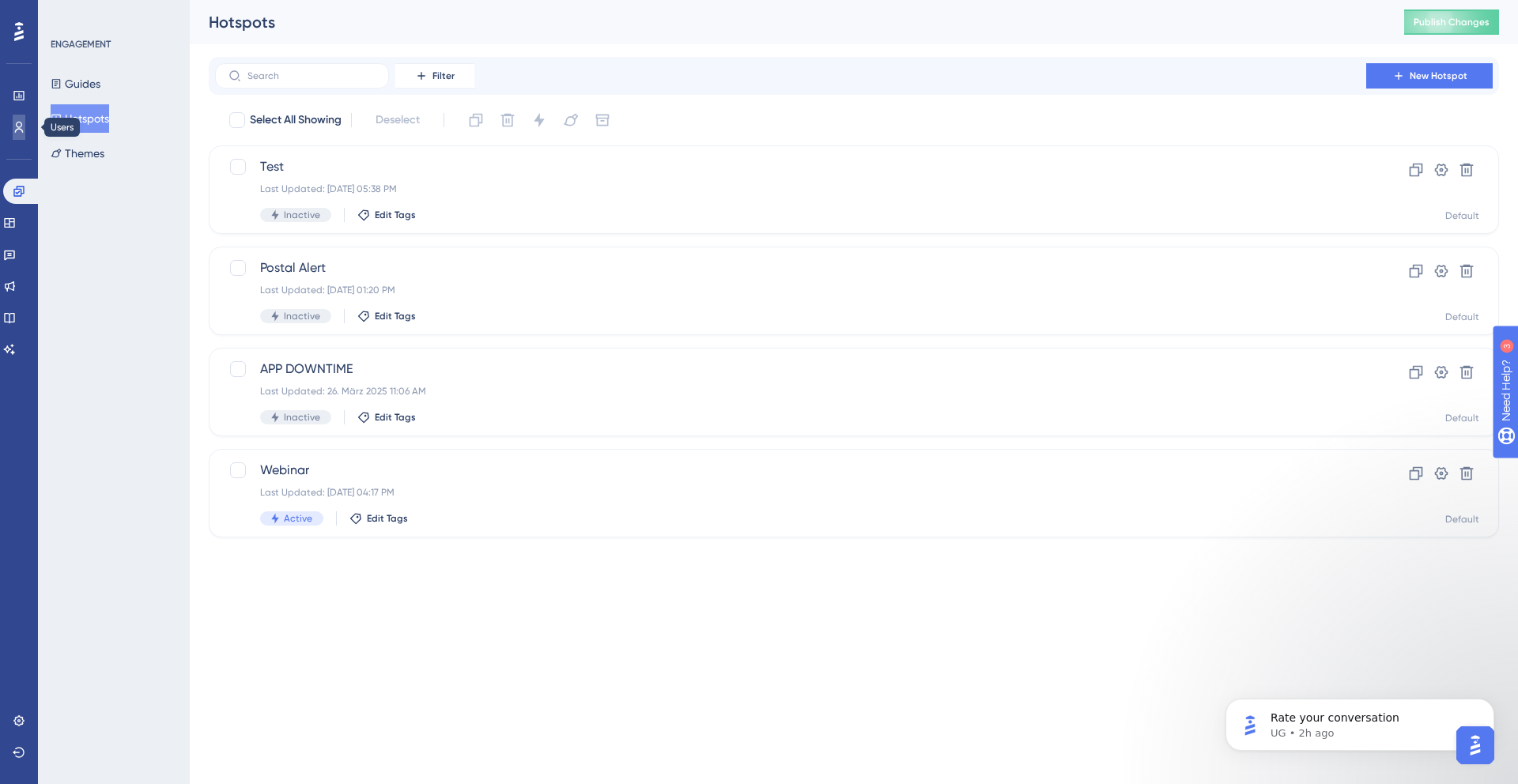
click at [23, 125] on icon at bounding box center [19, 127] width 13 height 13
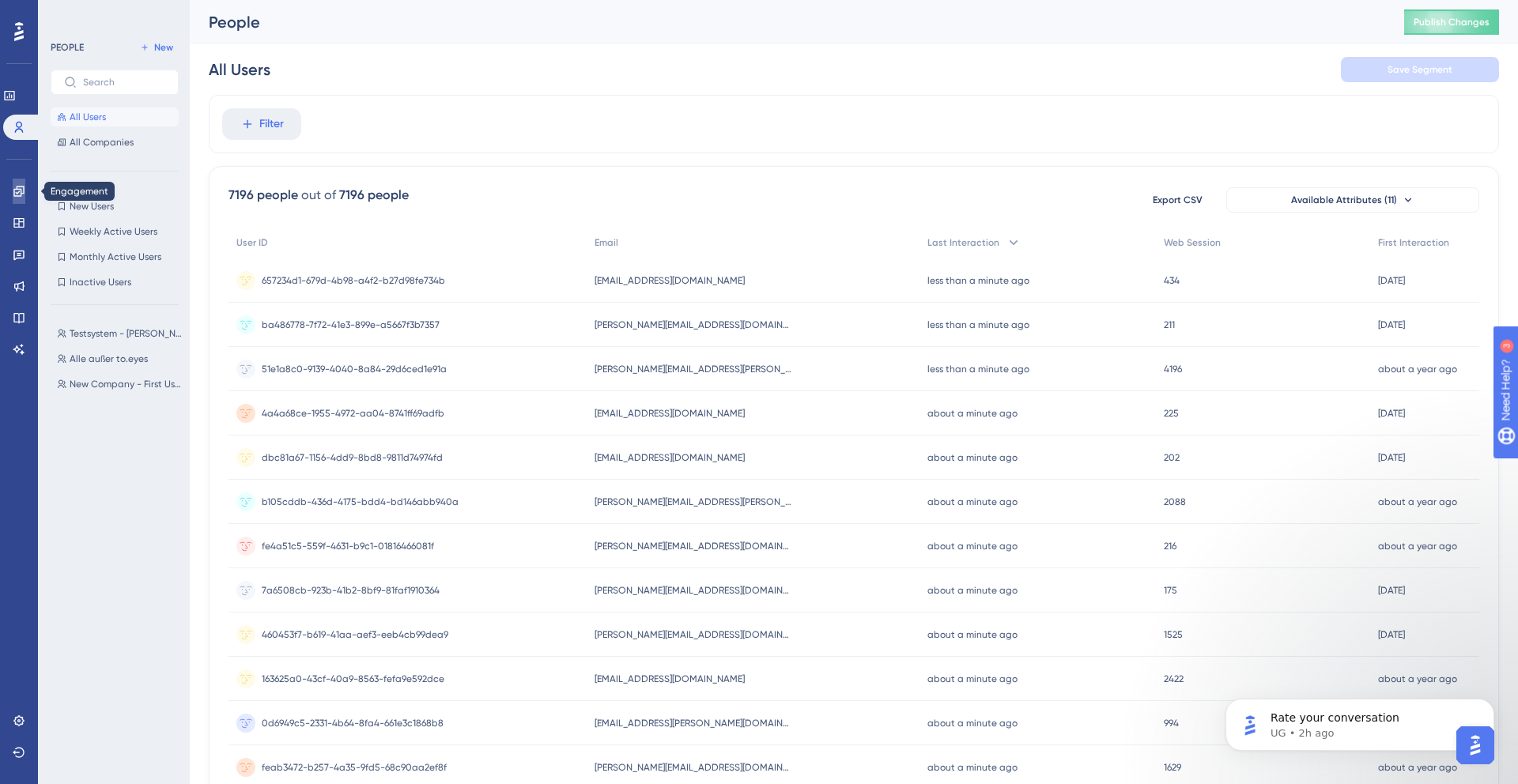
click at [17, 196] on icon at bounding box center [18, 190] width 10 height 10
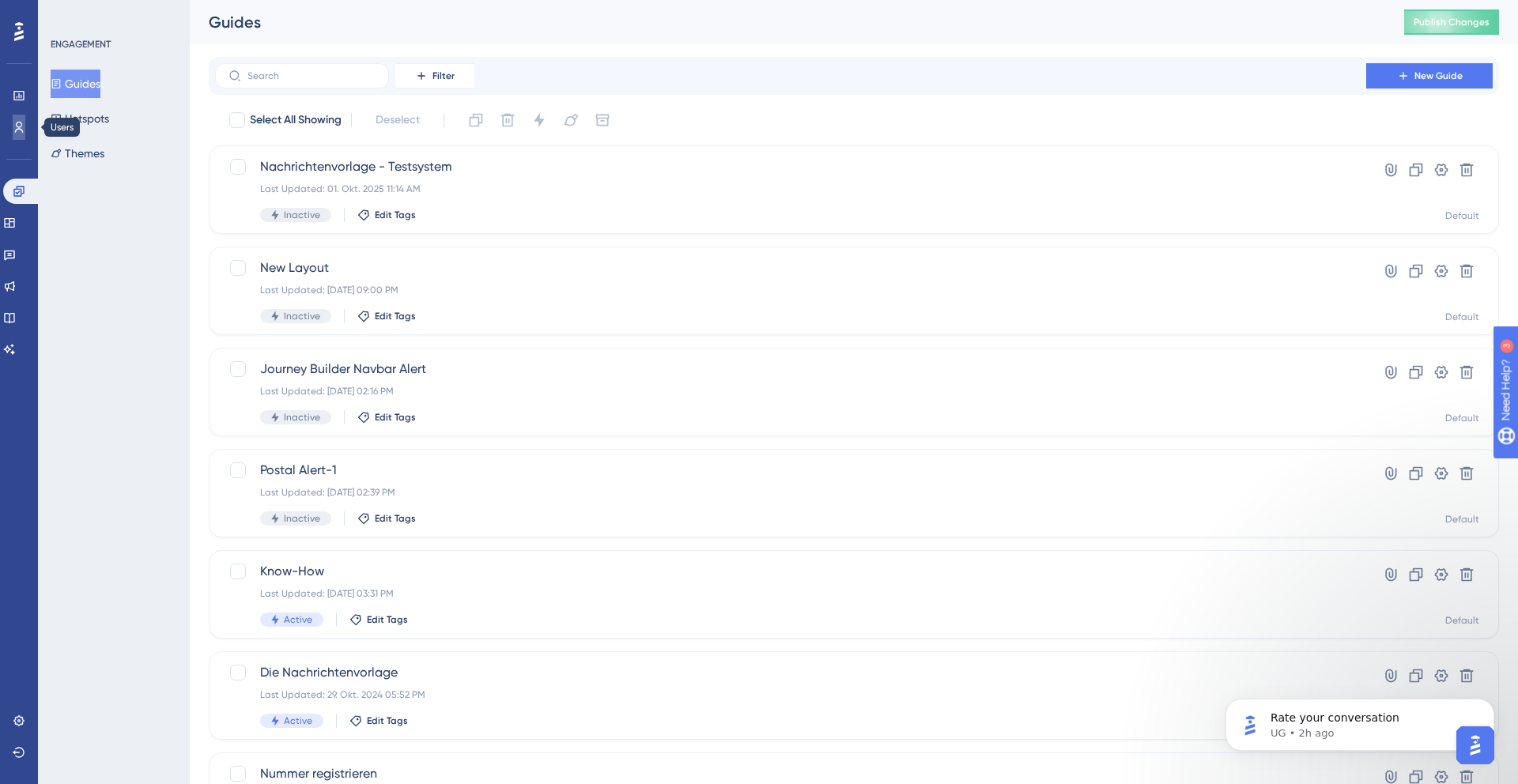
click at [13, 125] on link at bounding box center [19, 127] width 13 height 25
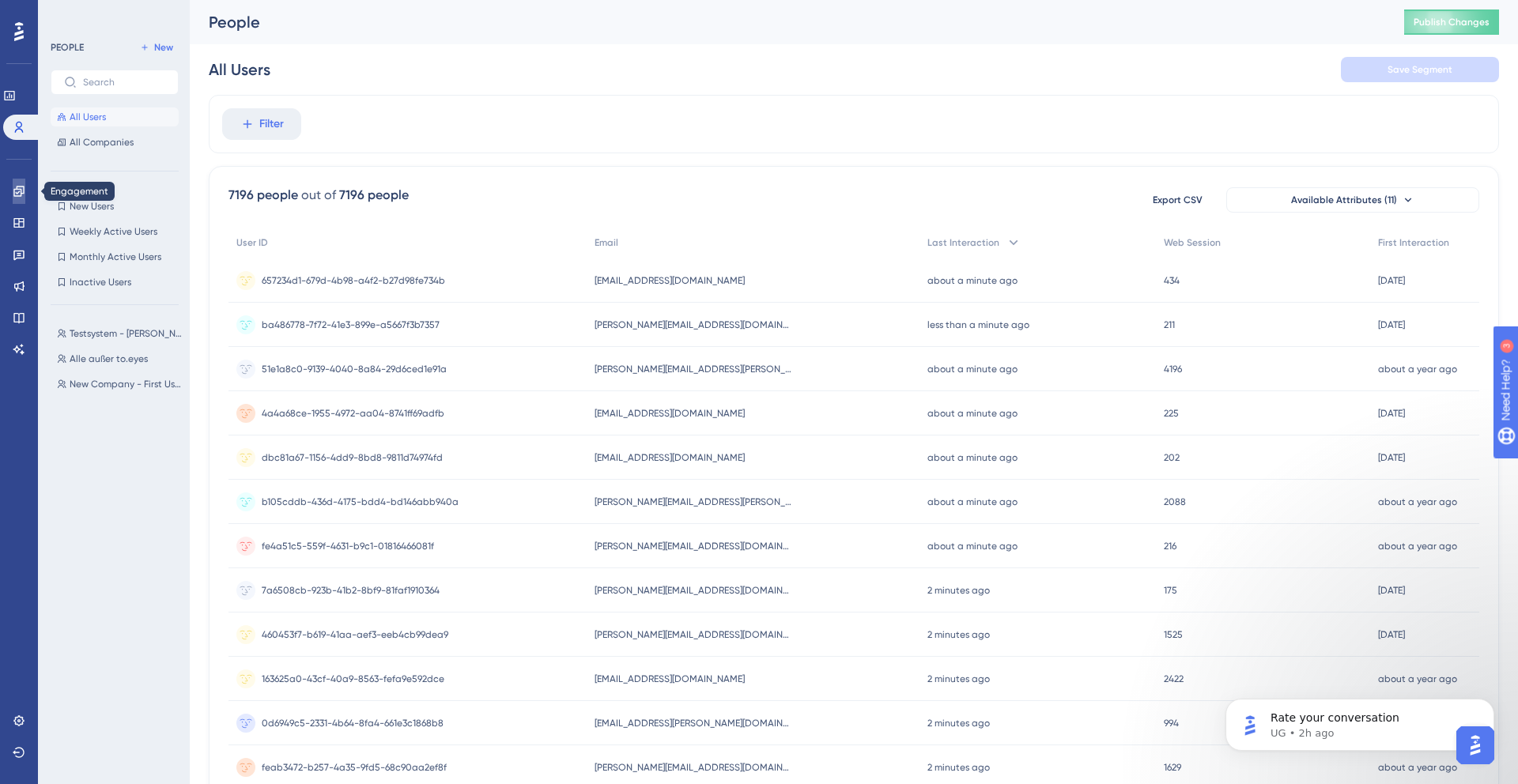
click at [17, 198] on link at bounding box center [19, 191] width 13 height 25
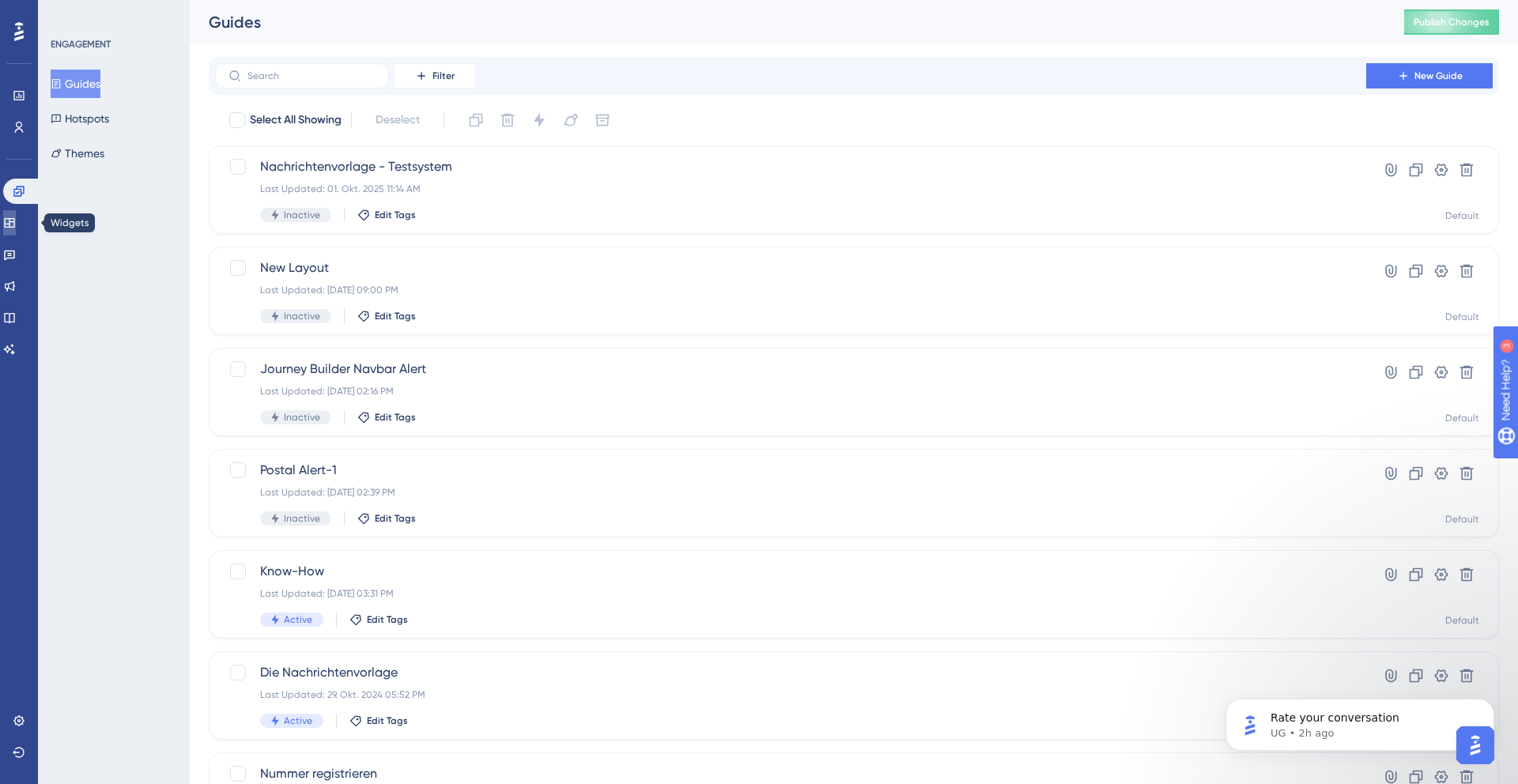
click at [16, 220] on icon at bounding box center [10, 223] width 13 height 13
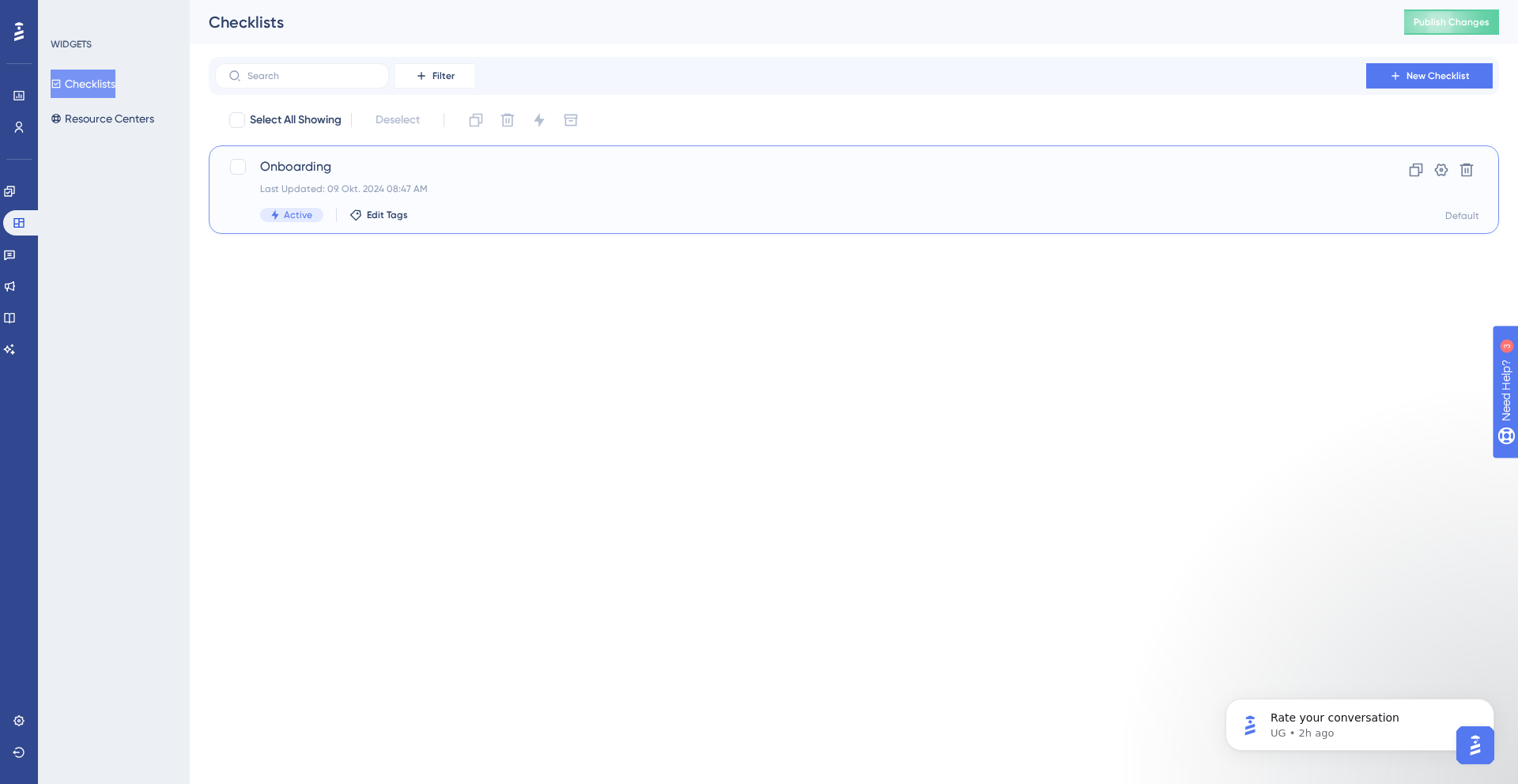
click at [481, 158] on span "Onboarding" at bounding box center [790, 167] width 1061 height 19
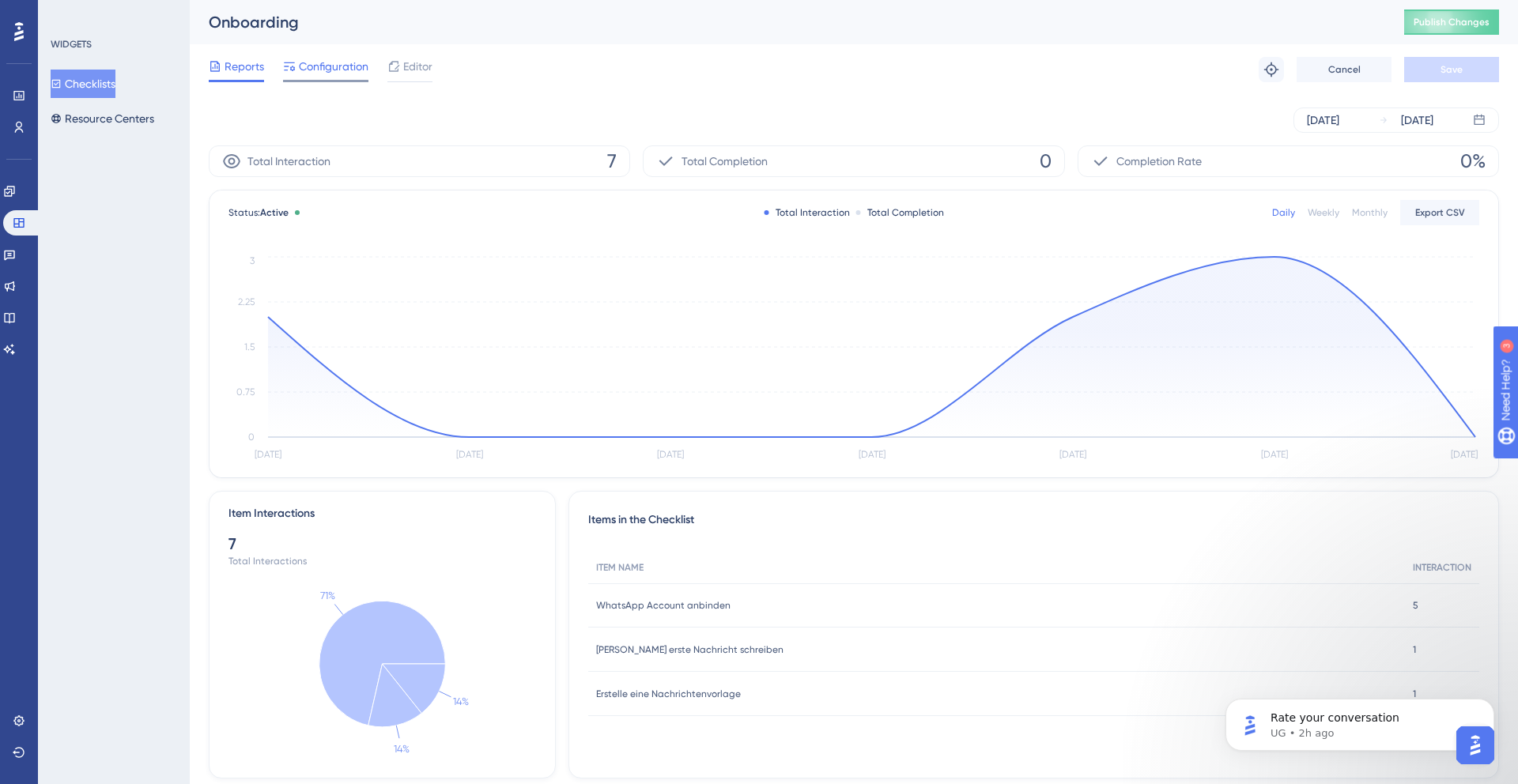
click at [303, 68] on span "Configuration" at bounding box center [334, 66] width 70 height 19
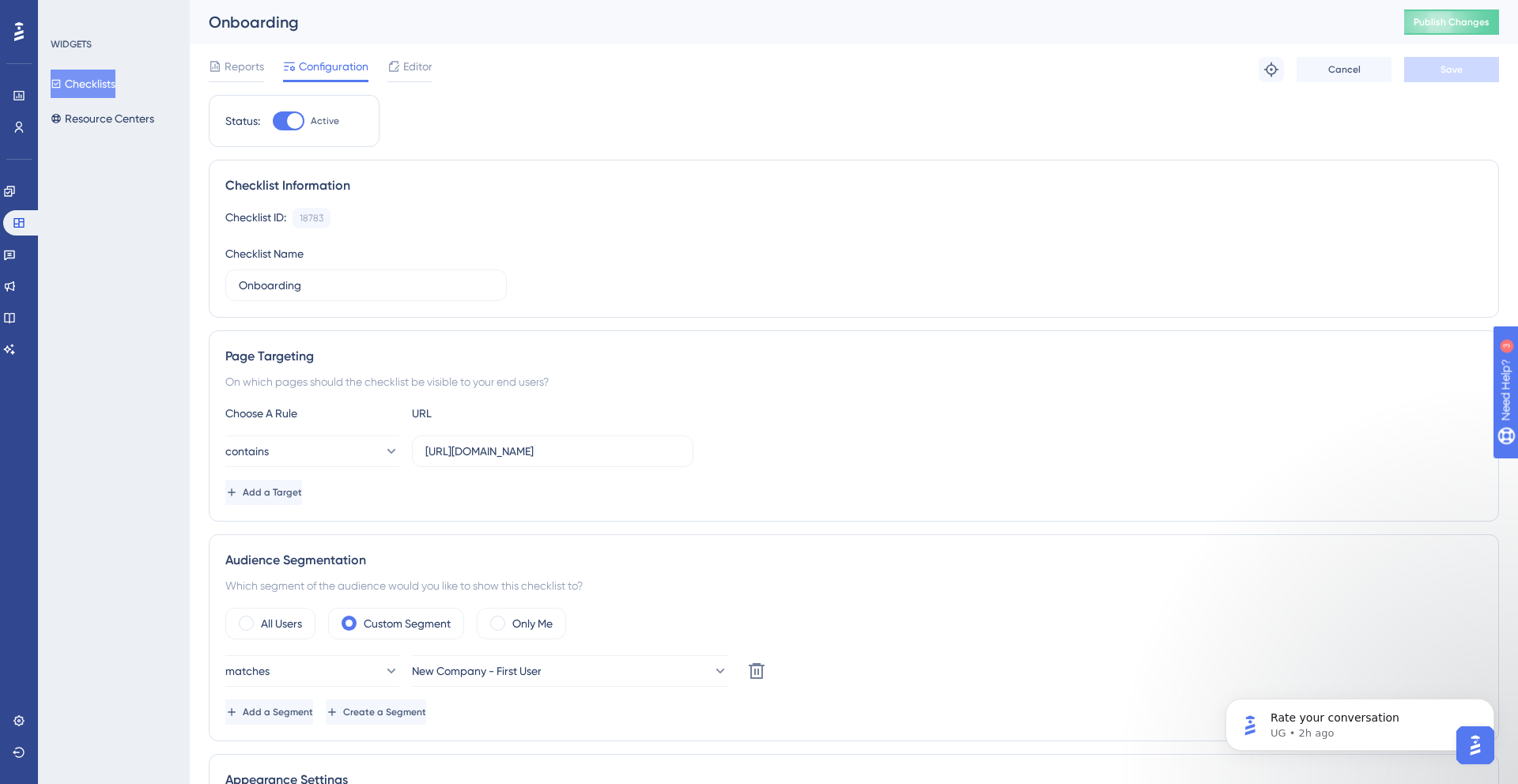
click at [279, 108] on div "Status: Active" at bounding box center [294, 121] width 171 height 52
click at [279, 119] on div at bounding box center [288, 120] width 31 height 19
click at [272, 121] on input "Active" at bounding box center [272, 121] width 1 height 1
checkbox input "false"
click at [1434, 58] on button "Save" at bounding box center [1452, 70] width 95 height 25
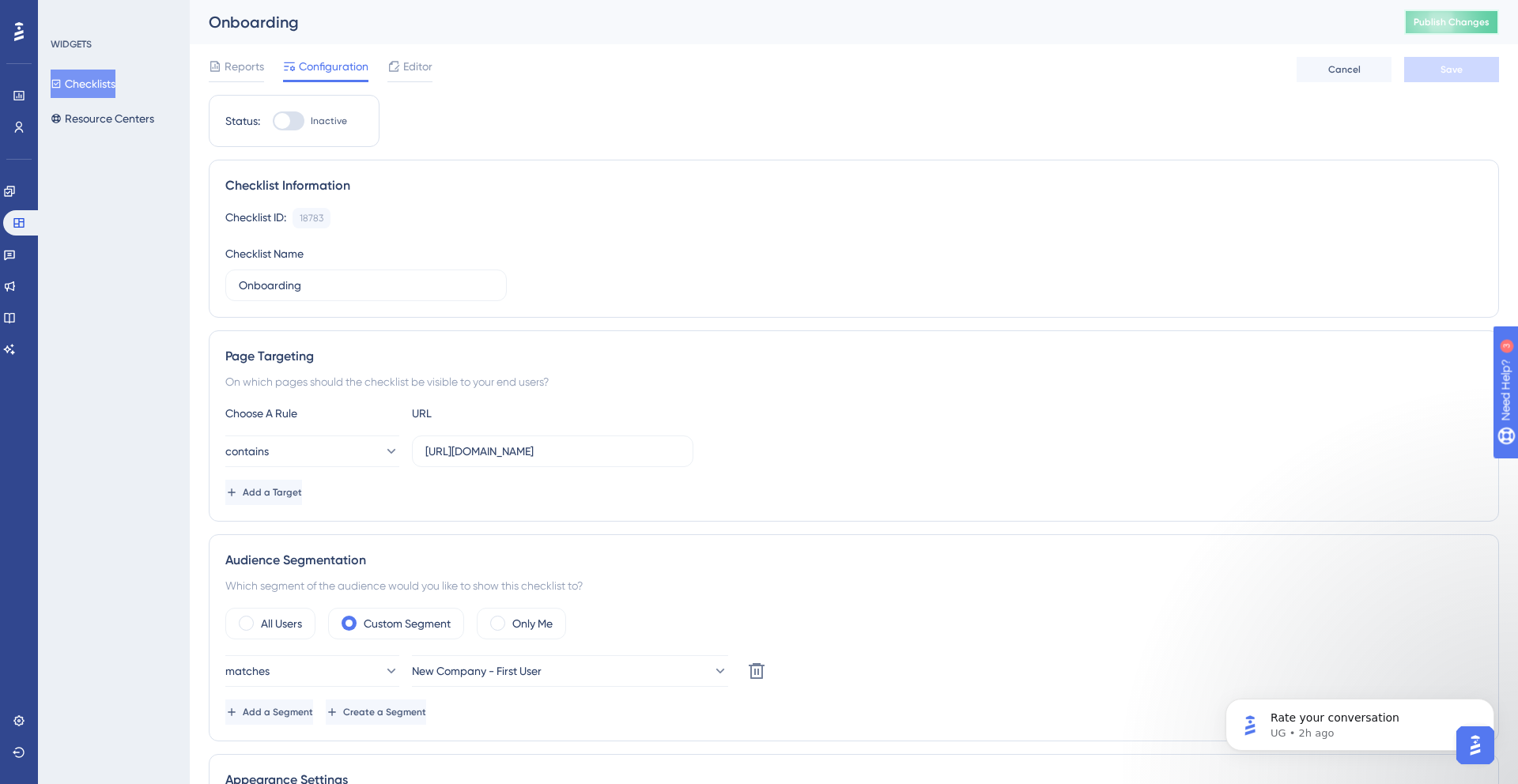
click at [1427, 30] on button "Publish Changes" at bounding box center [1452, 22] width 95 height 25
